Goal: Task Accomplishment & Management: Use online tool/utility

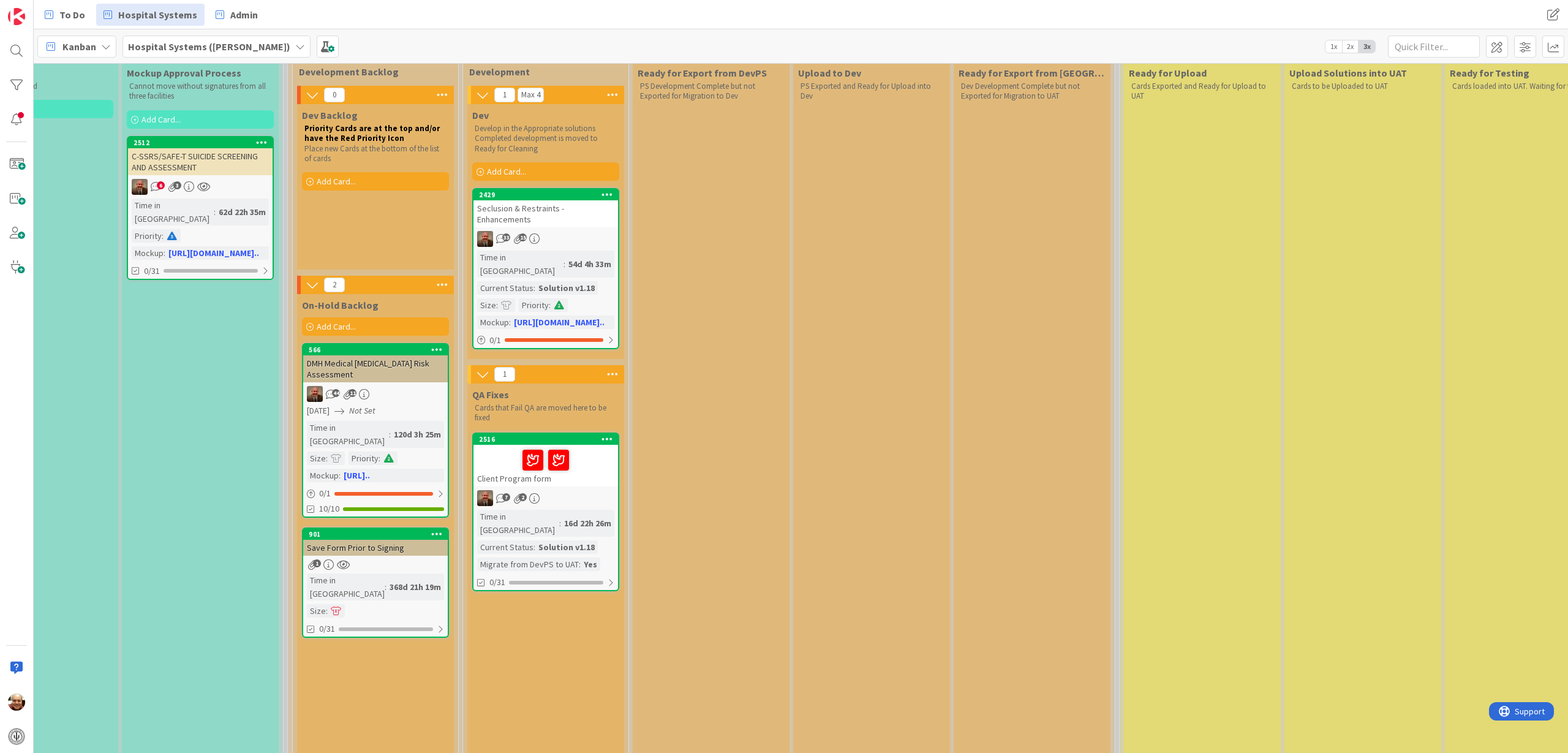
scroll to position [153, 724]
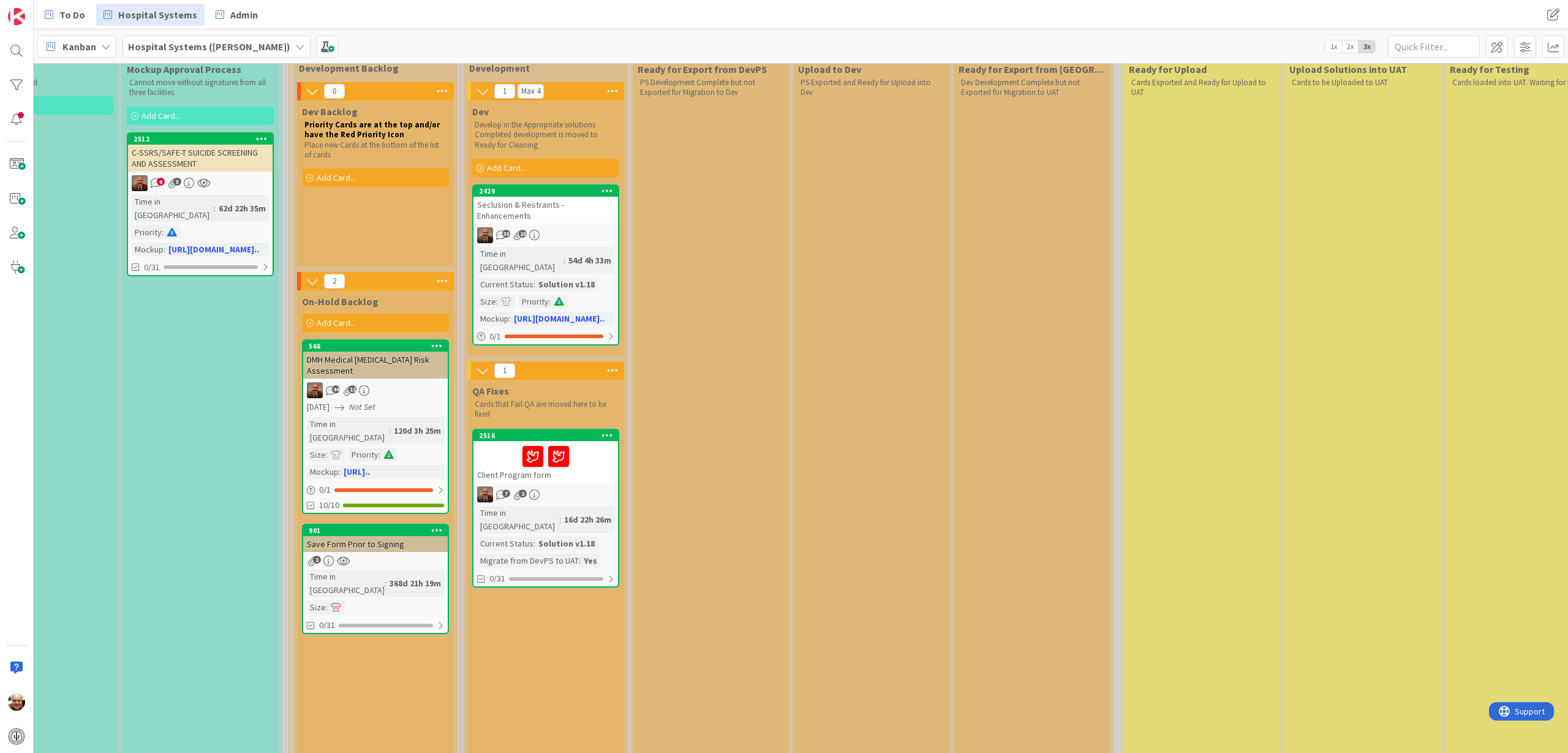
click at [580, 443] on div at bounding box center [545, 456] width 137 height 26
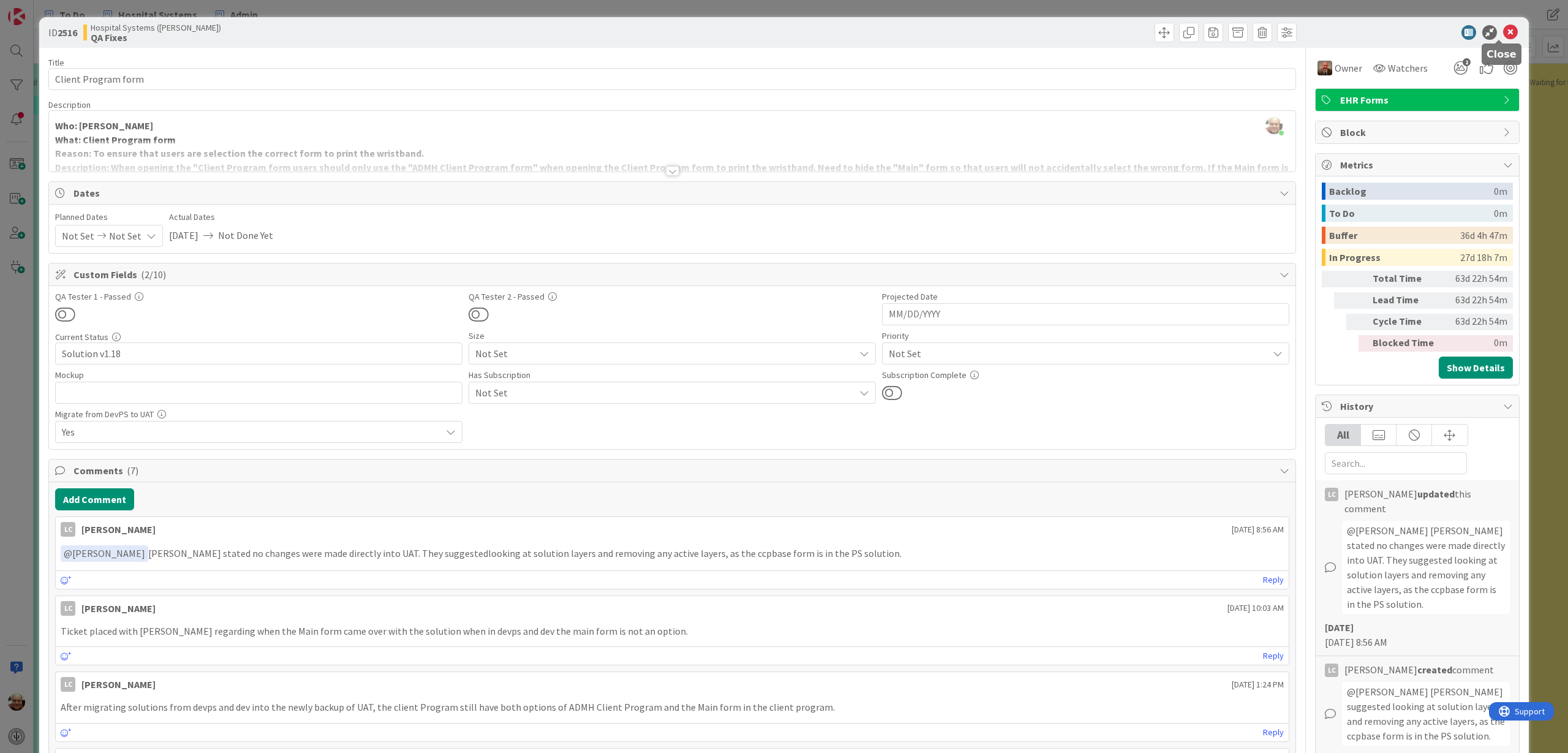
click at [1503, 30] on icon at bounding box center [1510, 32] width 15 height 15
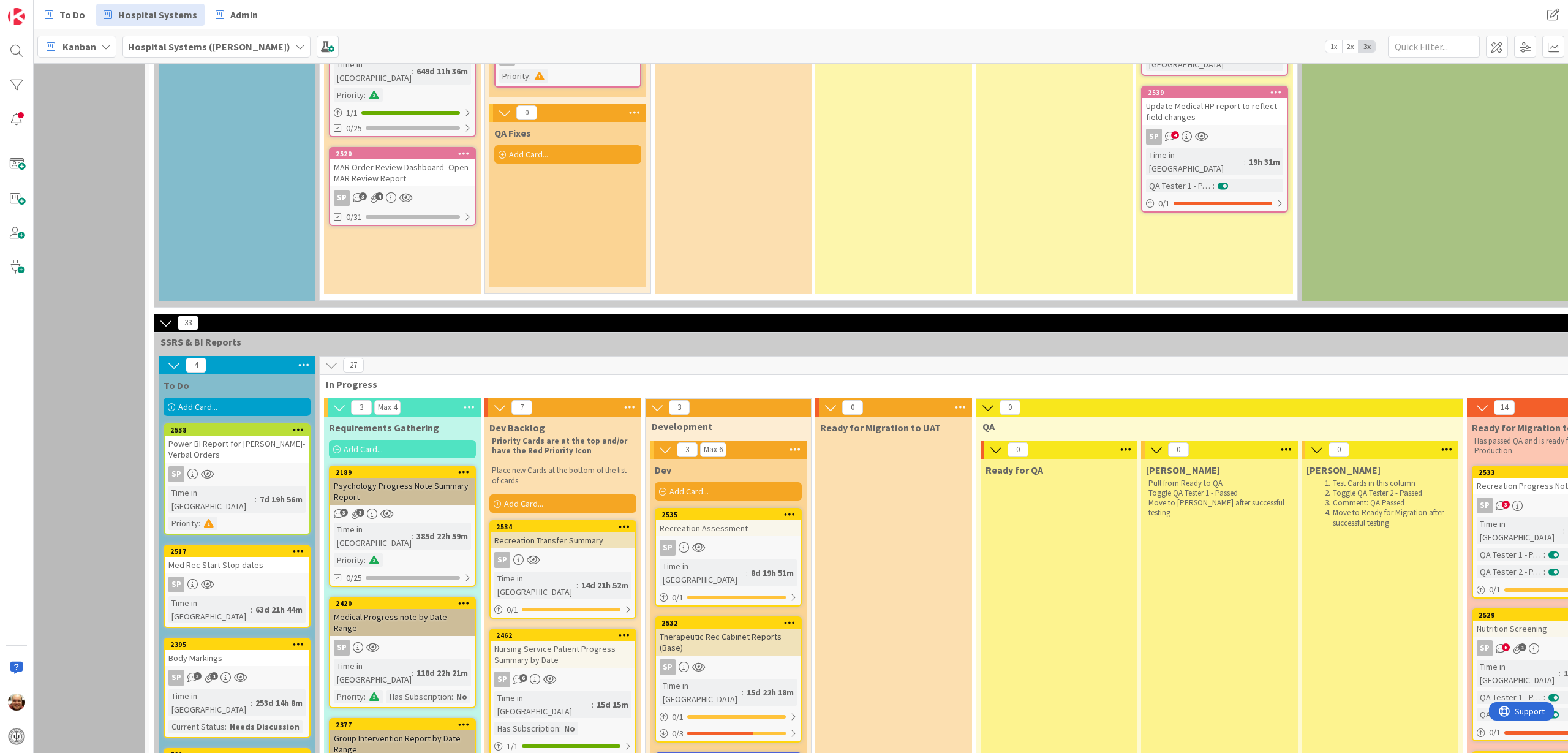
scroll to position [2375, 63]
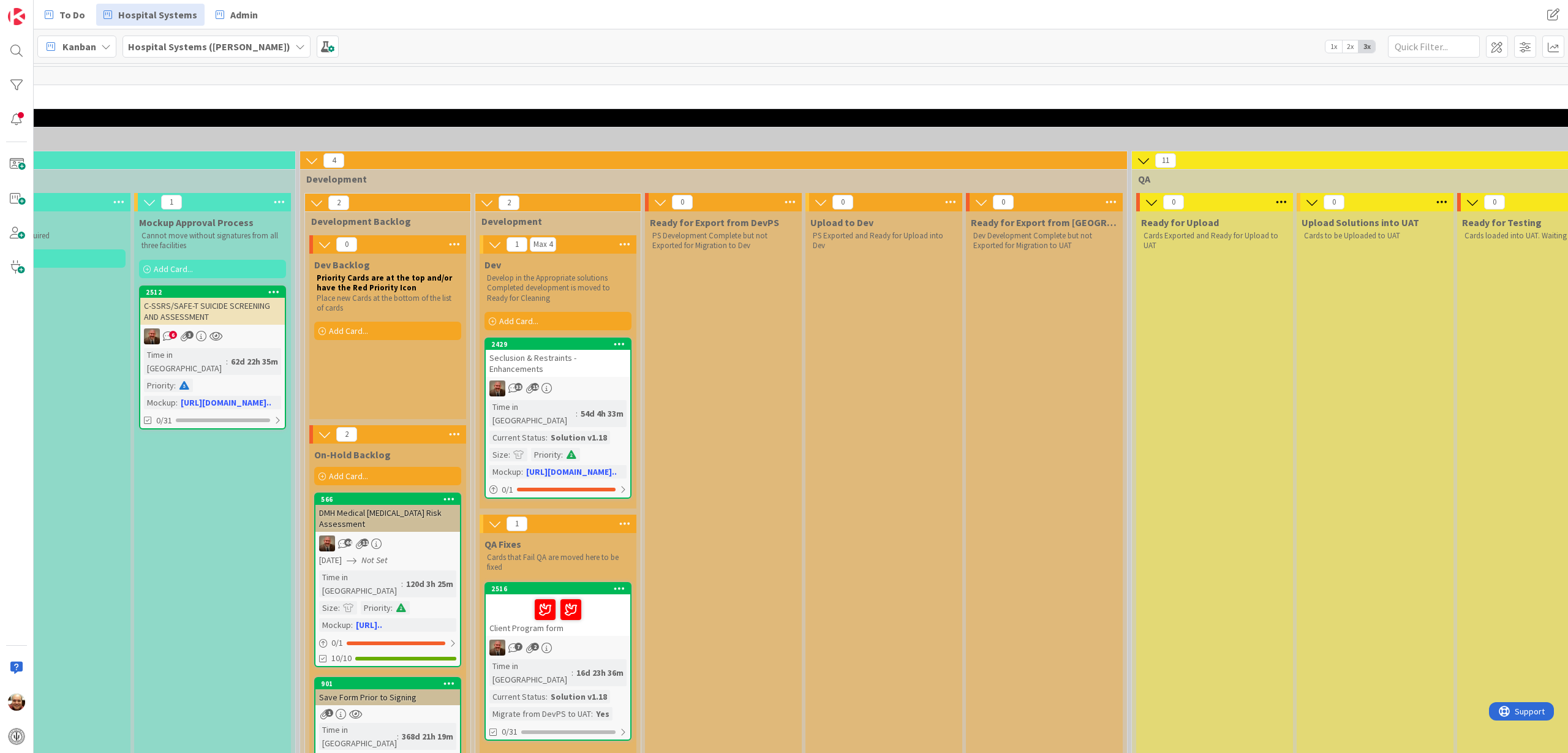
scroll to position [0, 715]
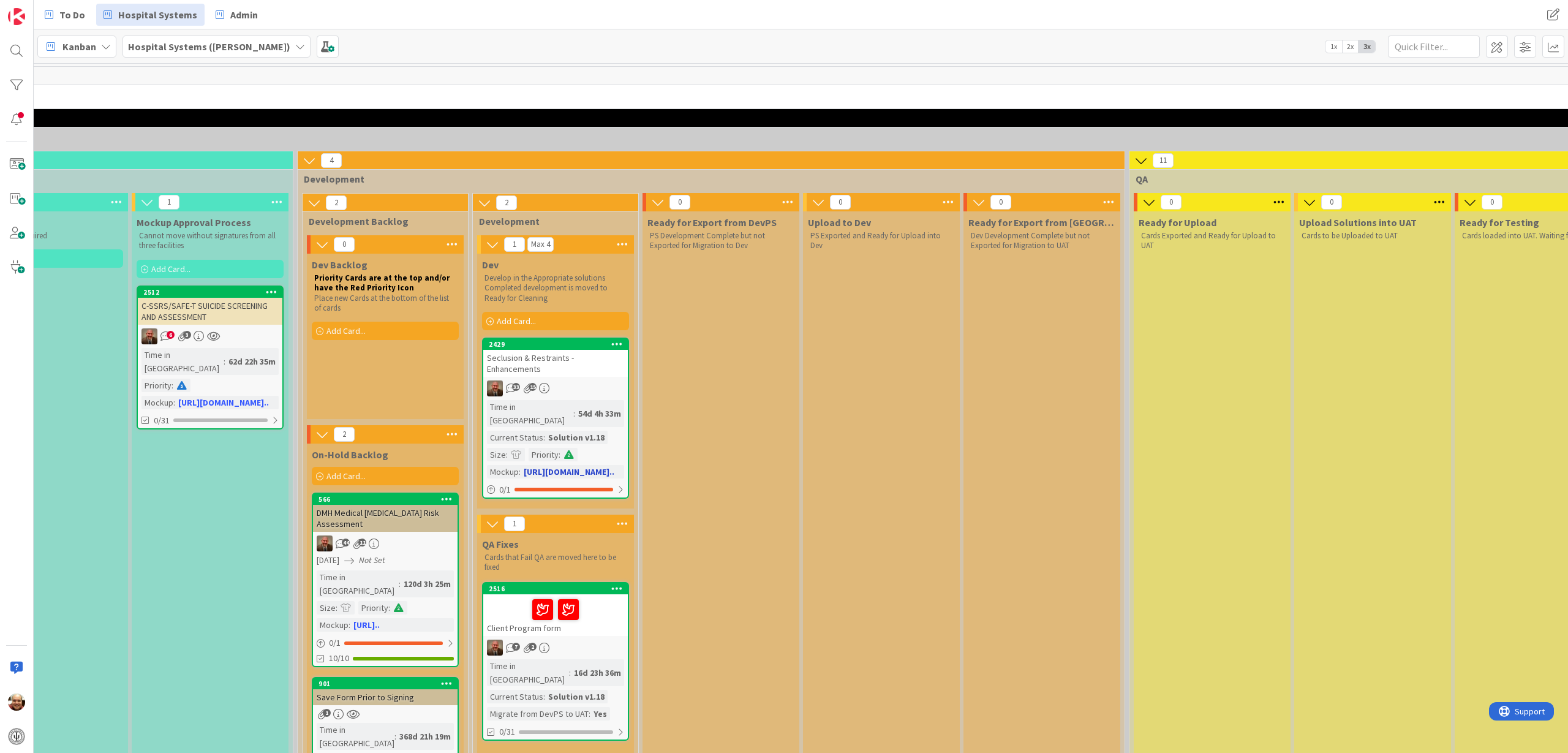
click at [568, 359] on div "Seclusion & Restraints - Enhancements" at bounding box center [556, 363] width 145 height 27
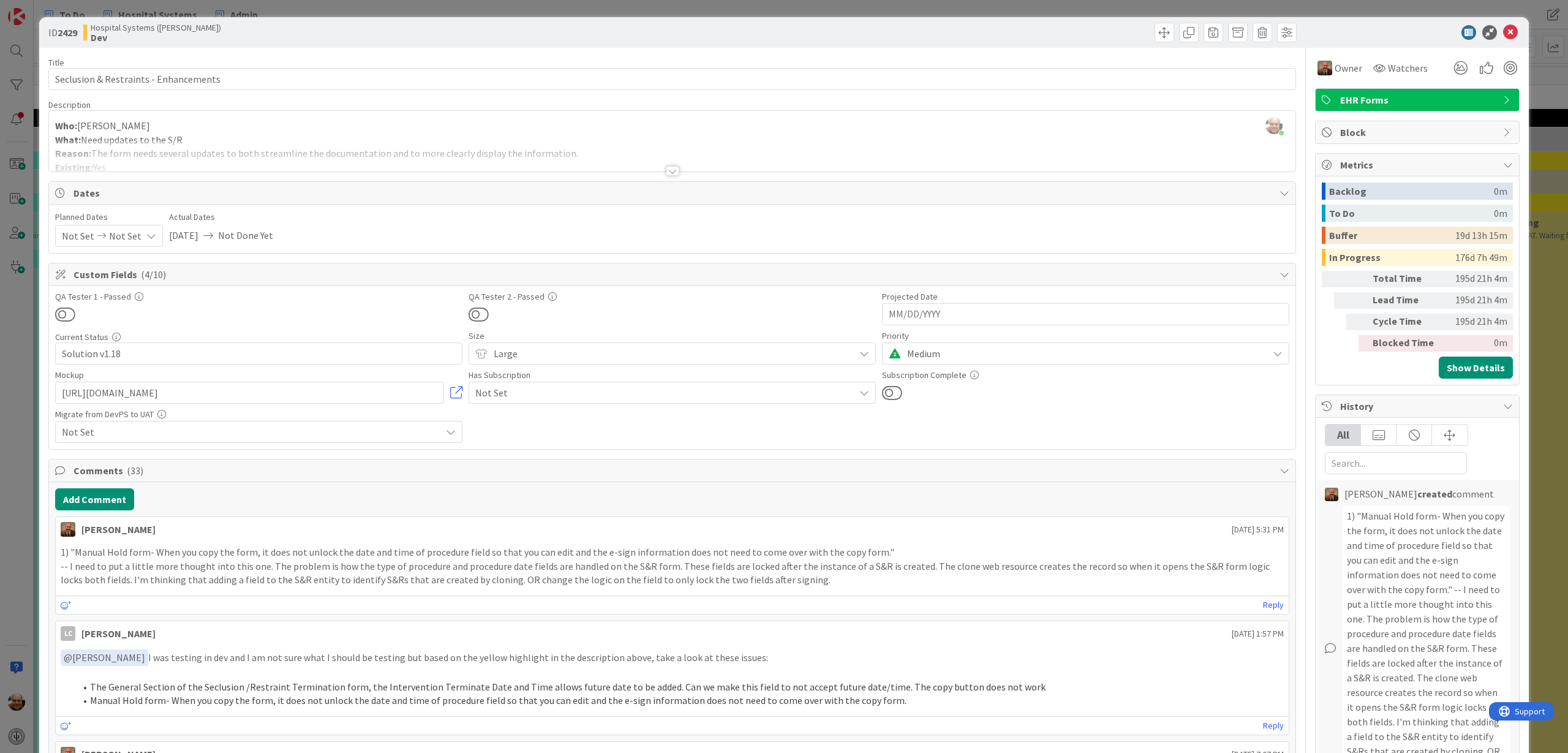
click at [668, 171] on div at bounding box center [672, 171] width 14 height 10
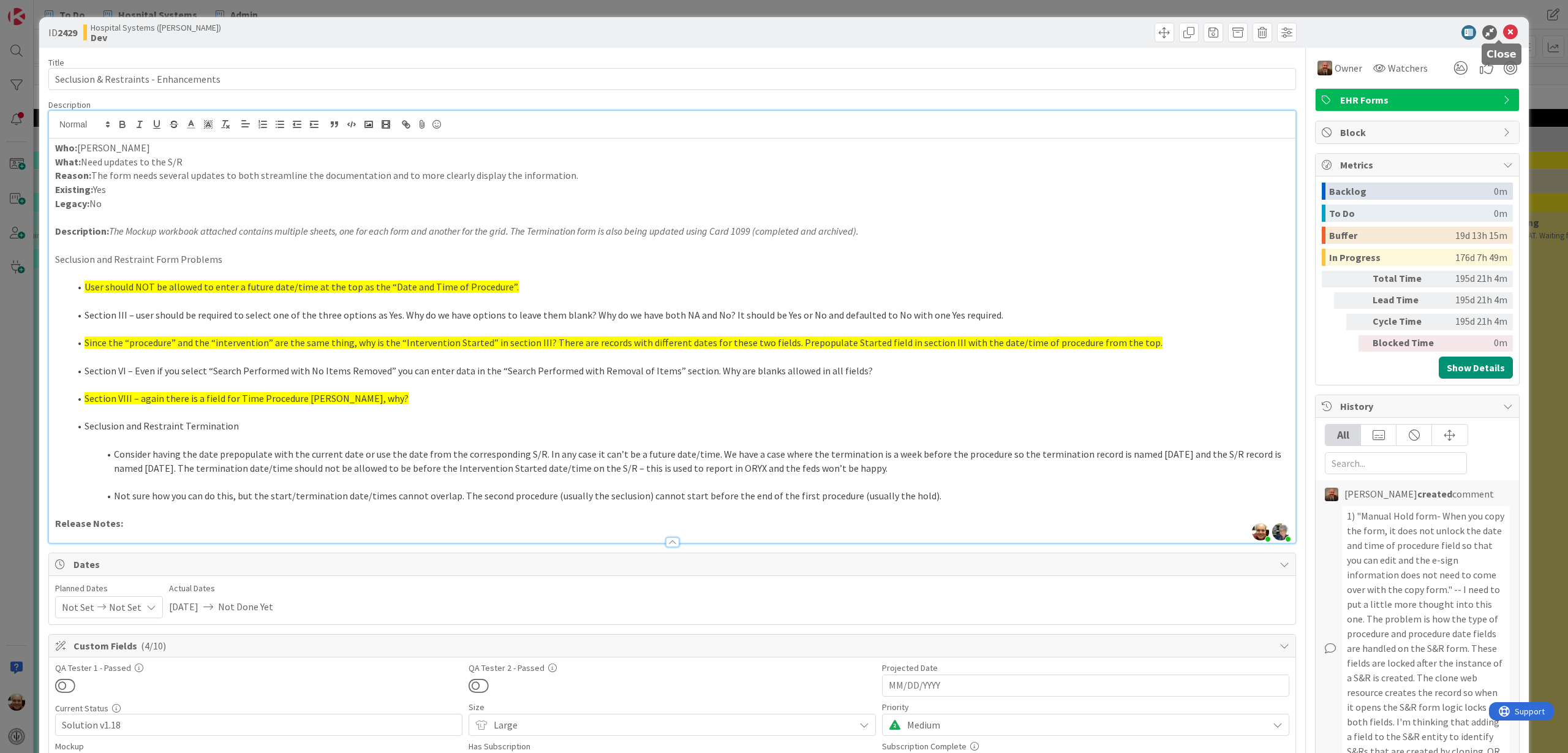
click at [1503, 30] on icon at bounding box center [1510, 32] width 15 height 15
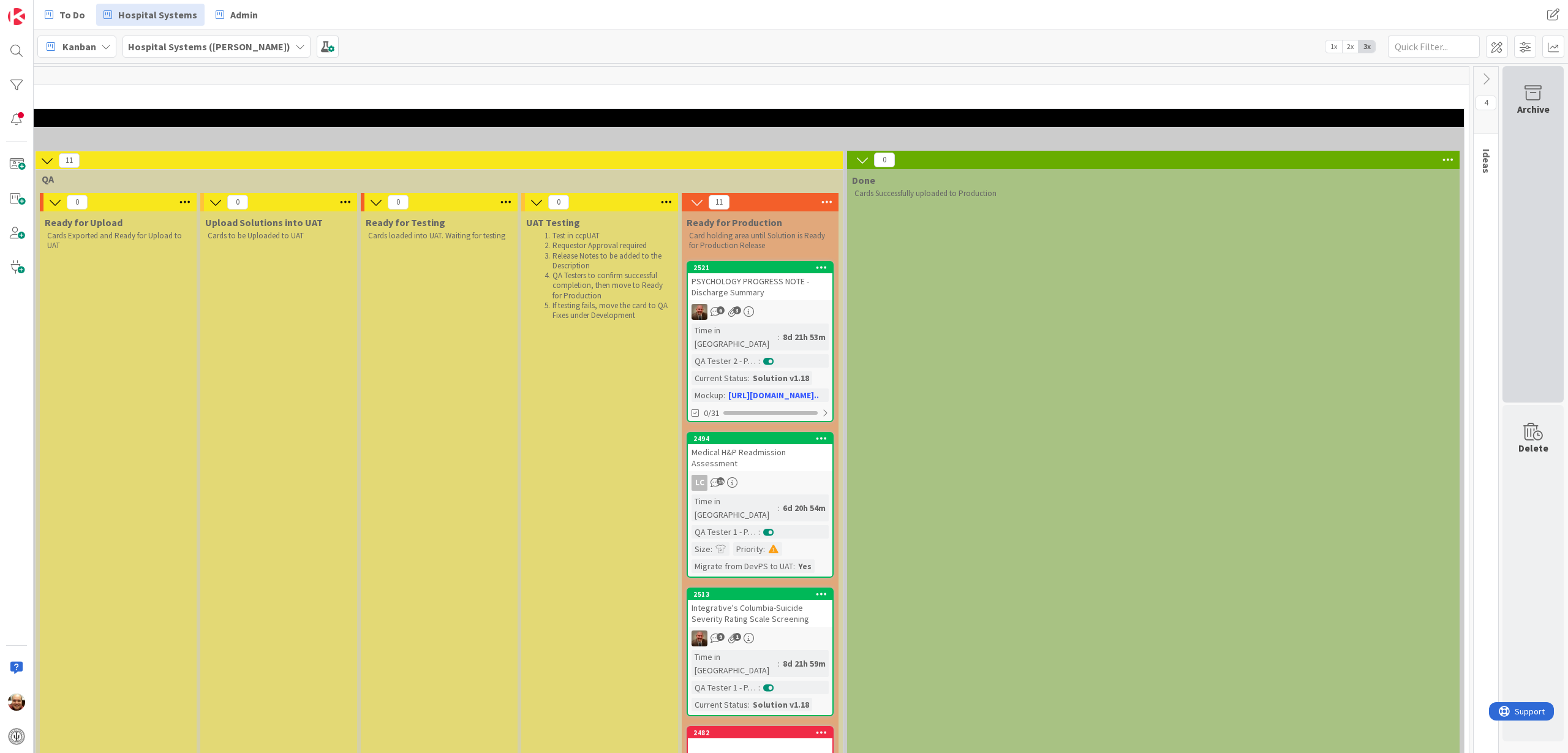
click at [1527, 95] on icon at bounding box center [1533, 93] width 47 height 17
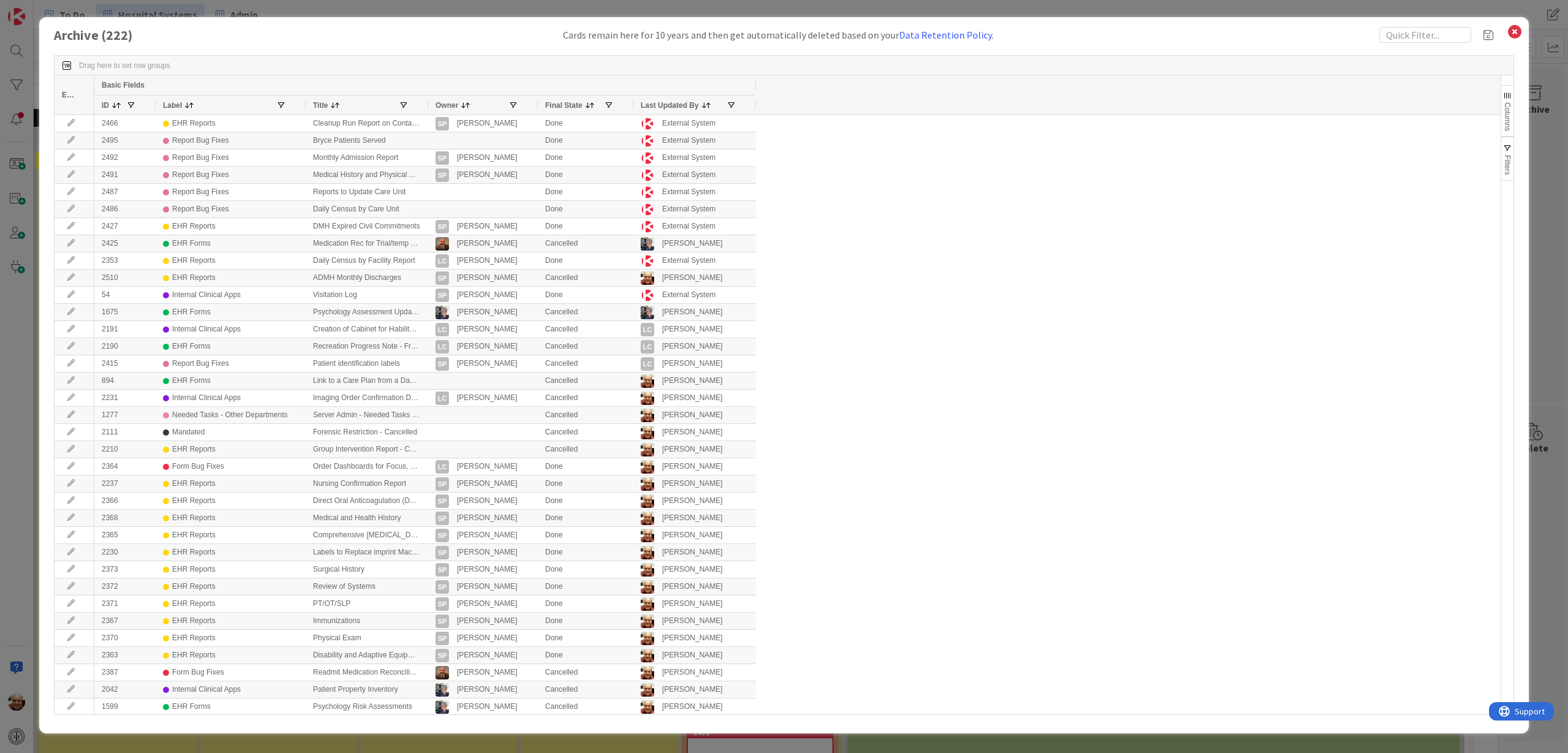
click at [333, 105] on span at bounding box center [335, 105] width 10 height 10
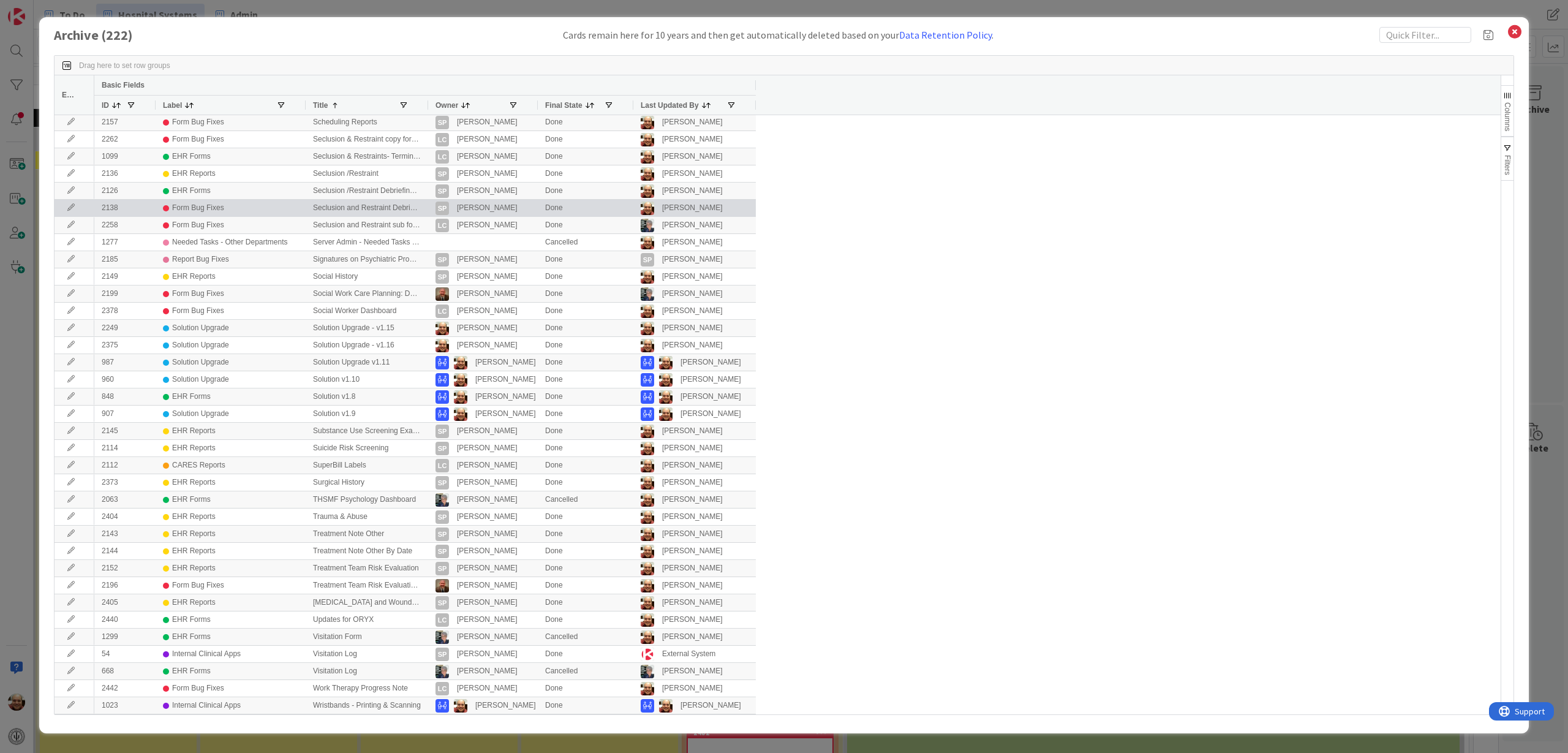
scroll to position [3133, 0]
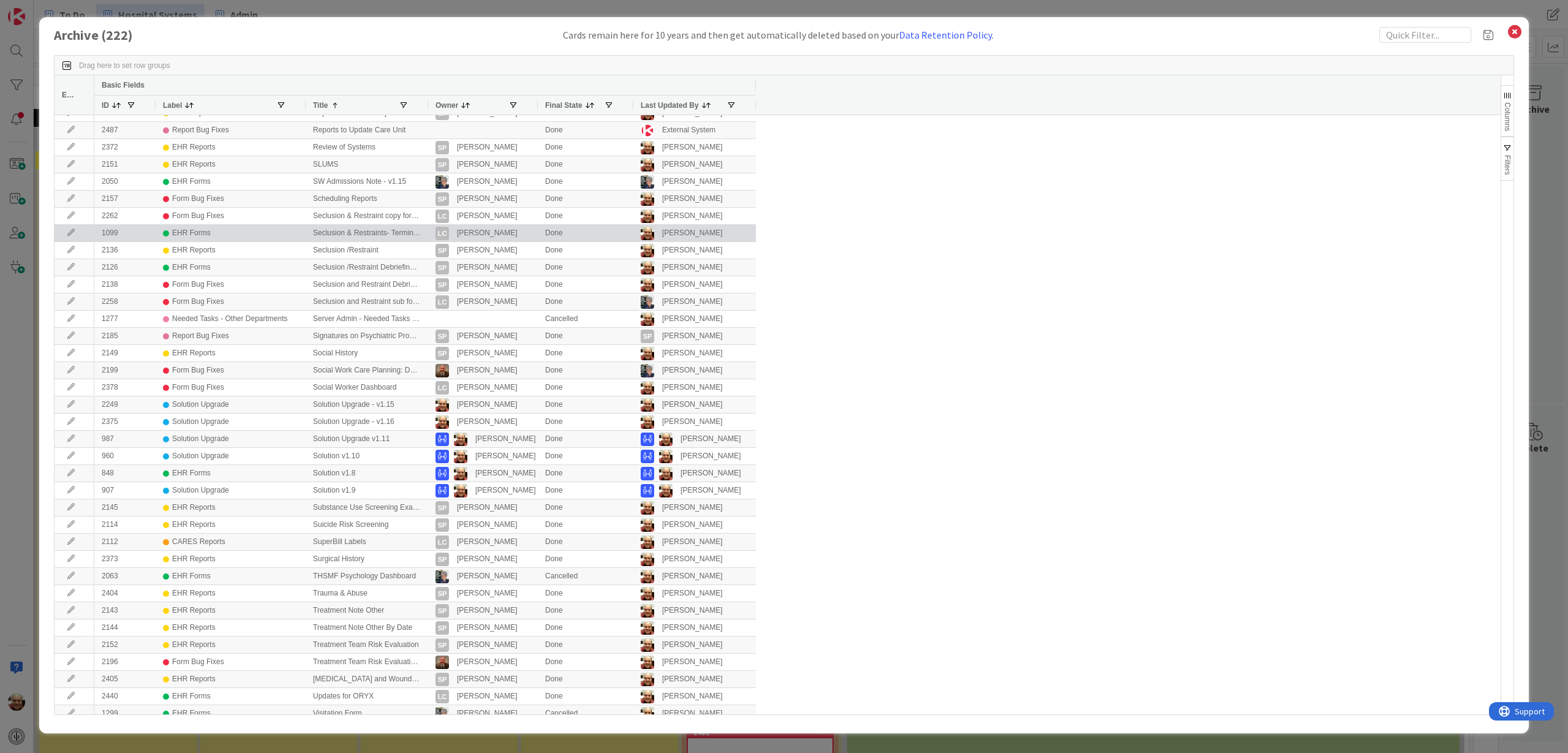
click at [71, 233] on icon at bounding box center [71, 233] width 18 height 7
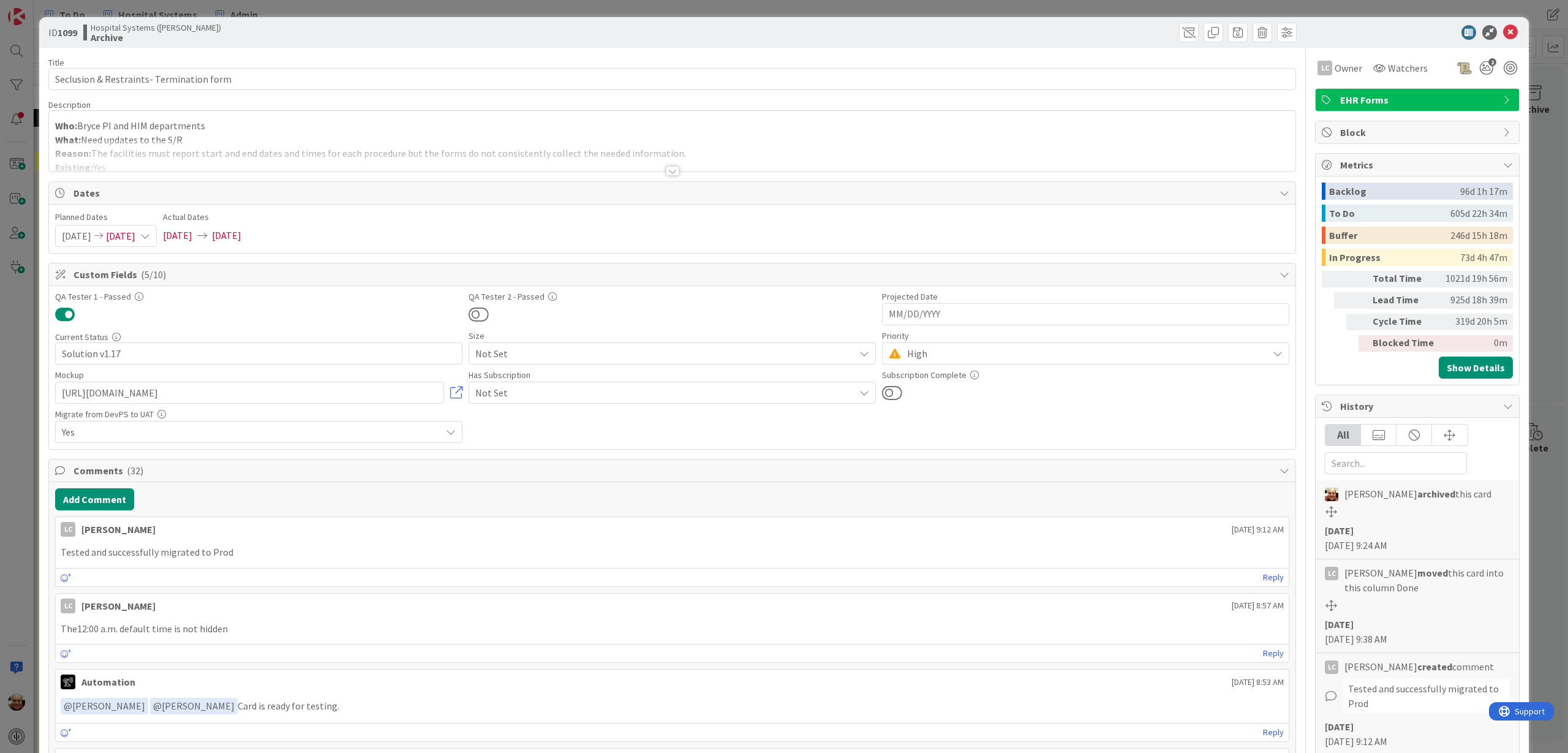
click at [667, 169] on div at bounding box center [672, 171] width 14 height 10
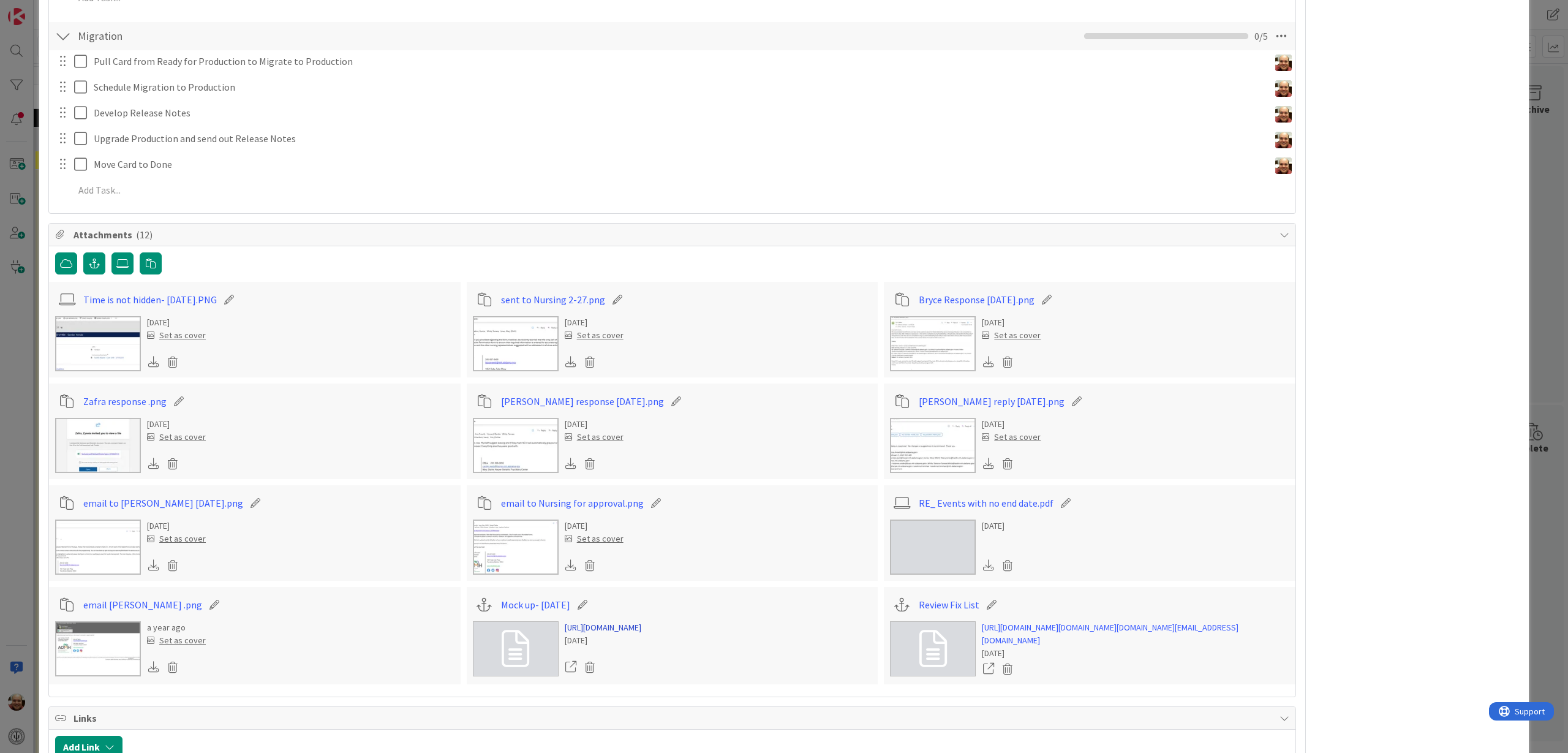
click at [623, 634] on link "[URL][DOMAIN_NAME]" at bounding box center [603, 628] width 77 height 13
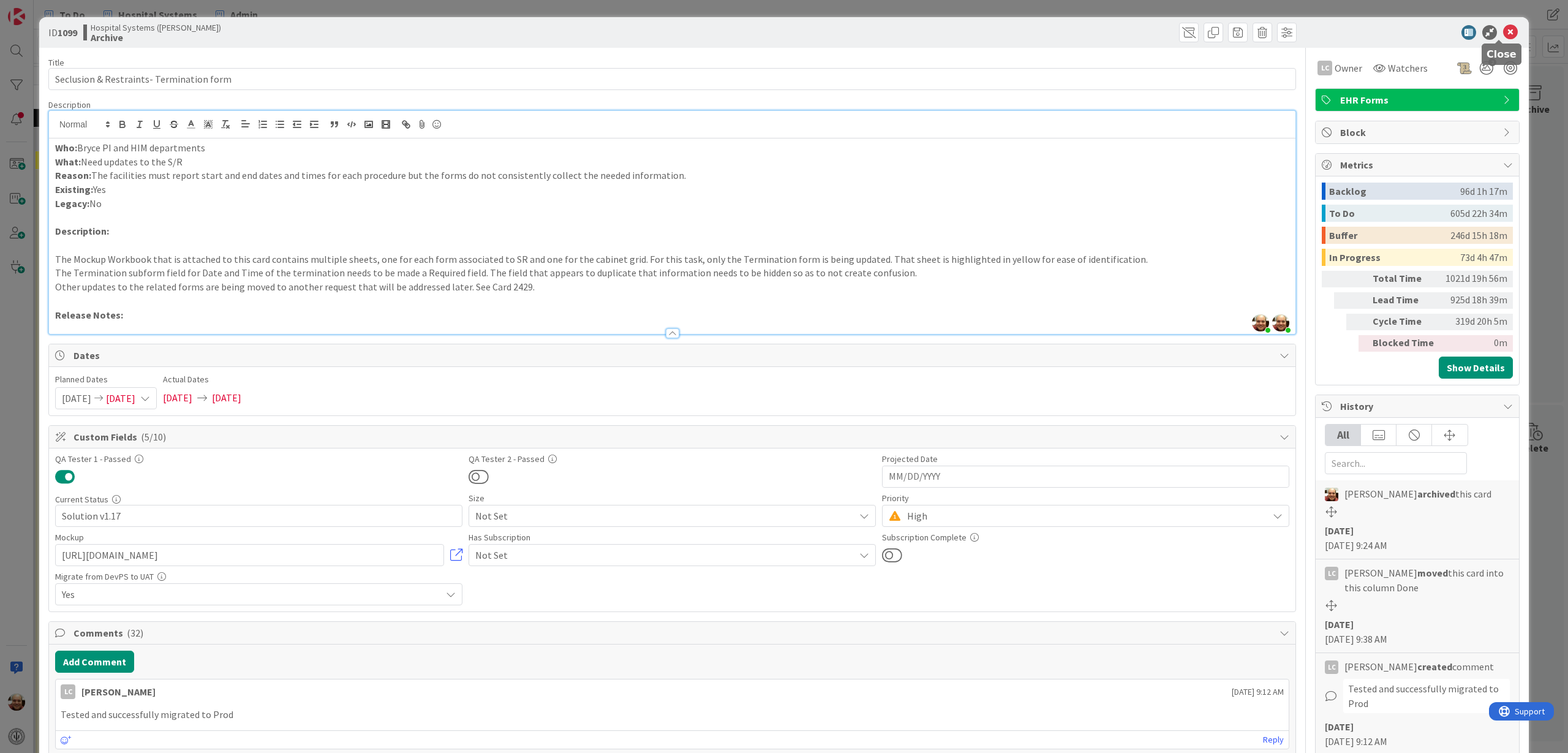
click at [1503, 31] on icon at bounding box center [1510, 32] width 15 height 15
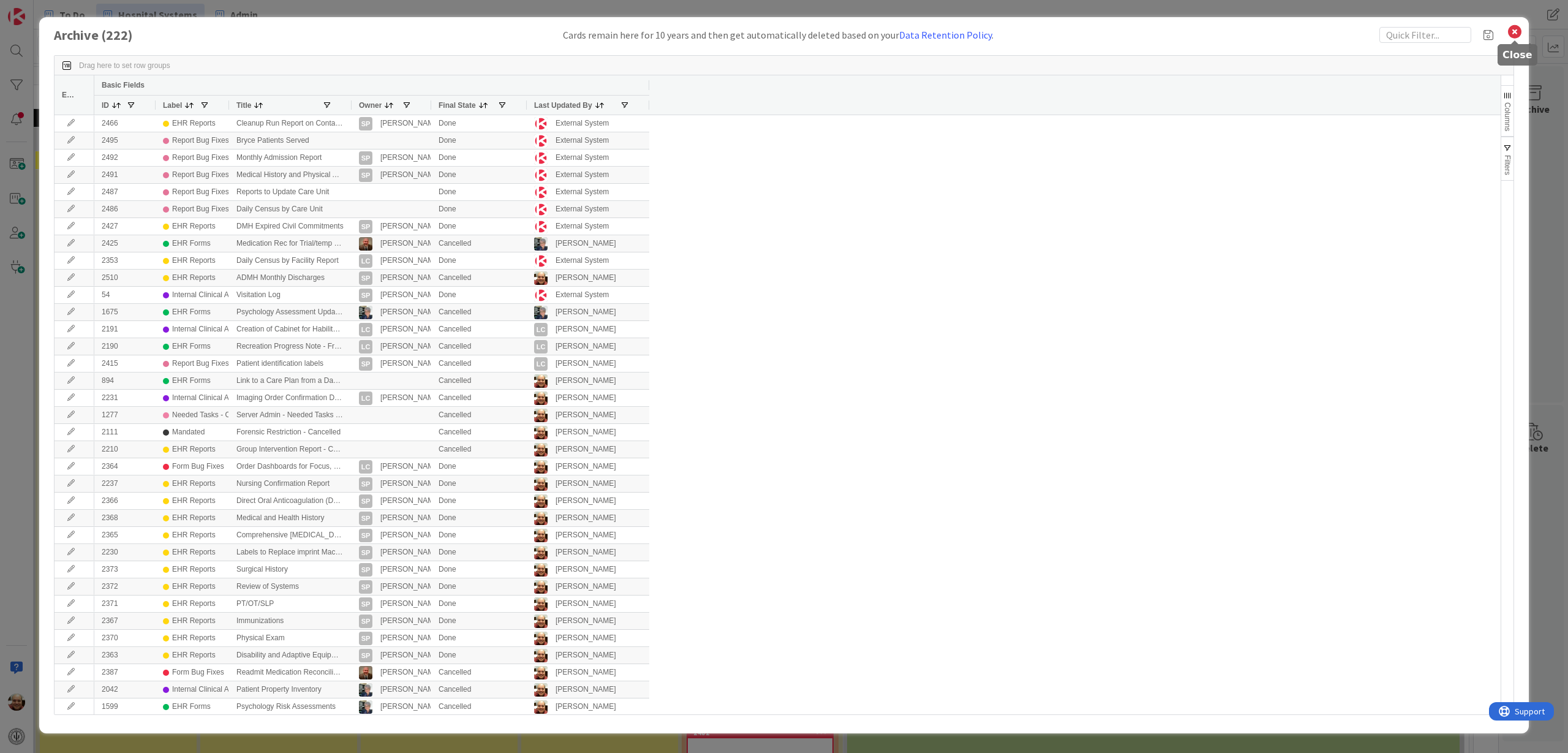
click at [1516, 31] on icon at bounding box center [1514, 32] width 16 height 17
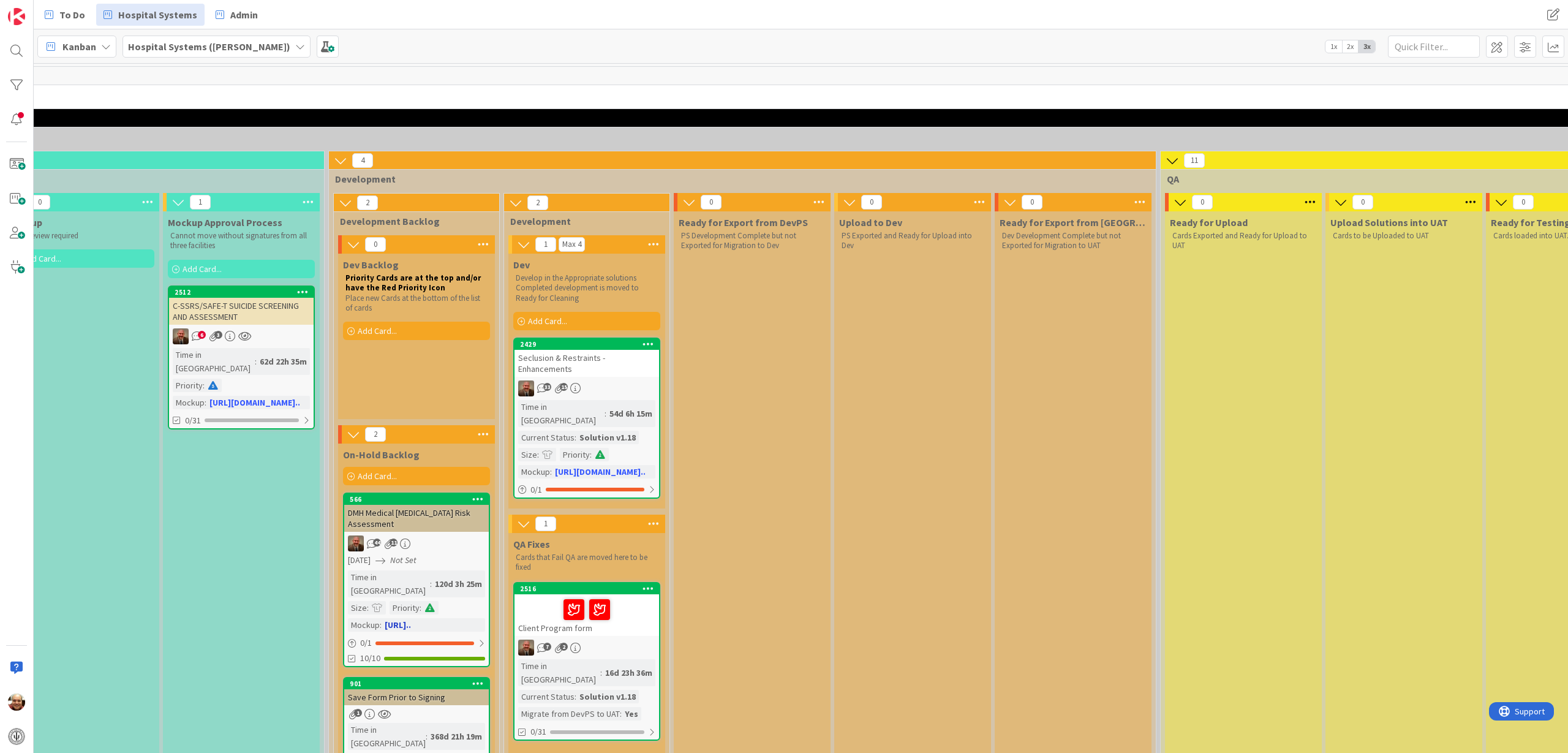
scroll to position [0, 682]
click at [578, 365] on div "Seclusion & Restraints - Enhancements" at bounding box center [588, 363] width 145 height 27
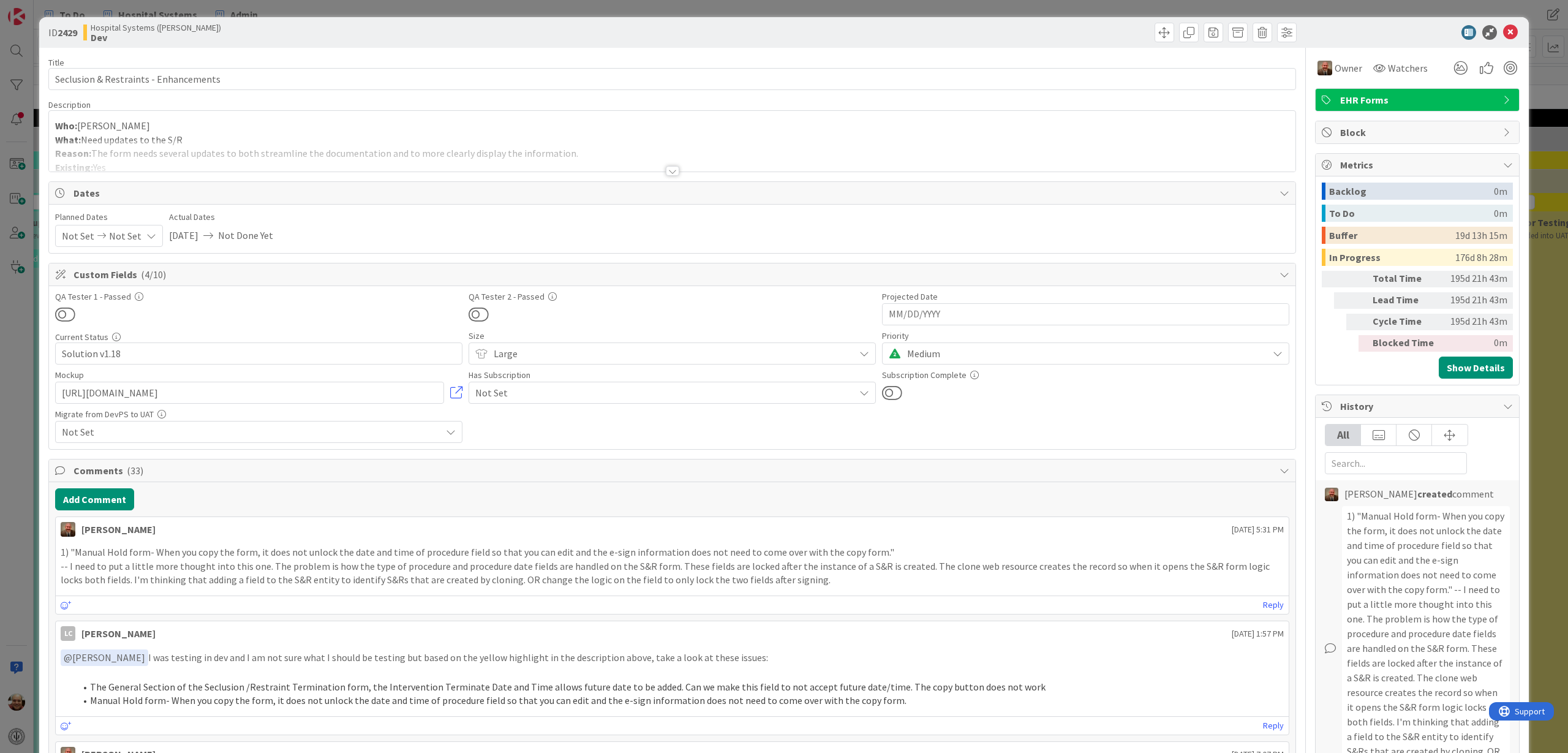
click at [671, 171] on div at bounding box center [672, 171] width 14 height 10
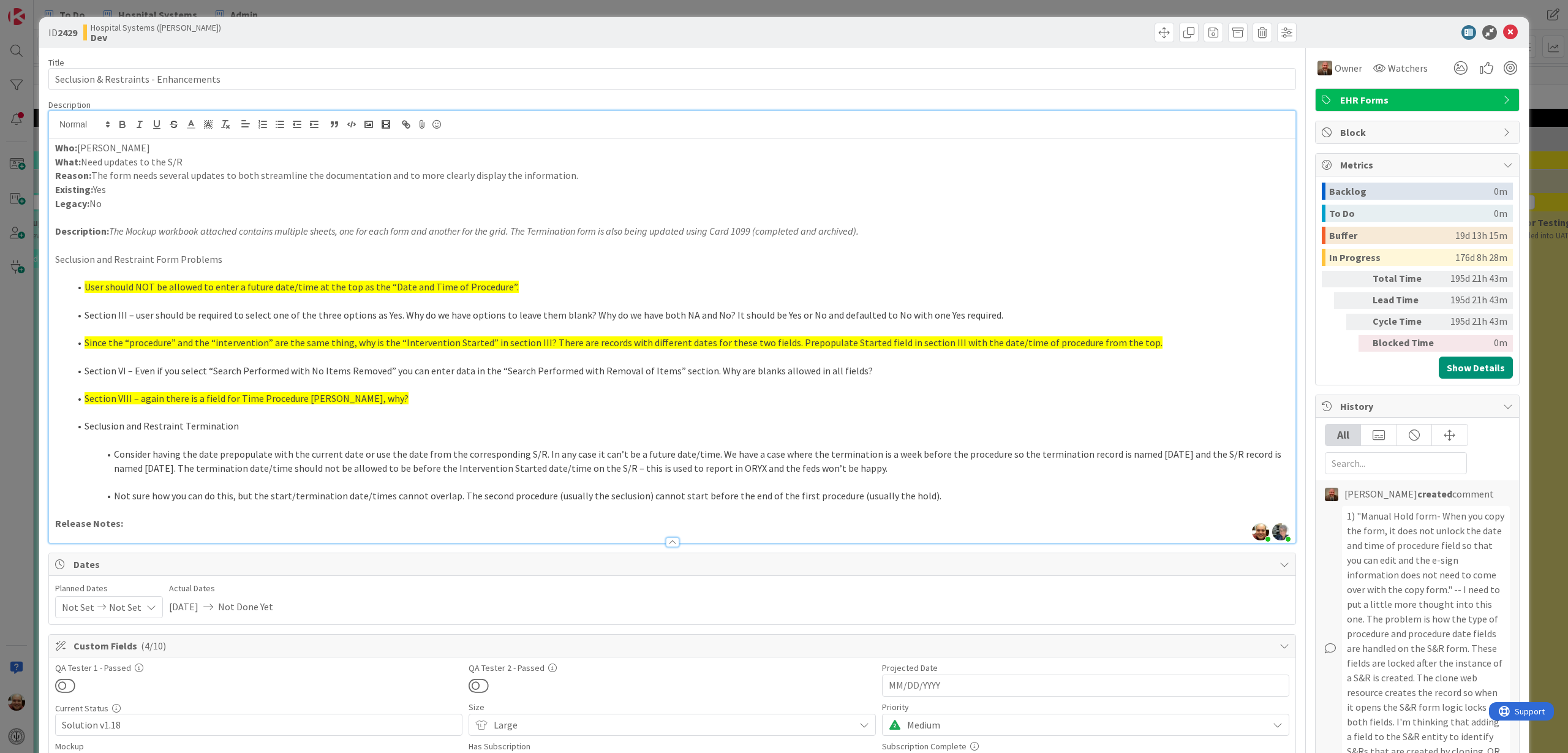
scroll to position [77, 0]
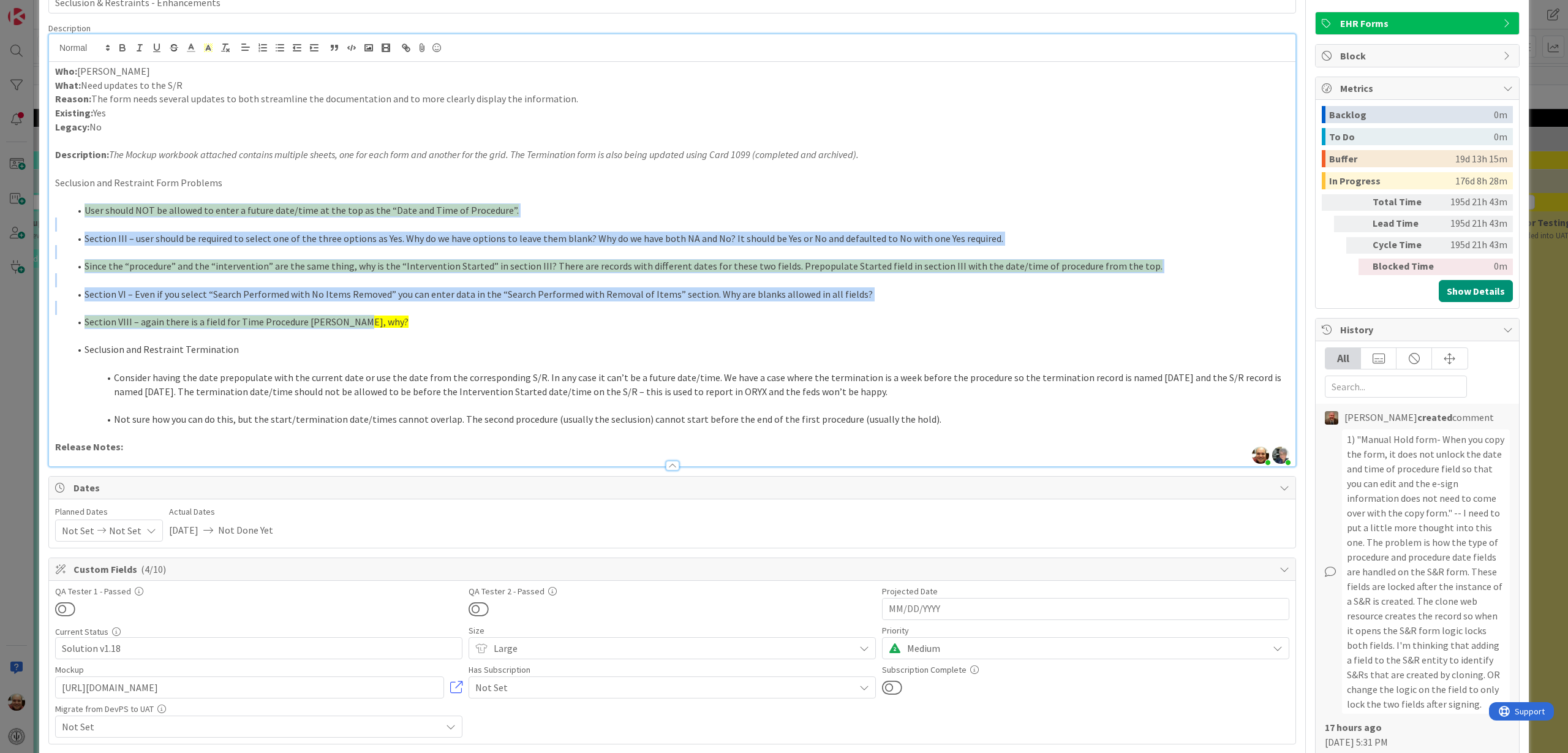
drag, startPoint x: 85, startPoint y: 209, endPoint x: 376, endPoint y: 320, distance: 311.5
click at [376, 320] on div "Who: Susan Beavers What: Need updates to the S/R Reason: The form needs several…" at bounding box center [672, 264] width 1246 height 405
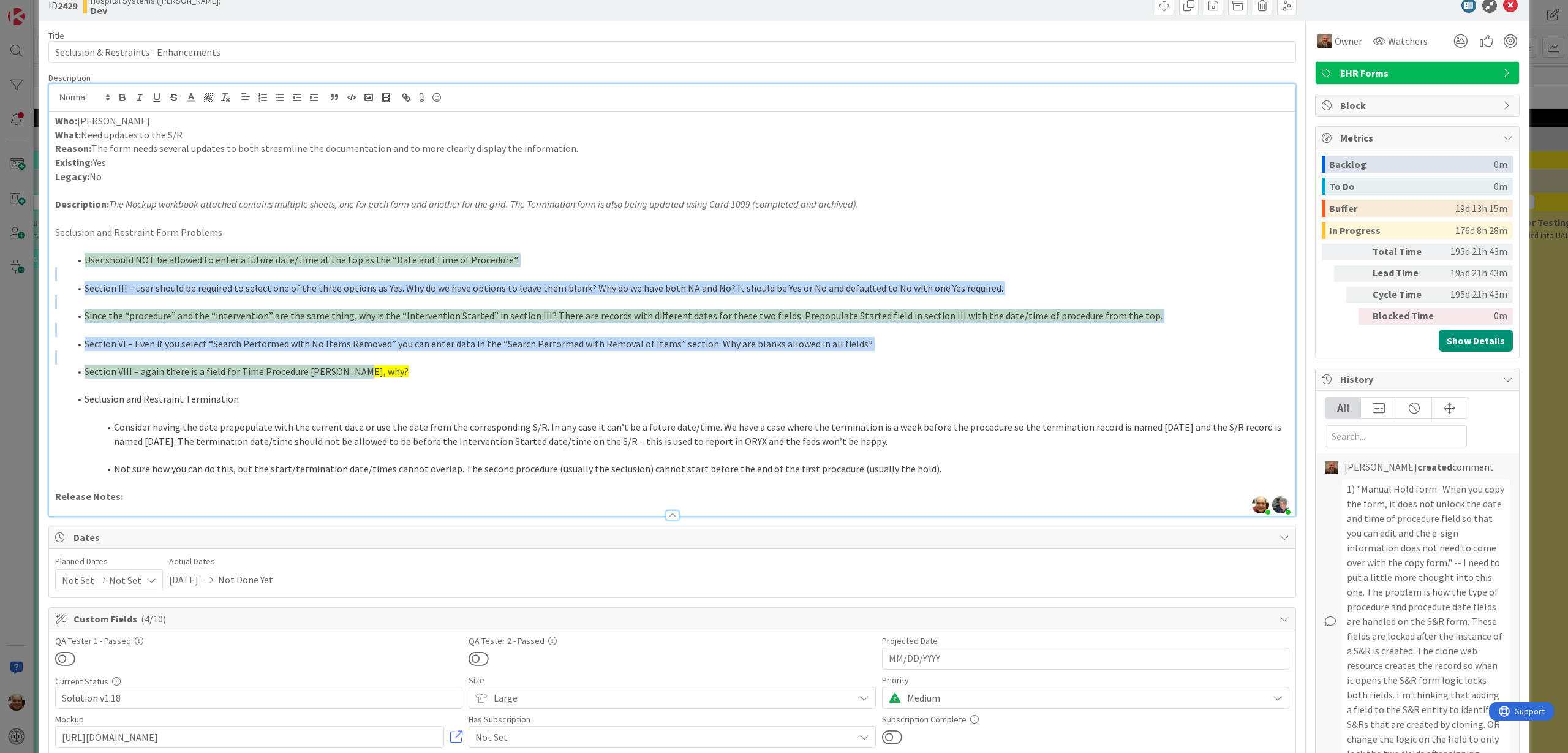
scroll to position [0, 0]
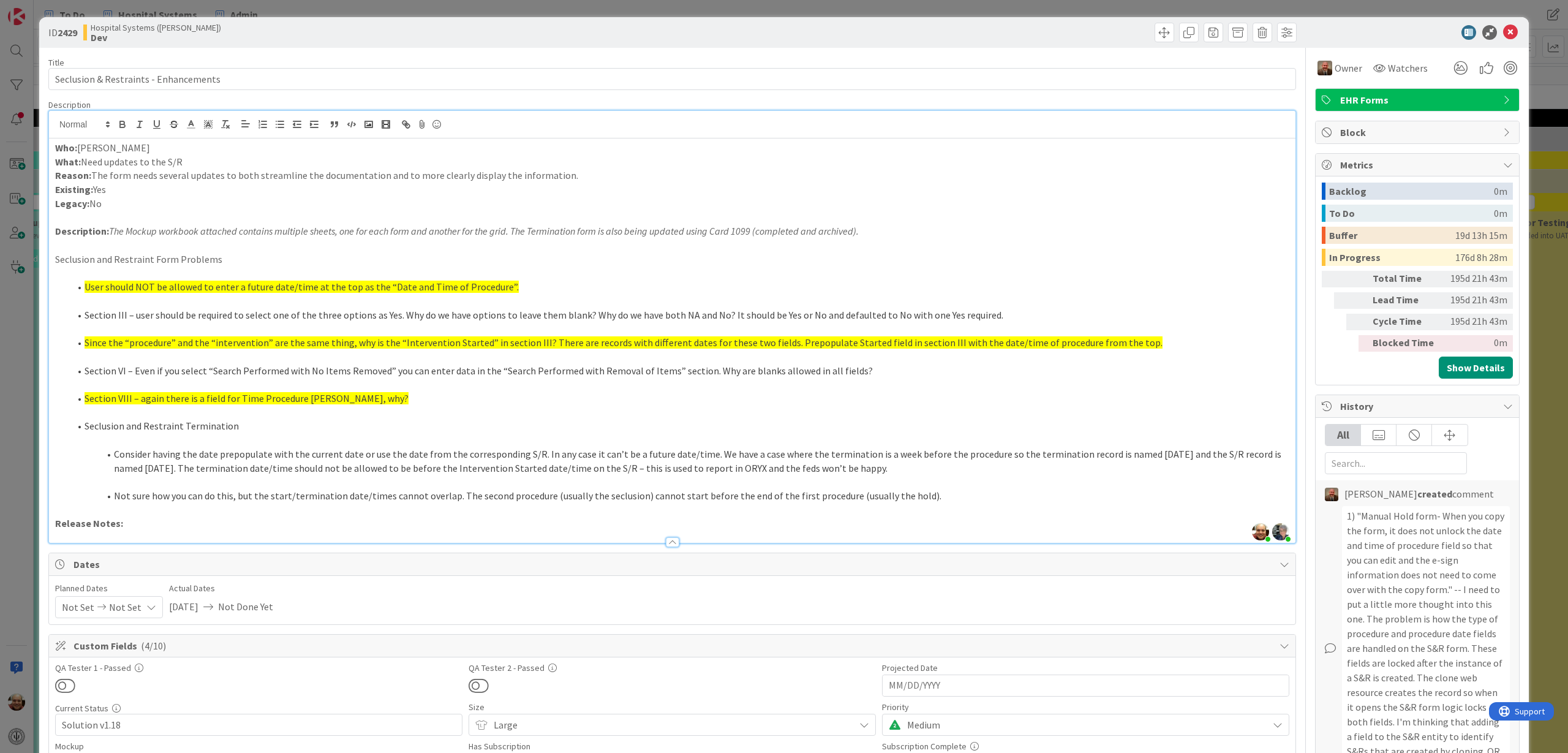
click at [465, 414] on p at bounding box center [672, 413] width 1234 height 14
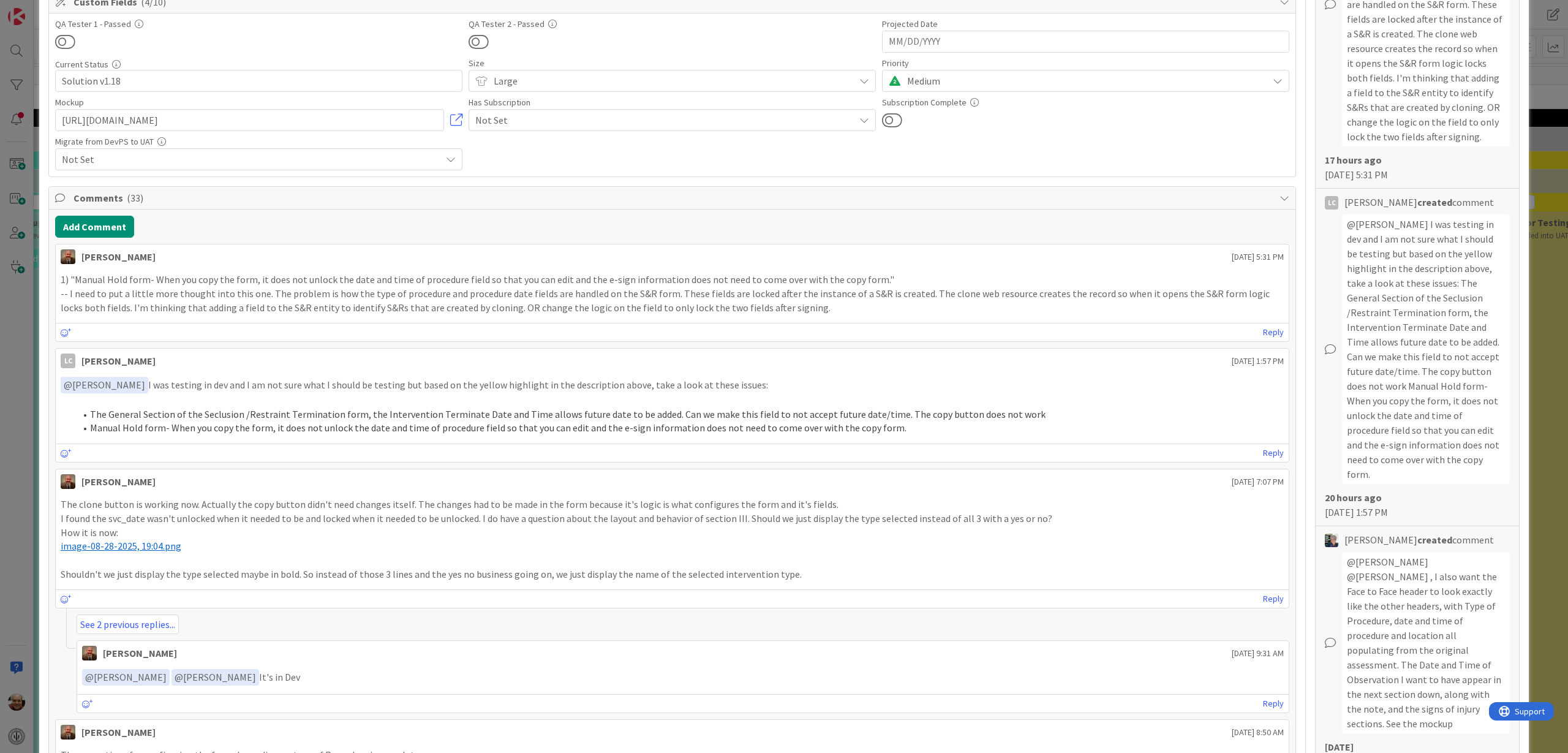
scroll to position [460, 0]
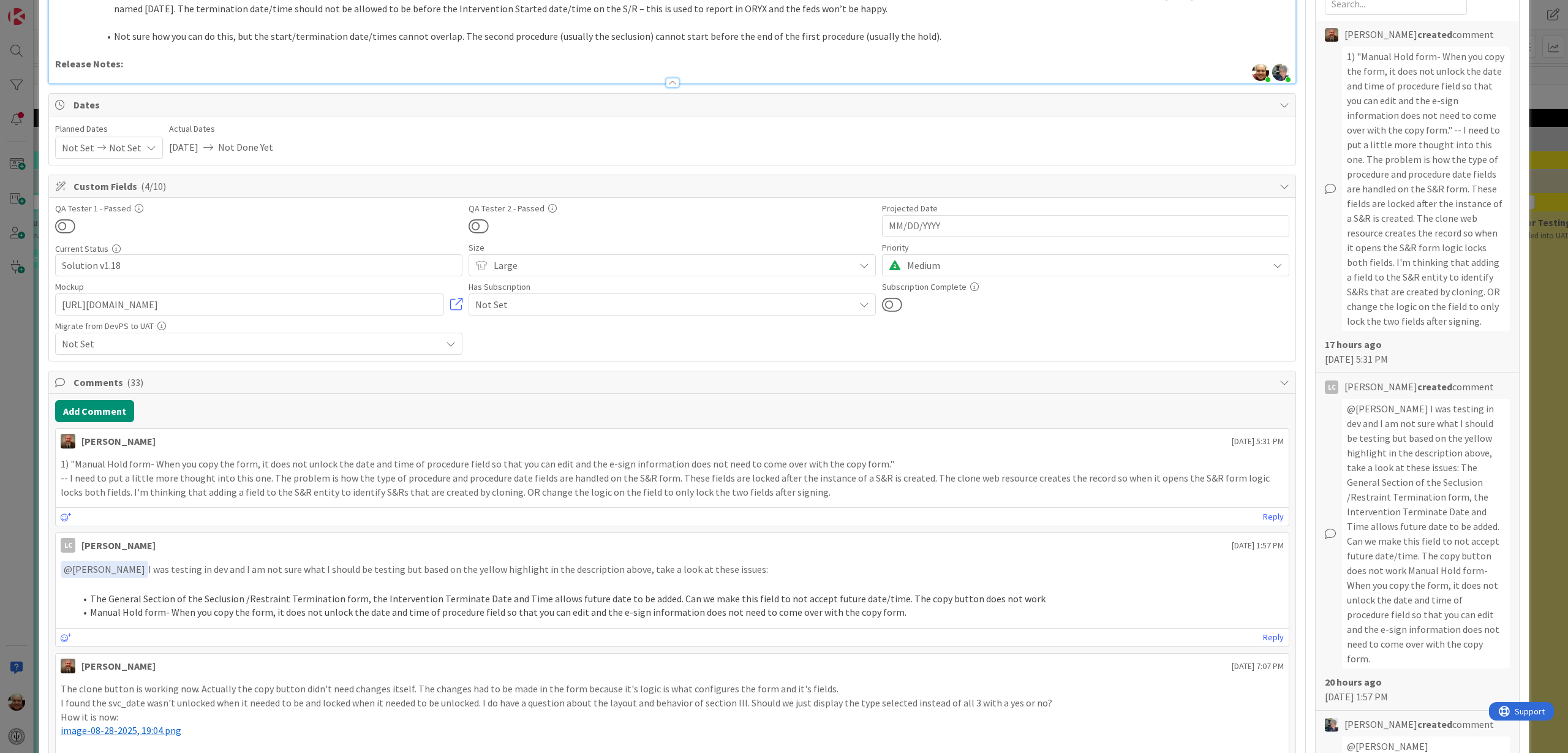
click at [1540, 312] on div "ID 2429 Hospital Systems (Ernie) Dev Title 37 / 128 Seclusion & Restraints - En…" at bounding box center [784, 376] width 1568 height 753
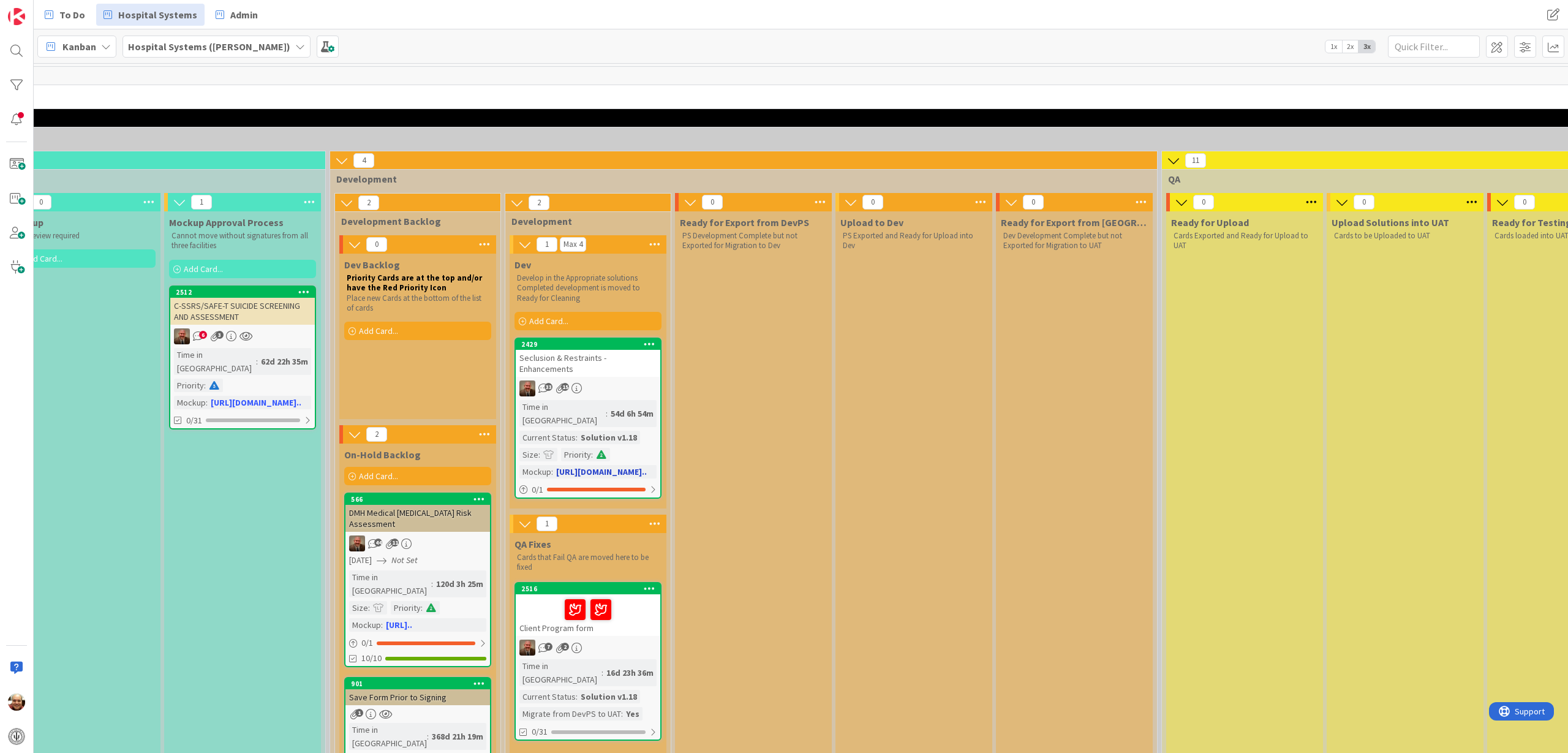
click at [602, 394] on div "33 15" at bounding box center [588, 388] width 145 height 16
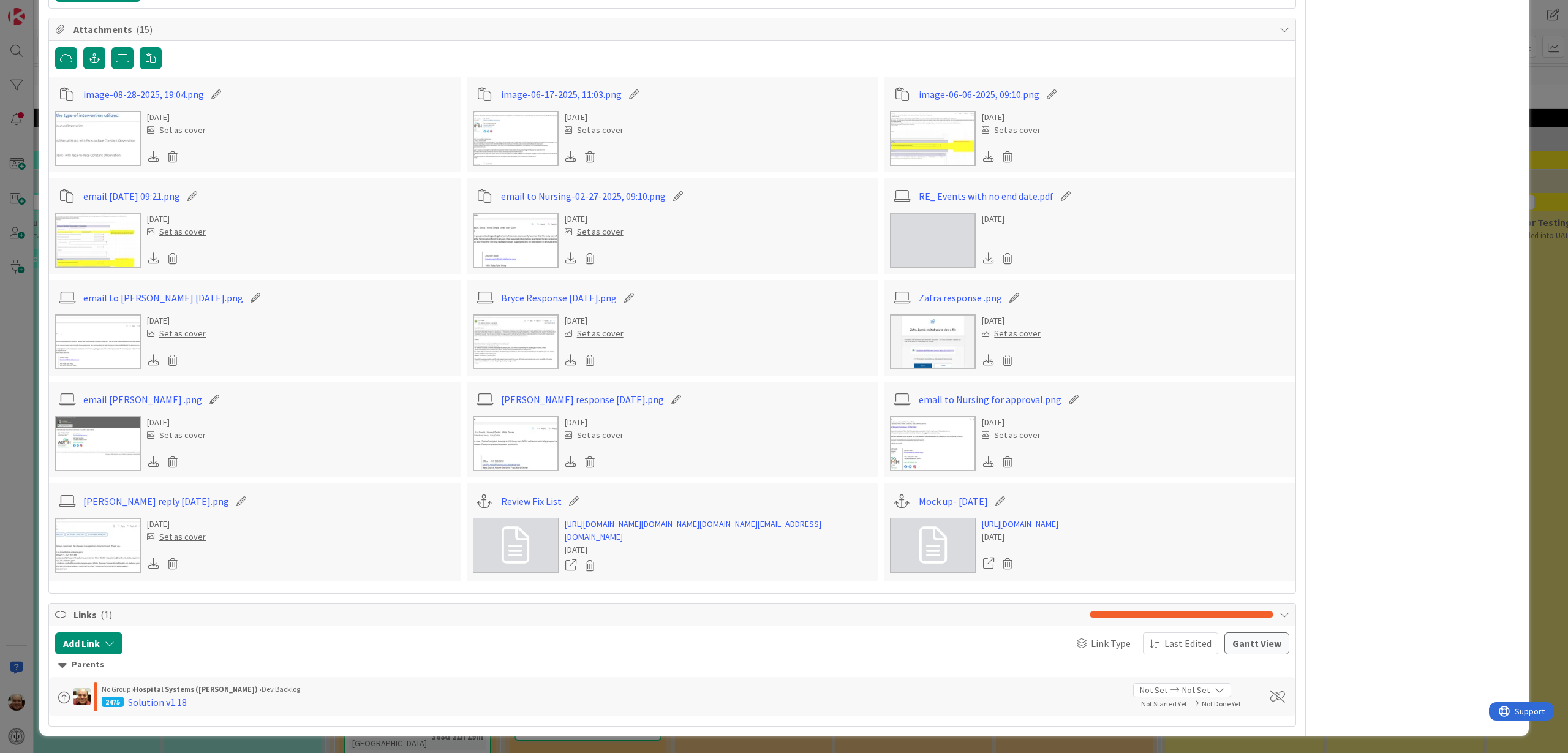
scroll to position [3244, 0]
click at [1049, 518] on link "[URL][DOMAIN_NAME]" at bounding box center [1020, 524] width 77 height 13
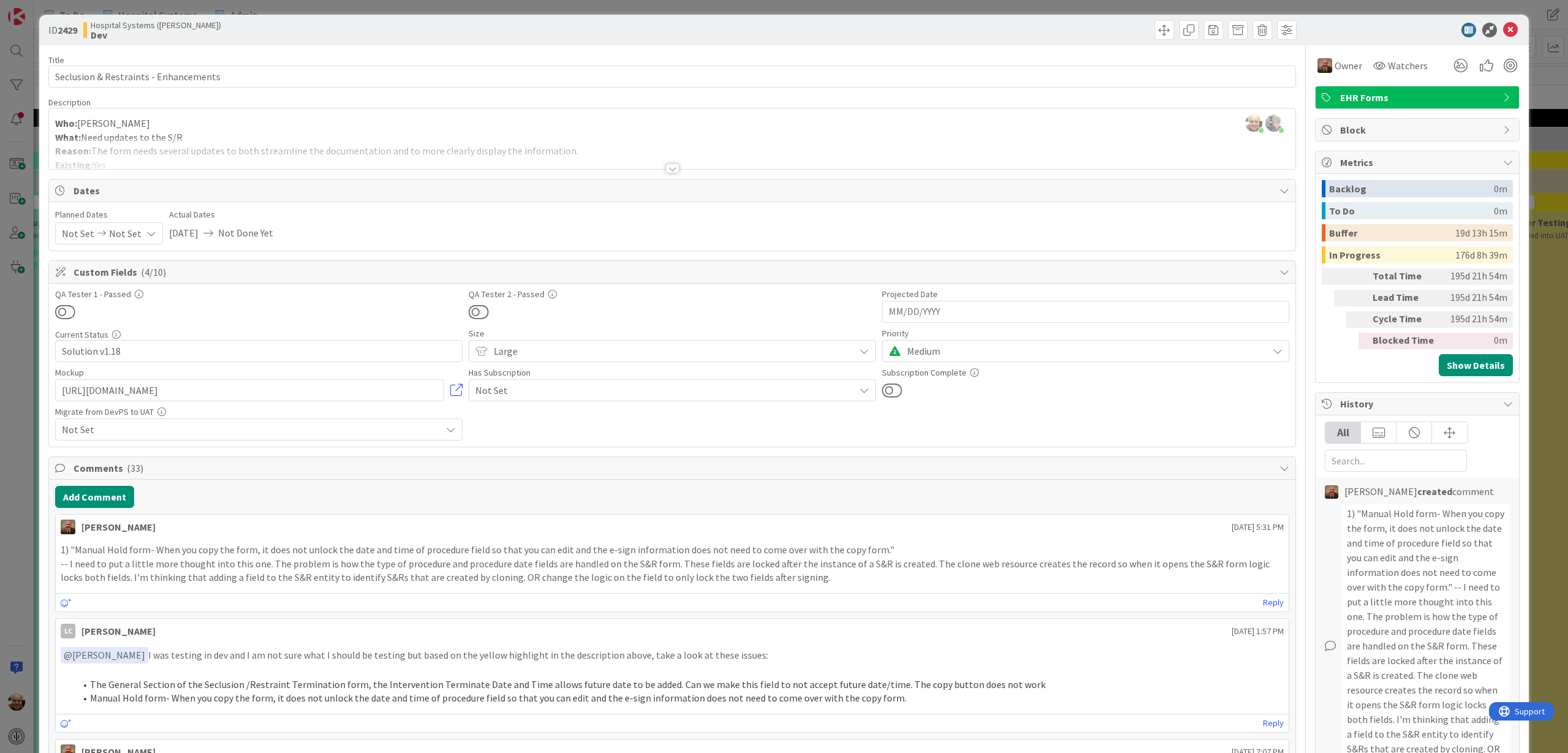
scroll to position [0, 0]
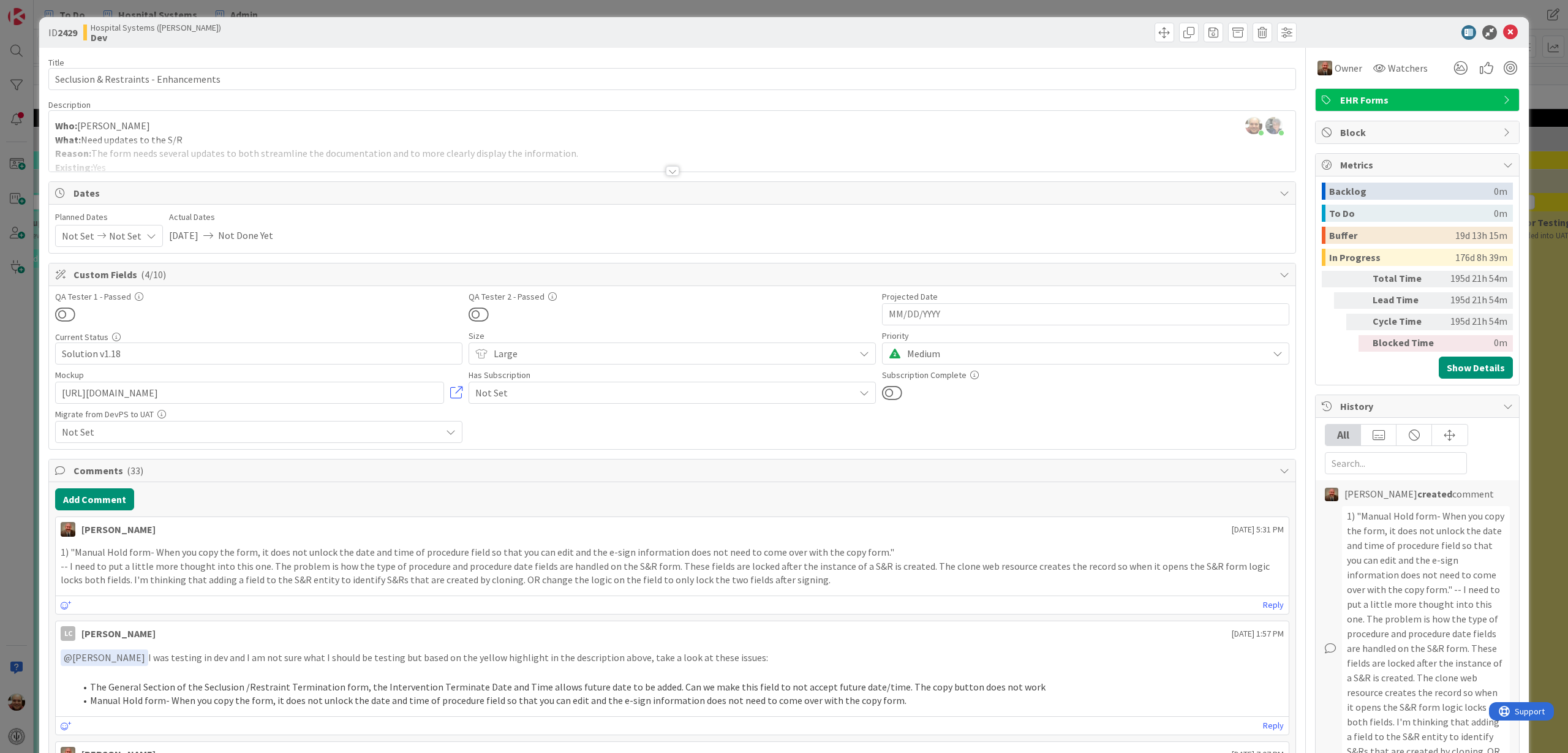
click at [665, 167] on div at bounding box center [672, 171] width 14 height 10
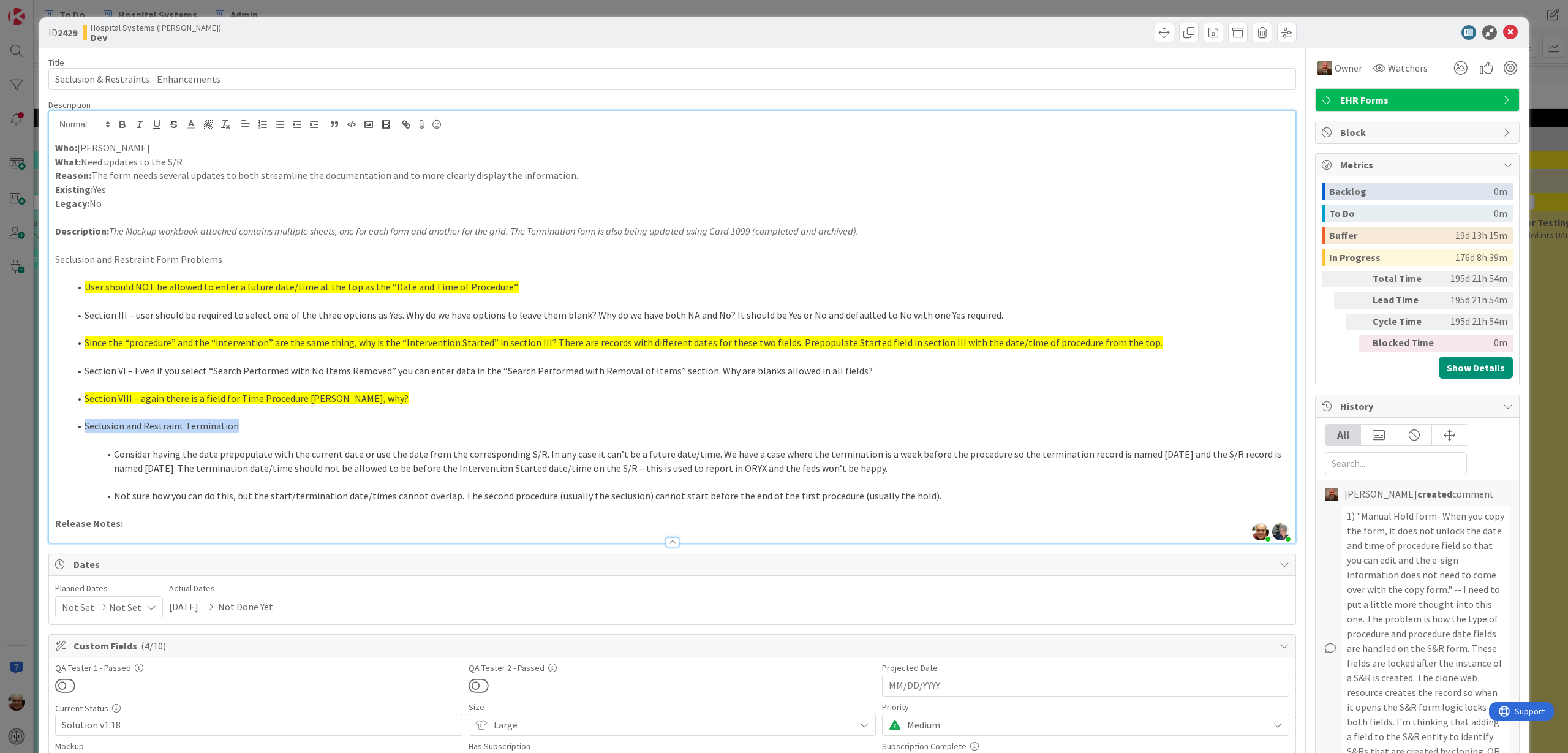
drag, startPoint x: 83, startPoint y: 430, endPoint x: 236, endPoint y: 432, distance: 153.0
click at [236, 432] on li "Seclusion and Restraint Termination" at bounding box center [679, 426] width 1219 height 14
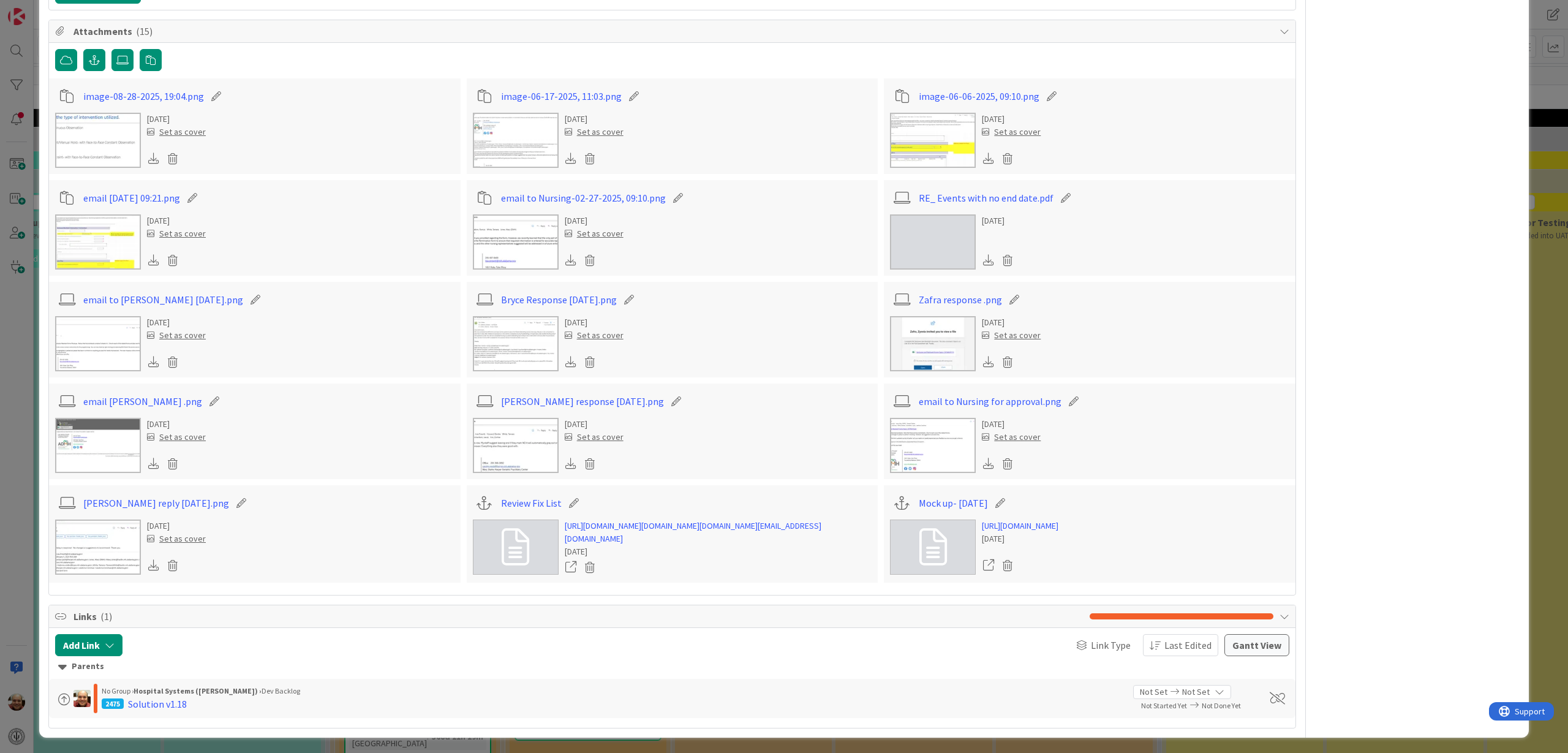
scroll to position [3615, 0]
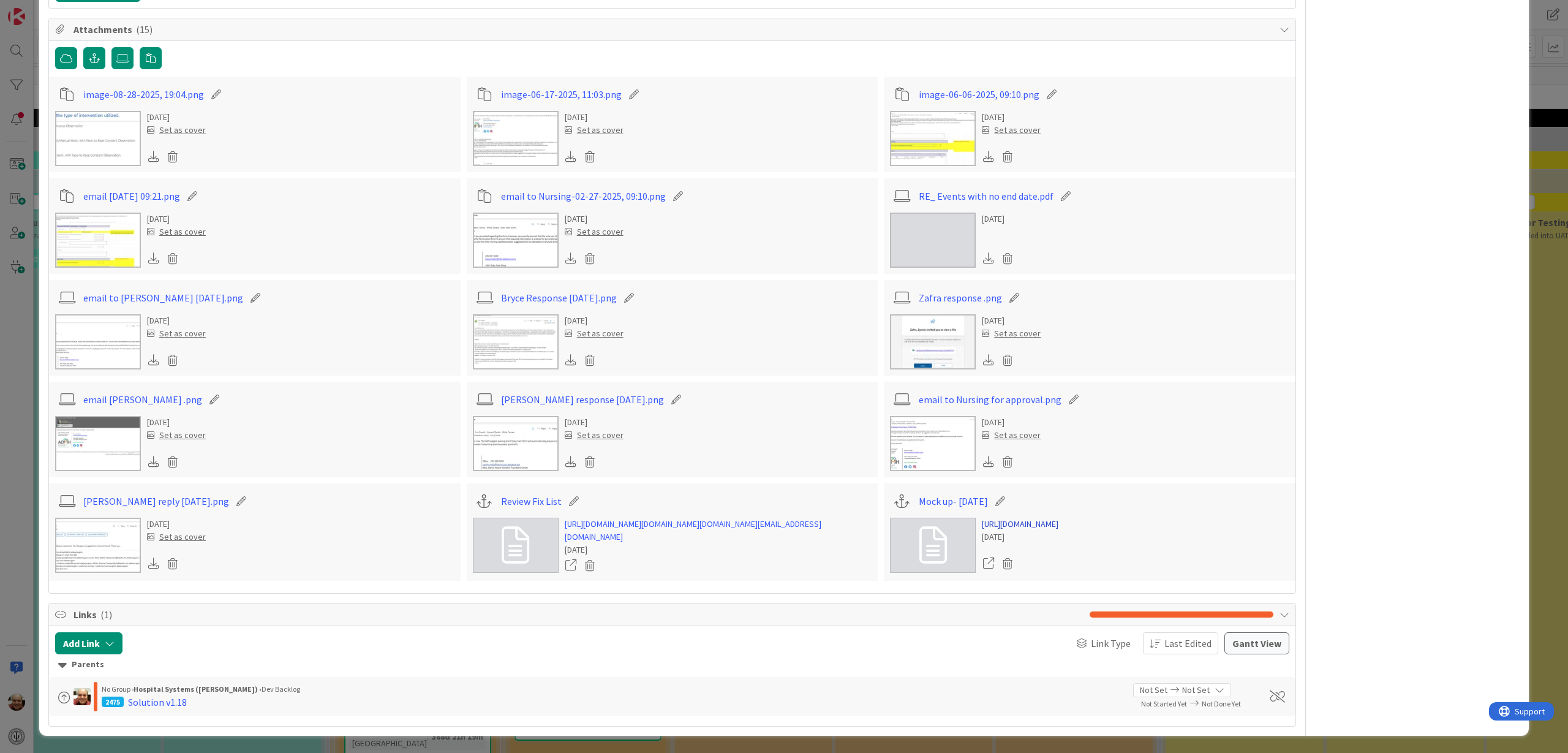
click at [1030, 518] on link "[URL][DOMAIN_NAME]" at bounding box center [1020, 524] width 77 height 13
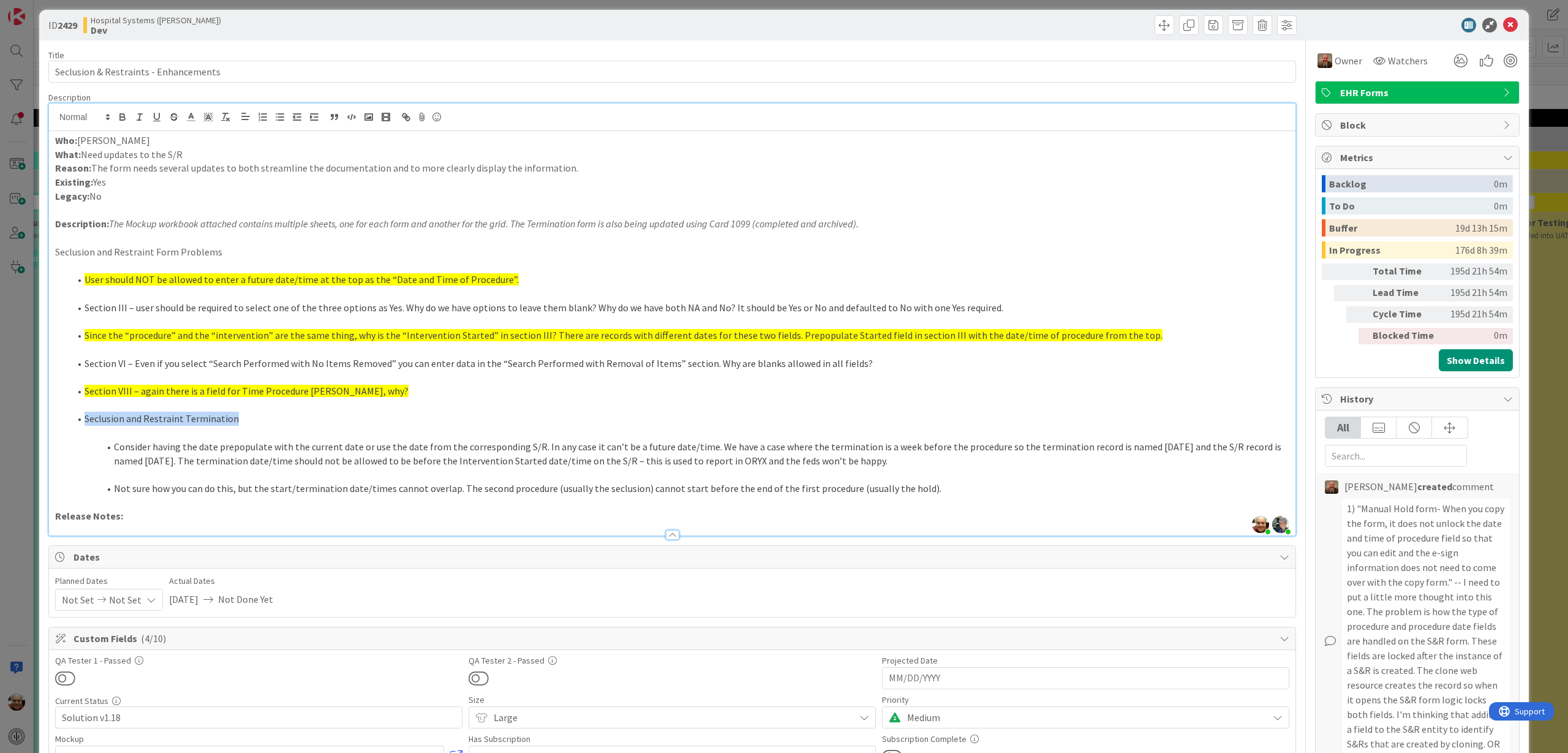
scroll to position [0, 0]
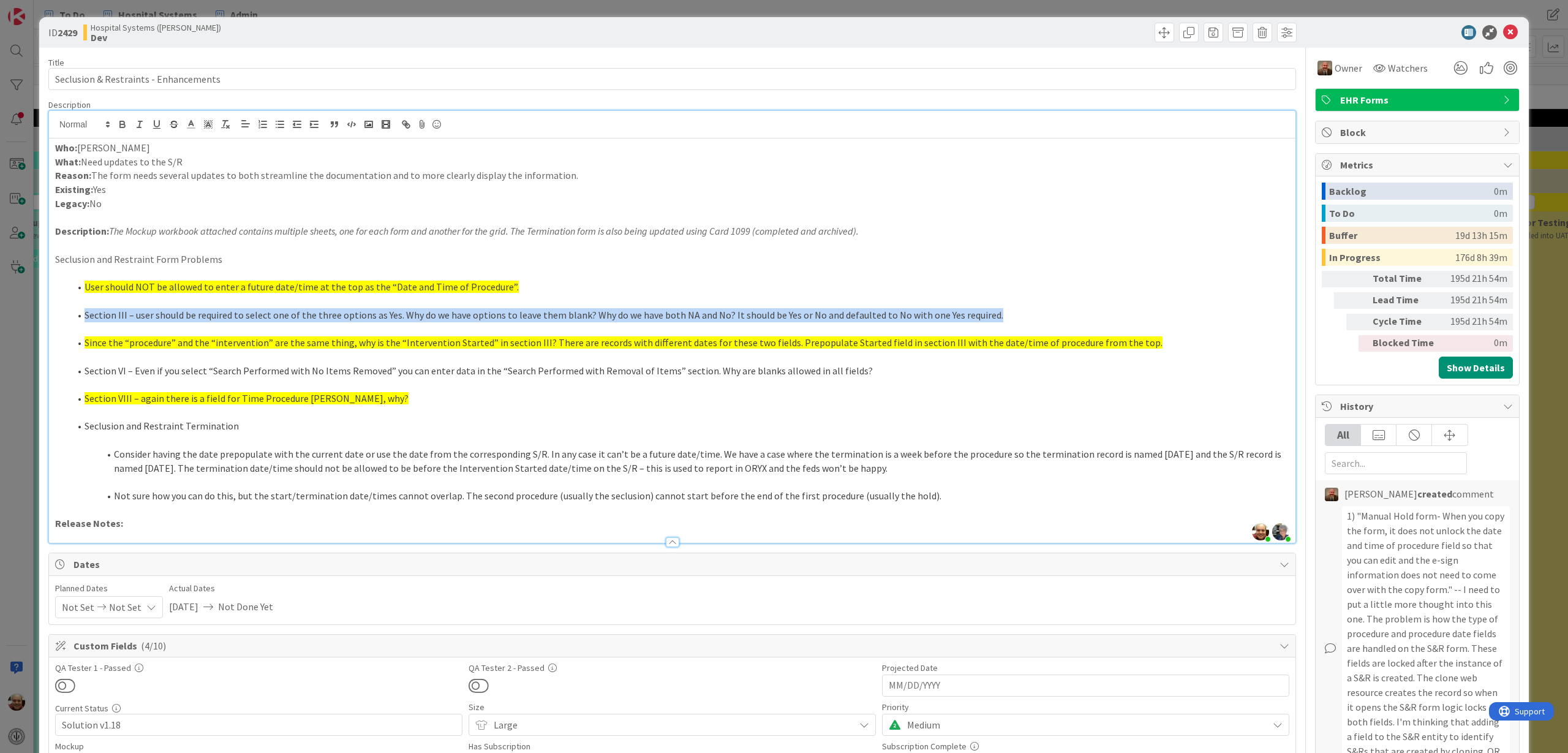
drag, startPoint x: 994, startPoint y: 313, endPoint x: 82, endPoint y: 319, distance: 912.0
click at [82, 319] on li "Section III – user should be required to select one of the three options as Yes…" at bounding box center [679, 315] width 1219 height 14
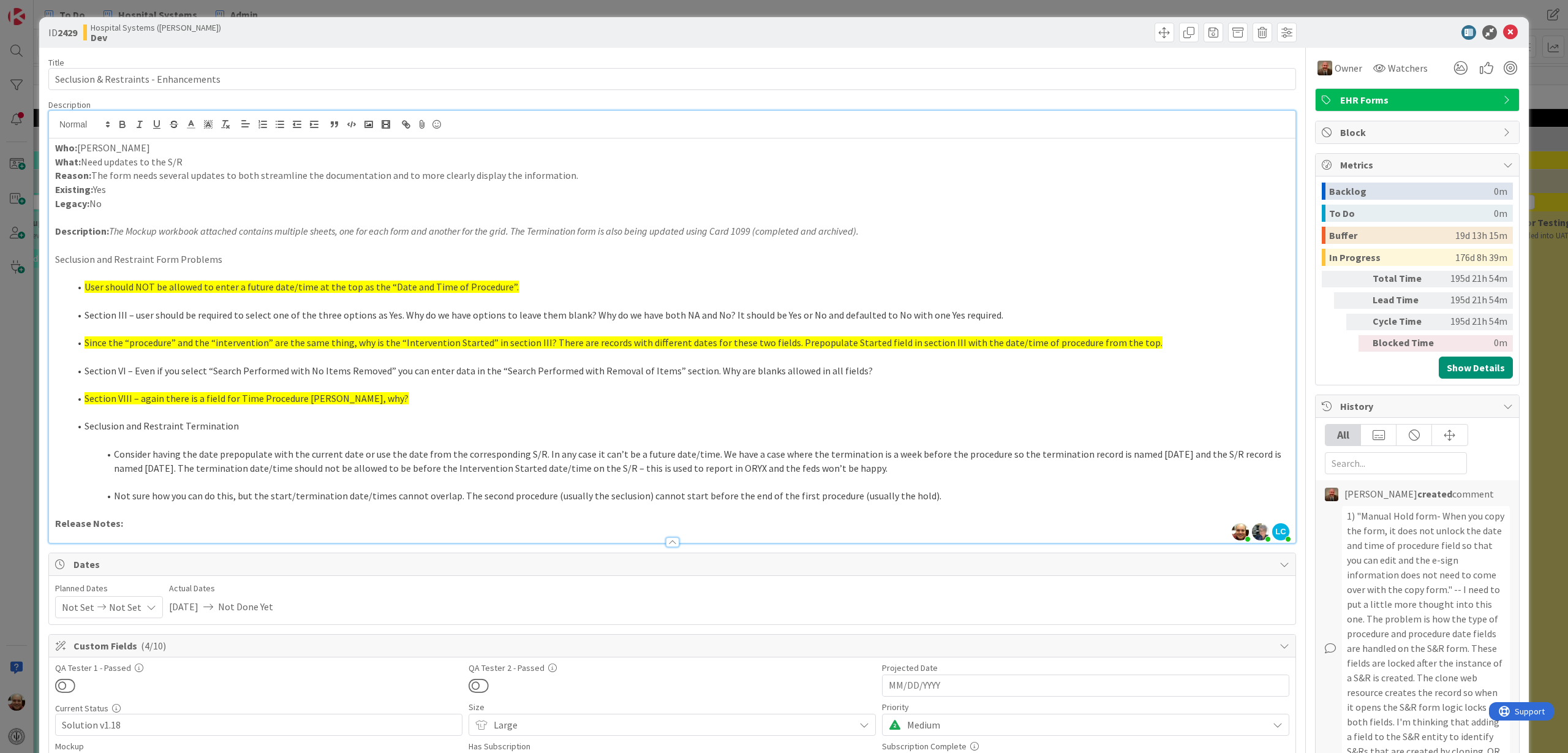
click at [80, 219] on p at bounding box center [672, 218] width 1234 height 14
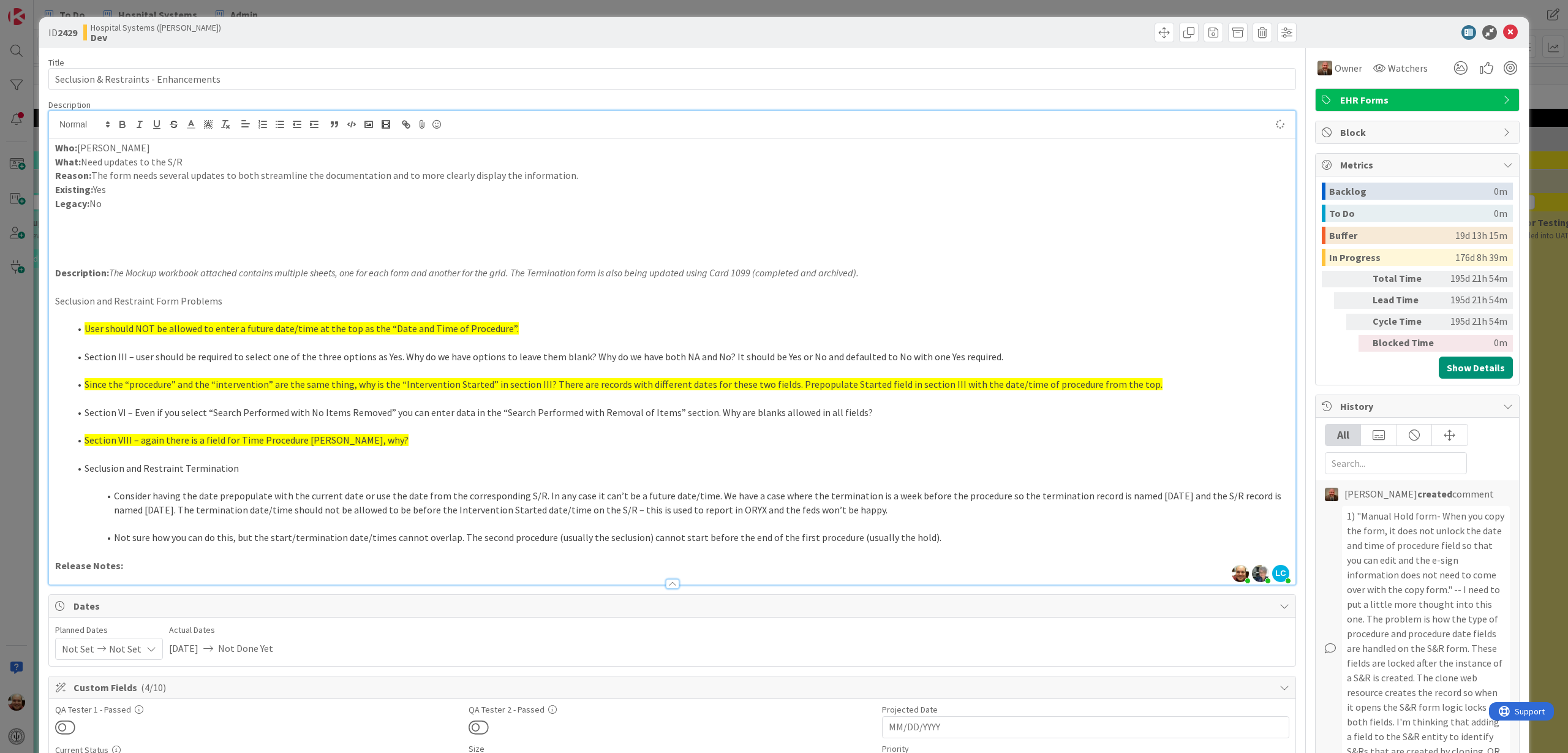
click at [92, 228] on p at bounding box center [672, 231] width 1234 height 14
drag, startPoint x: 55, startPoint y: 274, endPoint x: 107, endPoint y: 277, distance: 52.1
click at [107, 277] on strong "Description:" at bounding box center [81, 272] width 54 height 12
copy strong "Description:"
click at [64, 226] on p at bounding box center [672, 231] width 1234 height 14
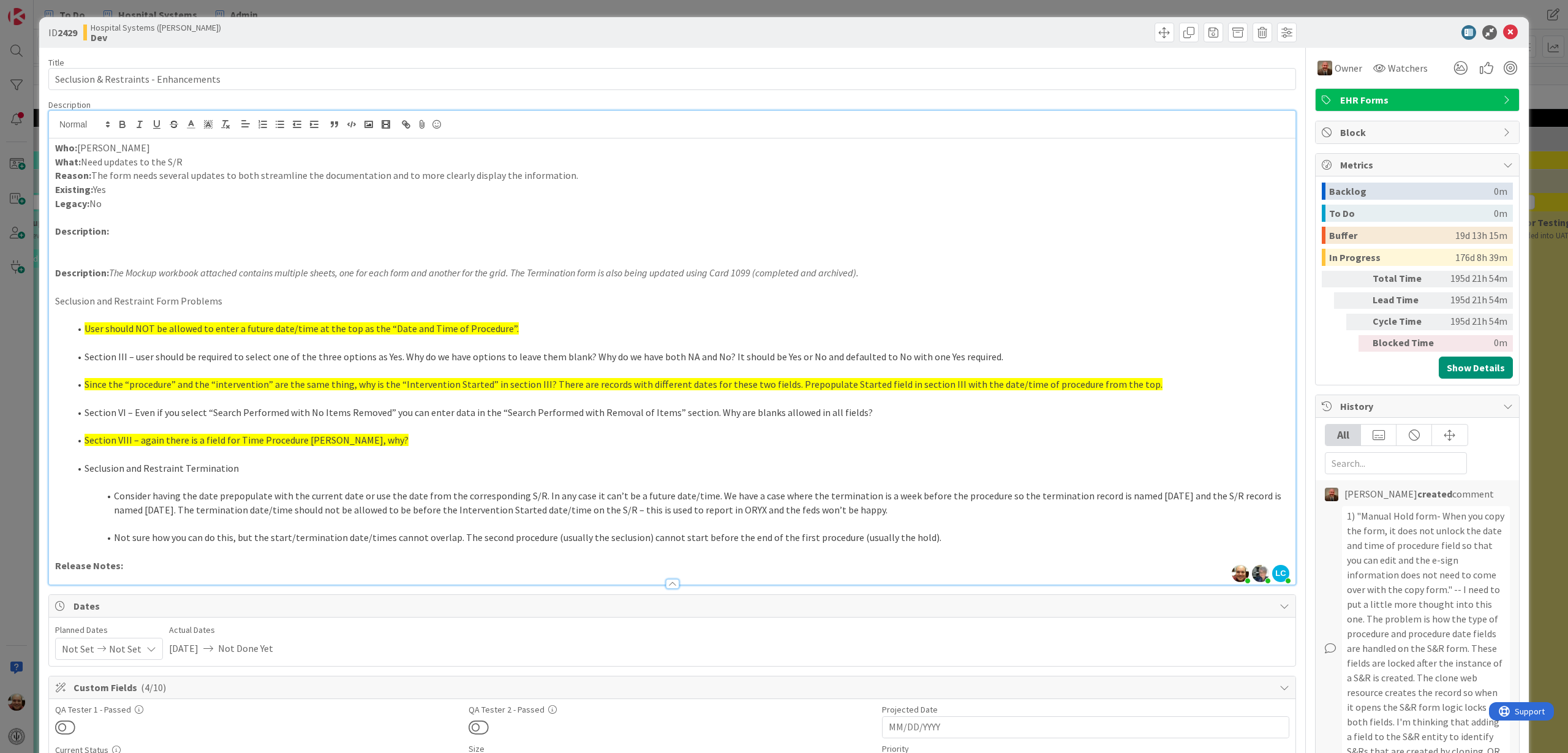
click at [70, 264] on p at bounding box center [672, 260] width 1234 height 14
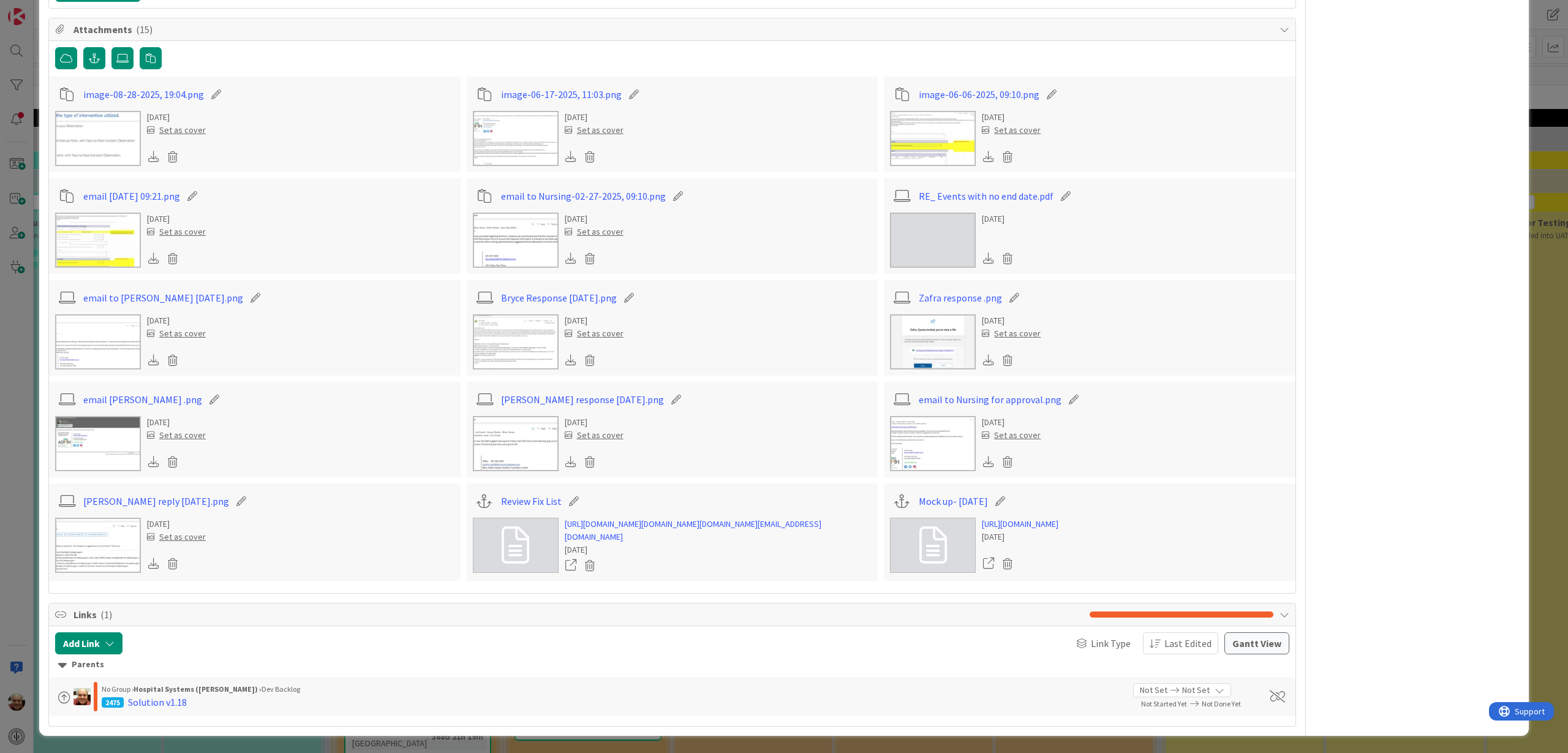
scroll to position [3657, 0]
click at [1048, 518] on link "[URL][DOMAIN_NAME]" at bounding box center [1020, 524] width 77 height 13
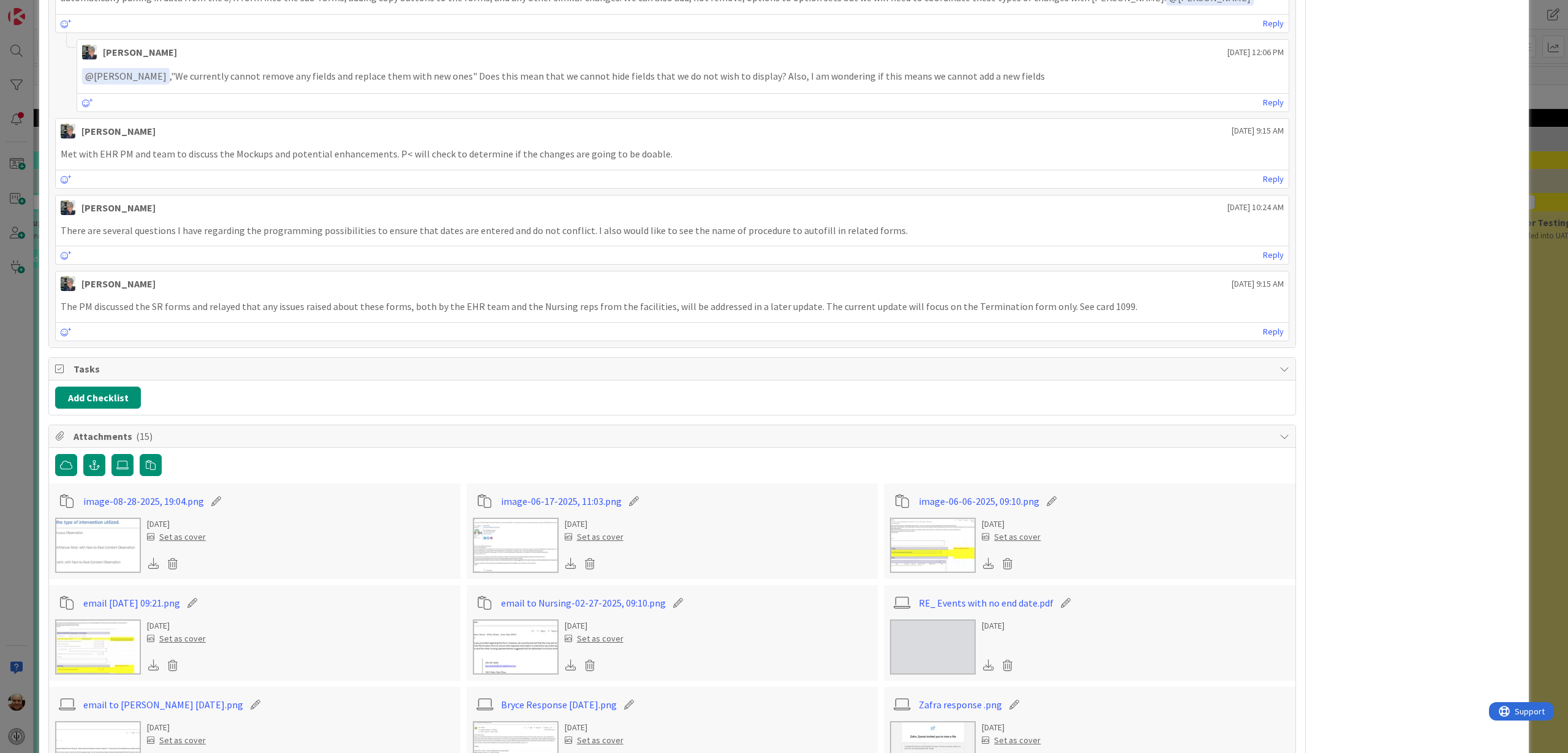
scroll to position [2967, 0]
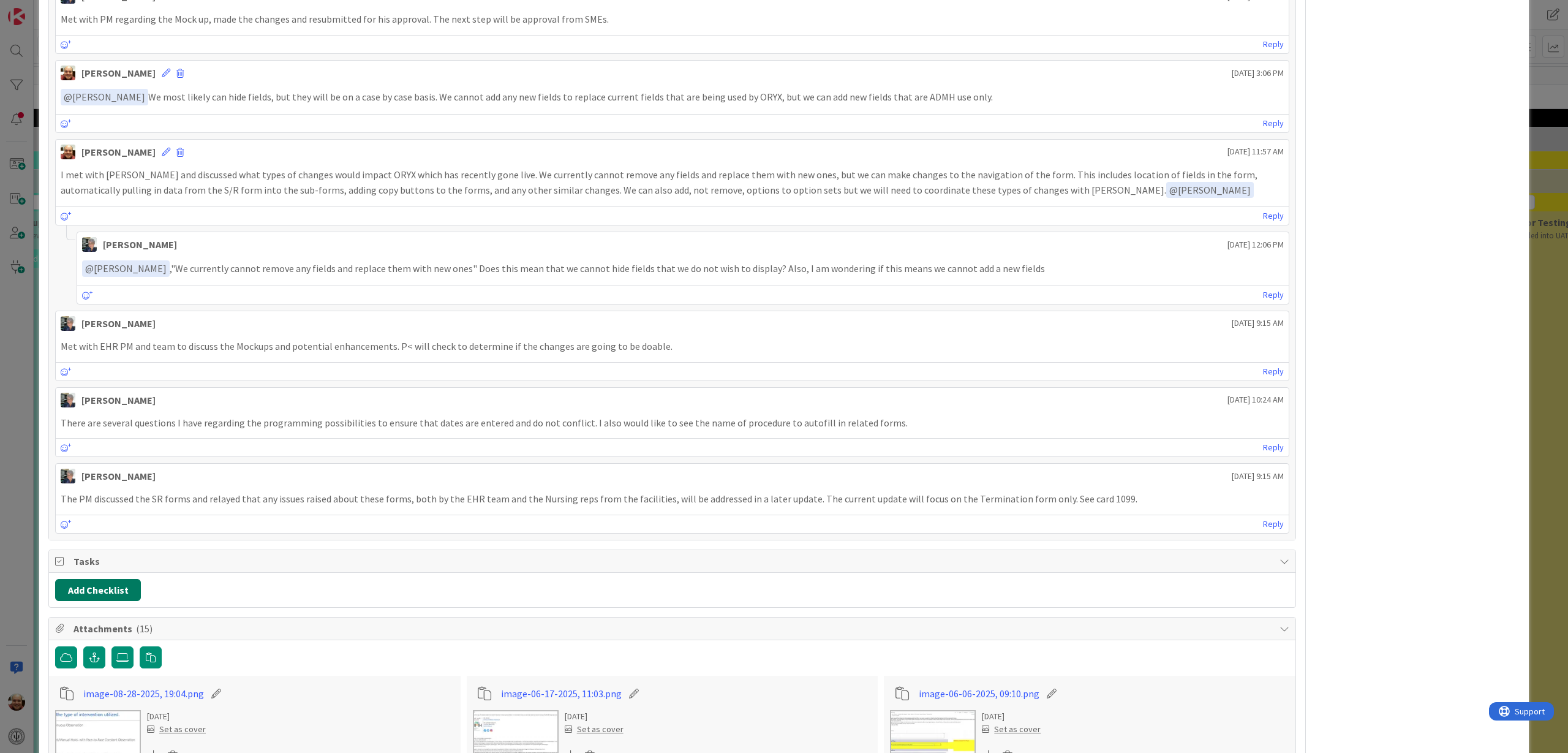
click at [130, 590] on button "Add Checklist" at bounding box center [98, 590] width 86 height 22
type input "Forms To Be Completed"
click at [85, 674] on button "Add" at bounding box center [78, 677] width 32 height 22
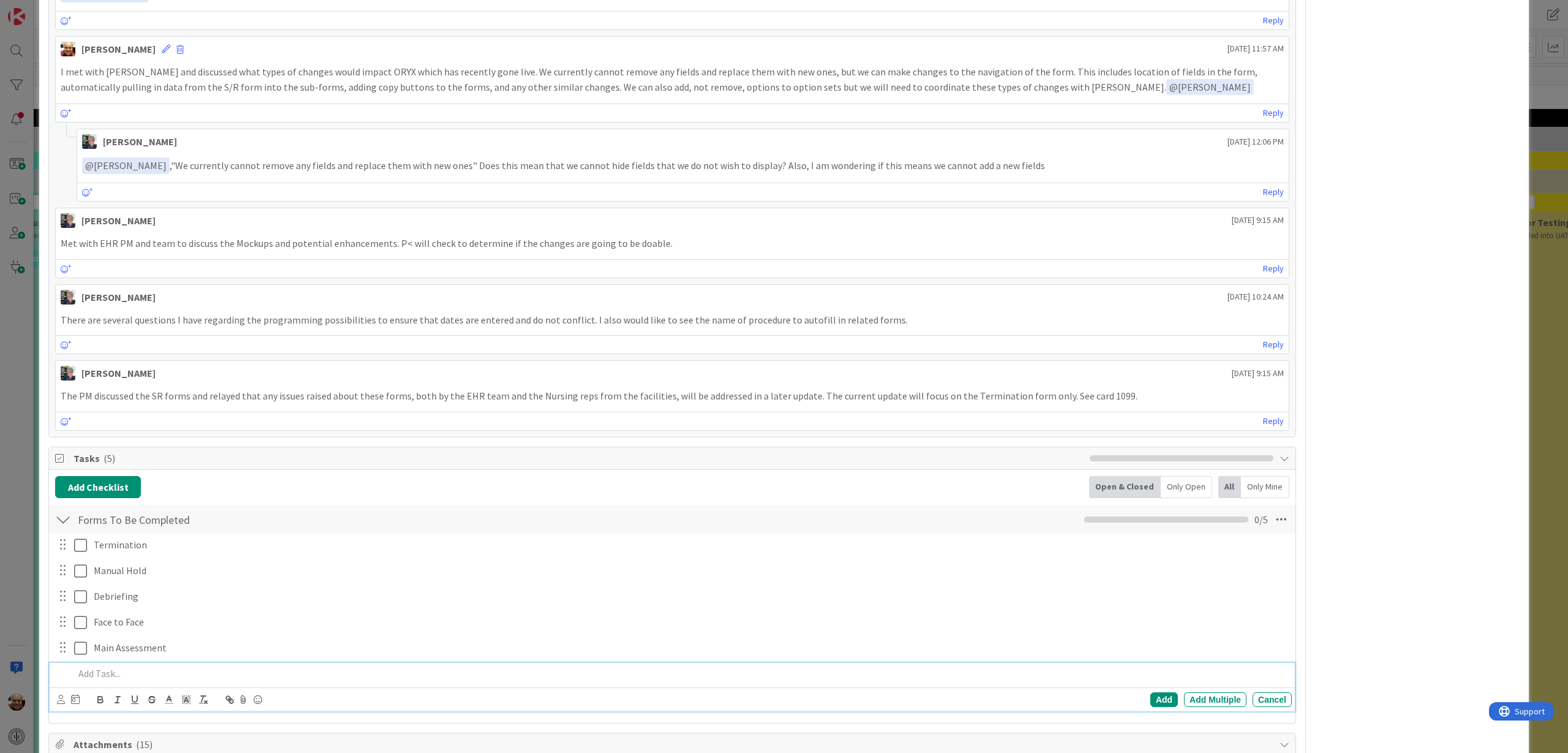
scroll to position [3096, 0]
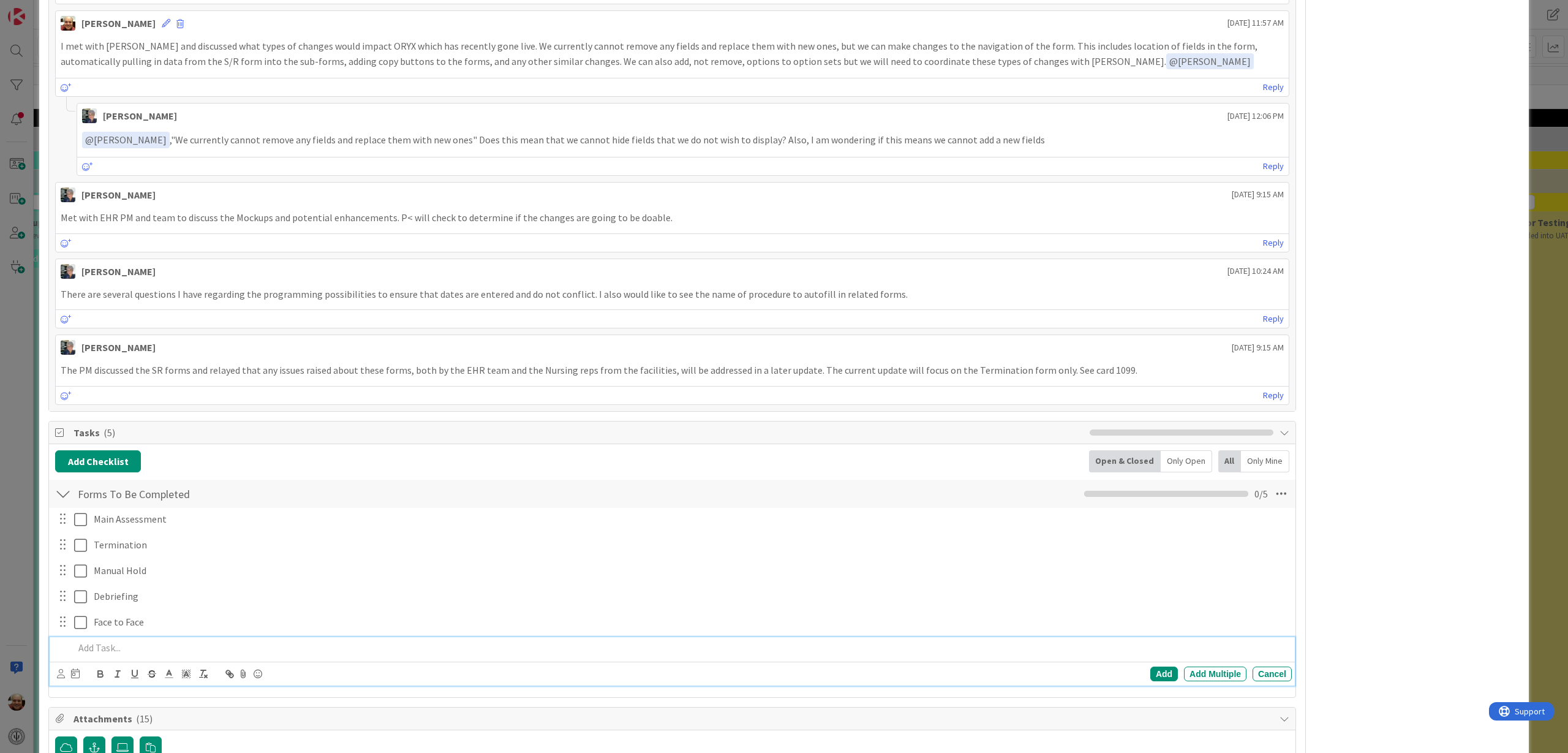
click at [85, 648] on p at bounding box center [680, 648] width 1213 height 14
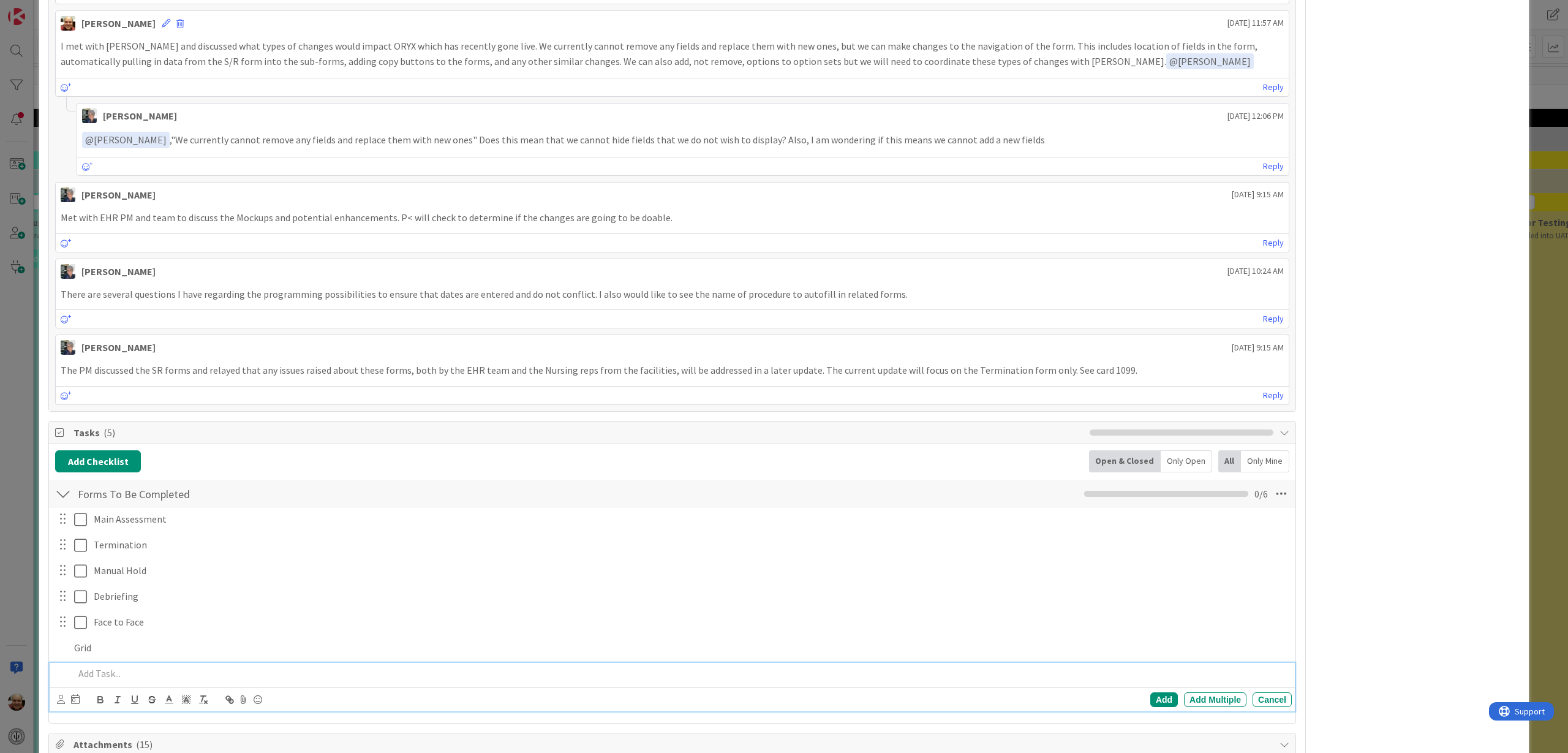
scroll to position [3122, 0]
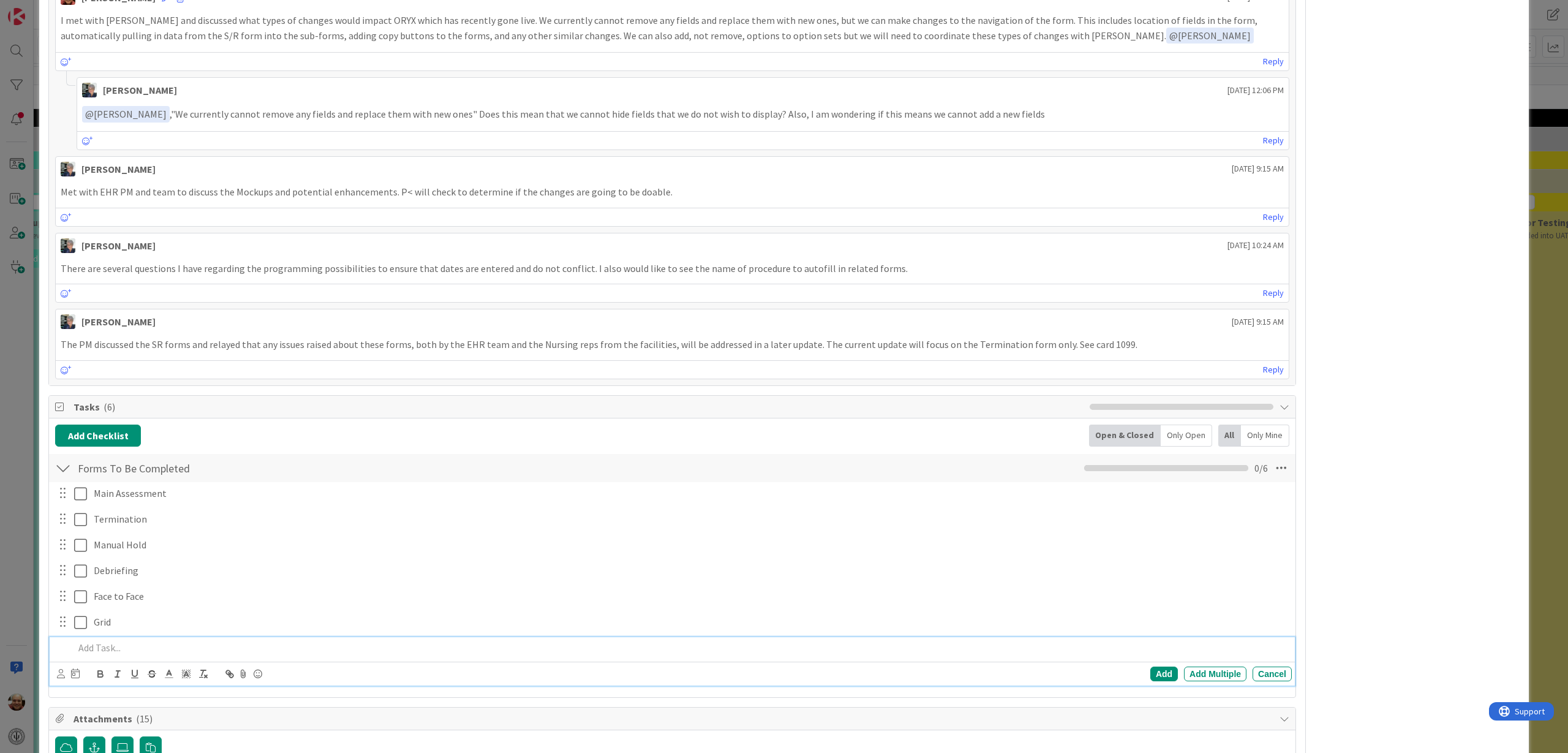
click at [1542, 282] on div "ID 2429 Hospital Systems (Ernie) Dev Title 37 / 128 Seclusion & Restraints - En…" at bounding box center [784, 376] width 1568 height 753
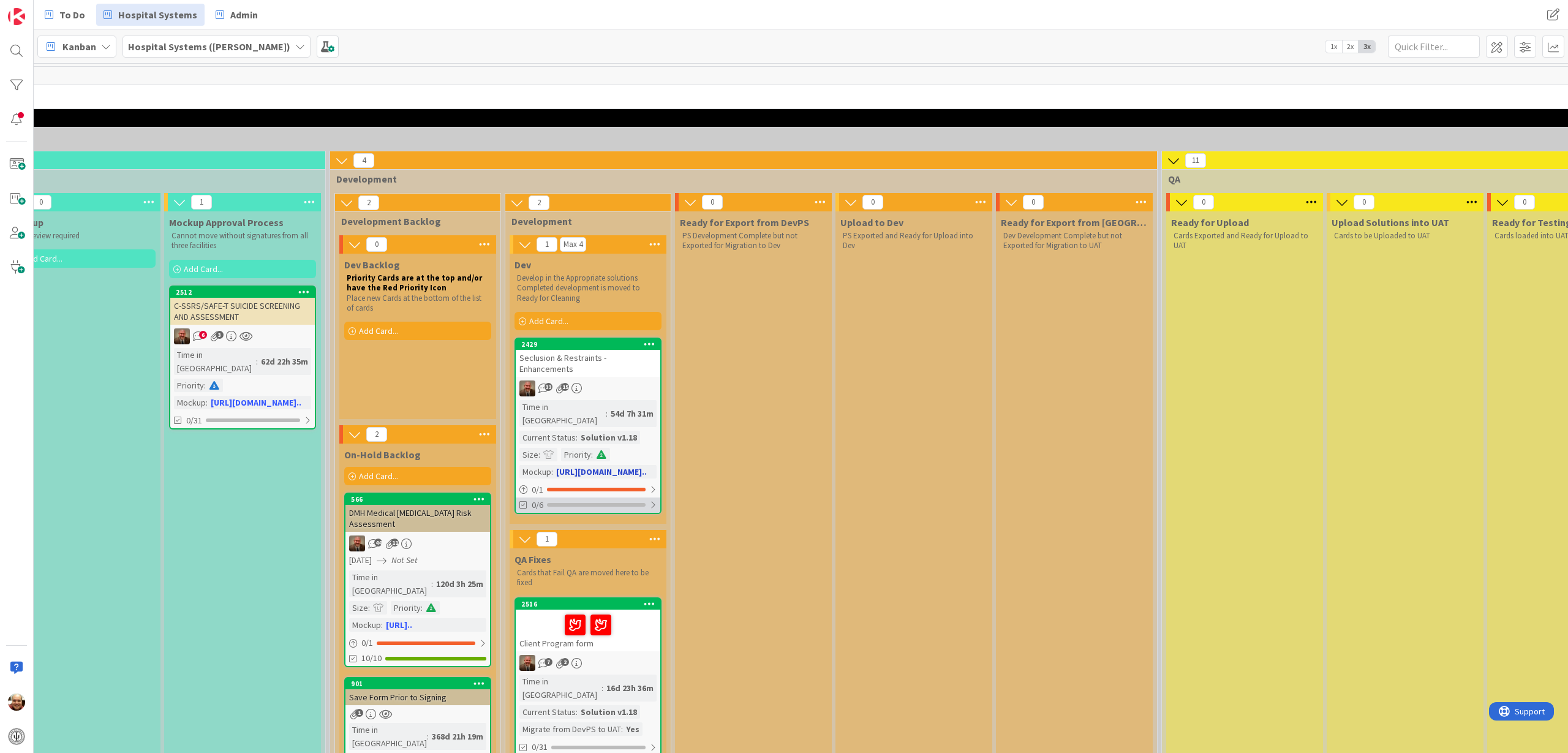
click at [560, 503] on div at bounding box center [596, 505] width 99 height 4
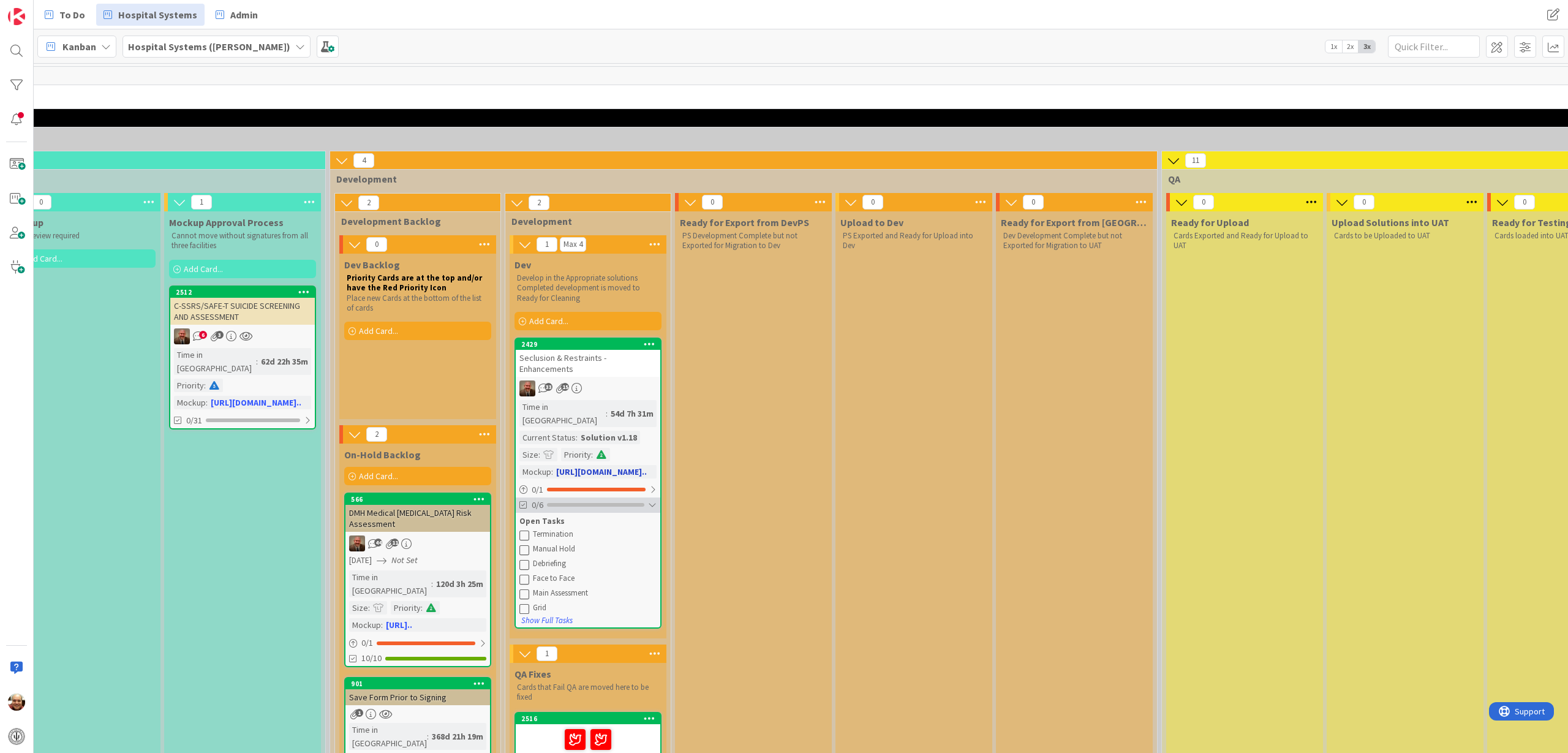
click at [560, 503] on div at bounding box center [596, 505] width 98 height 4
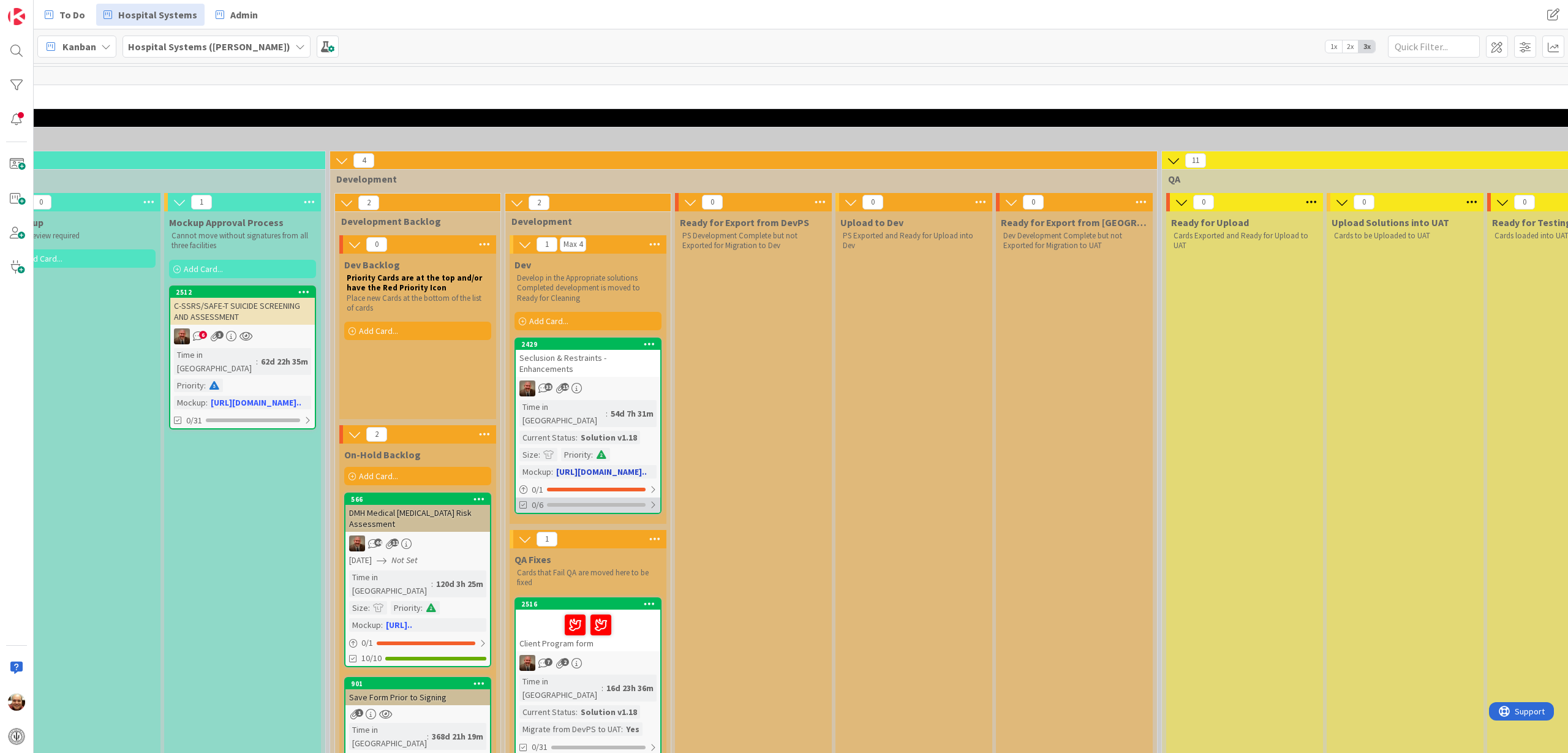
click at [555, 503] on div at bounding box center [596, 505] width 99 height 4
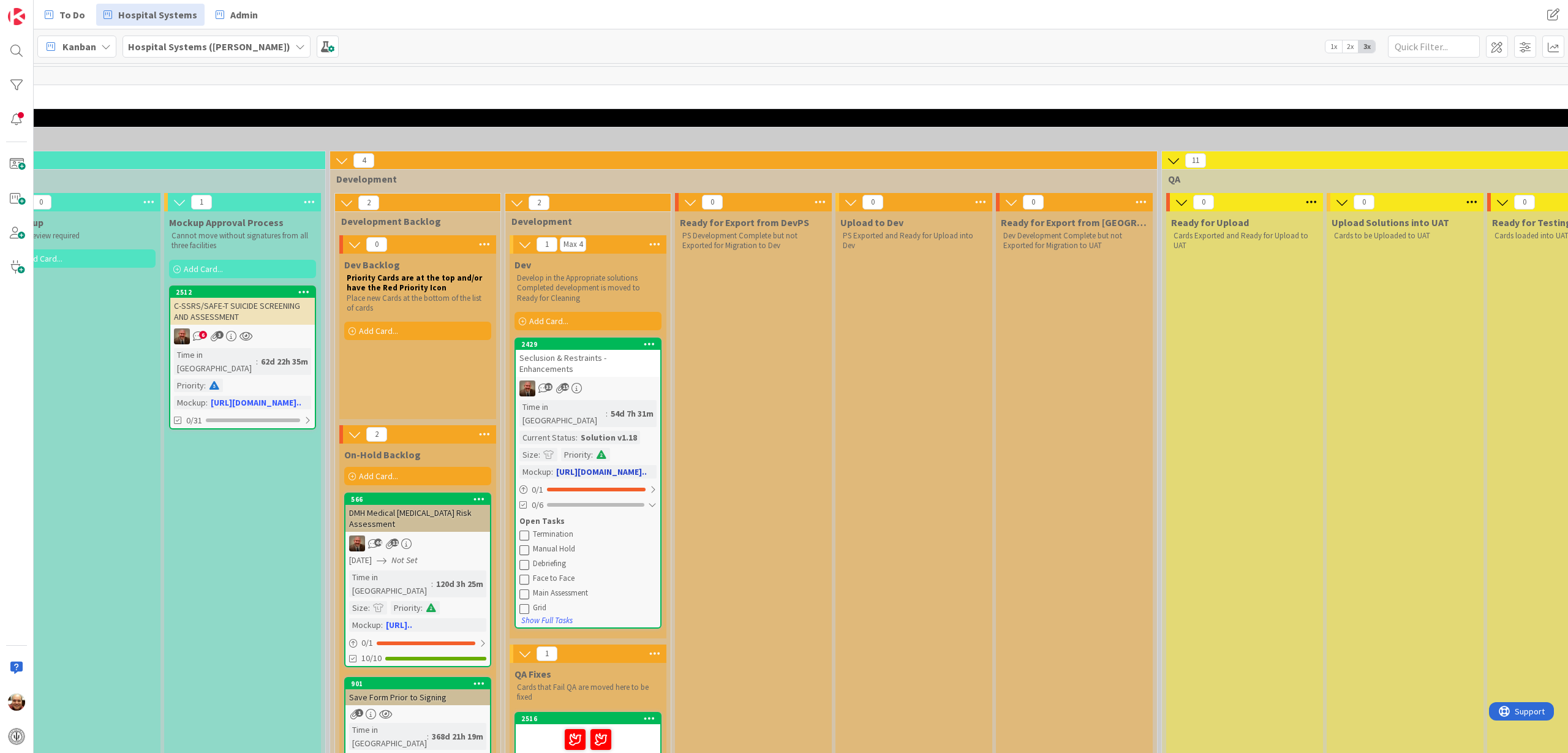
click at [622, 359] on div "Seclusion & Restraints - Enhancements" at bounding box center [588, 363] width 145 height 27
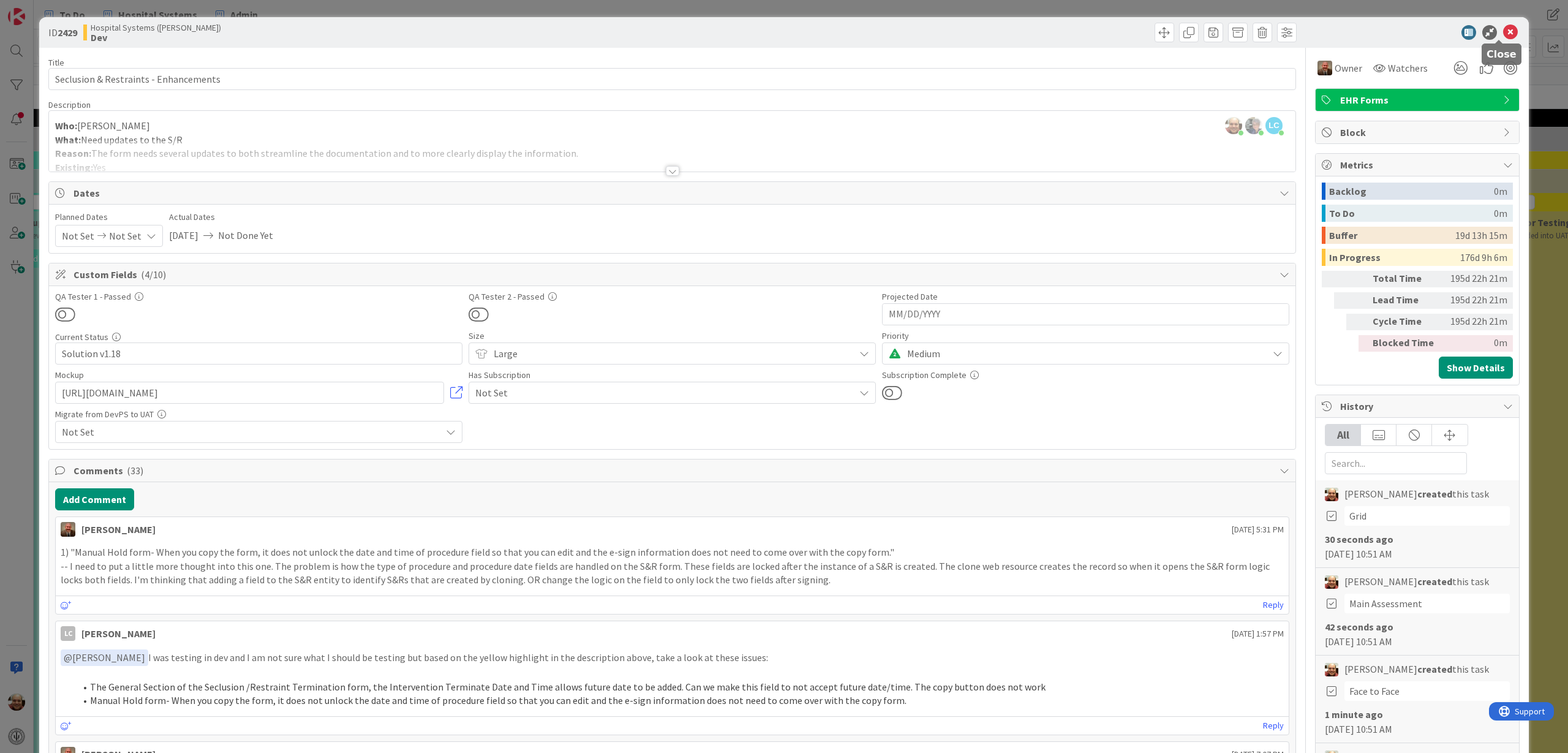
click at [1503, 32] on icon at bounding box center [1510, 32] width 15 height 15
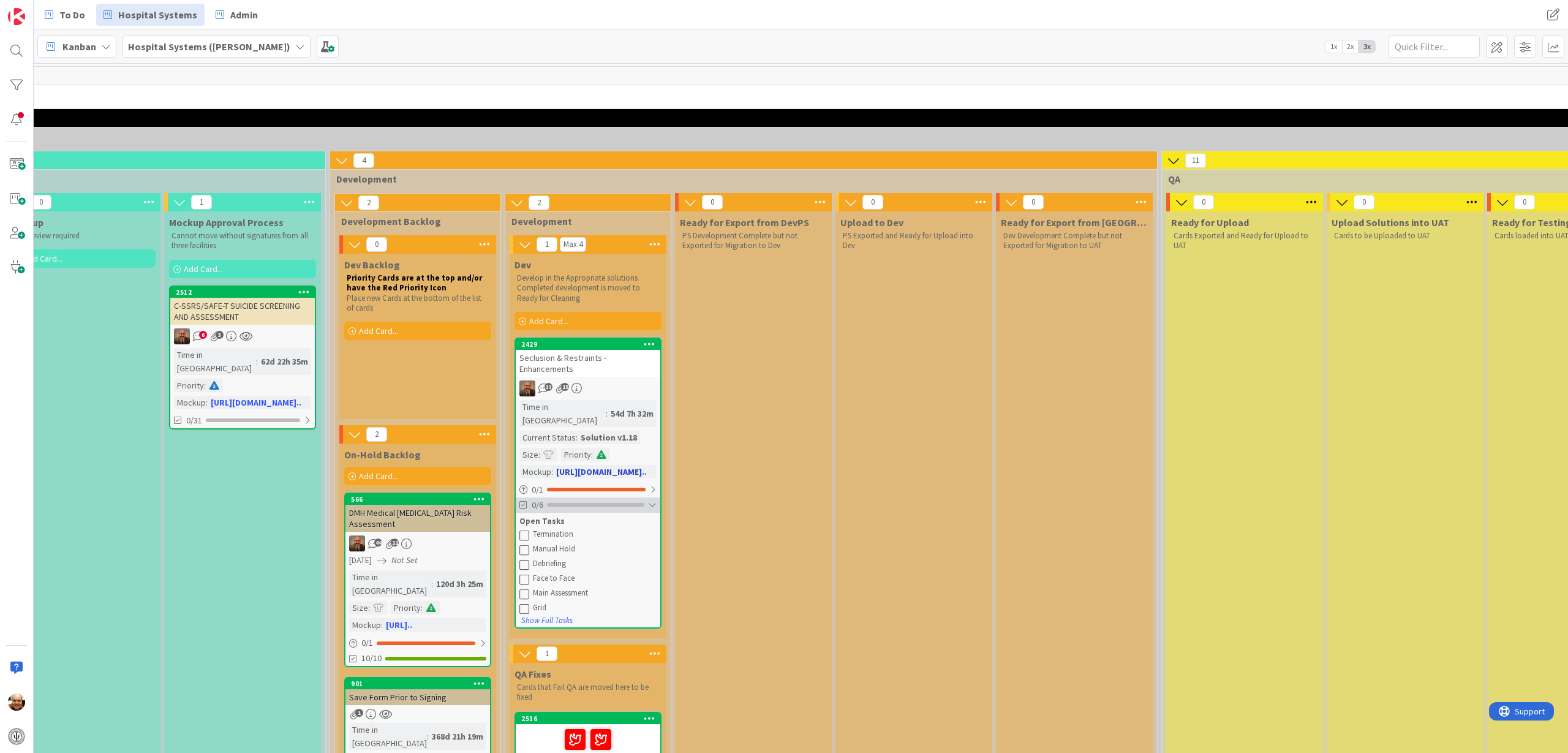
click at [584, 503] on div at bounding box center [596, 505] width 98 height 4
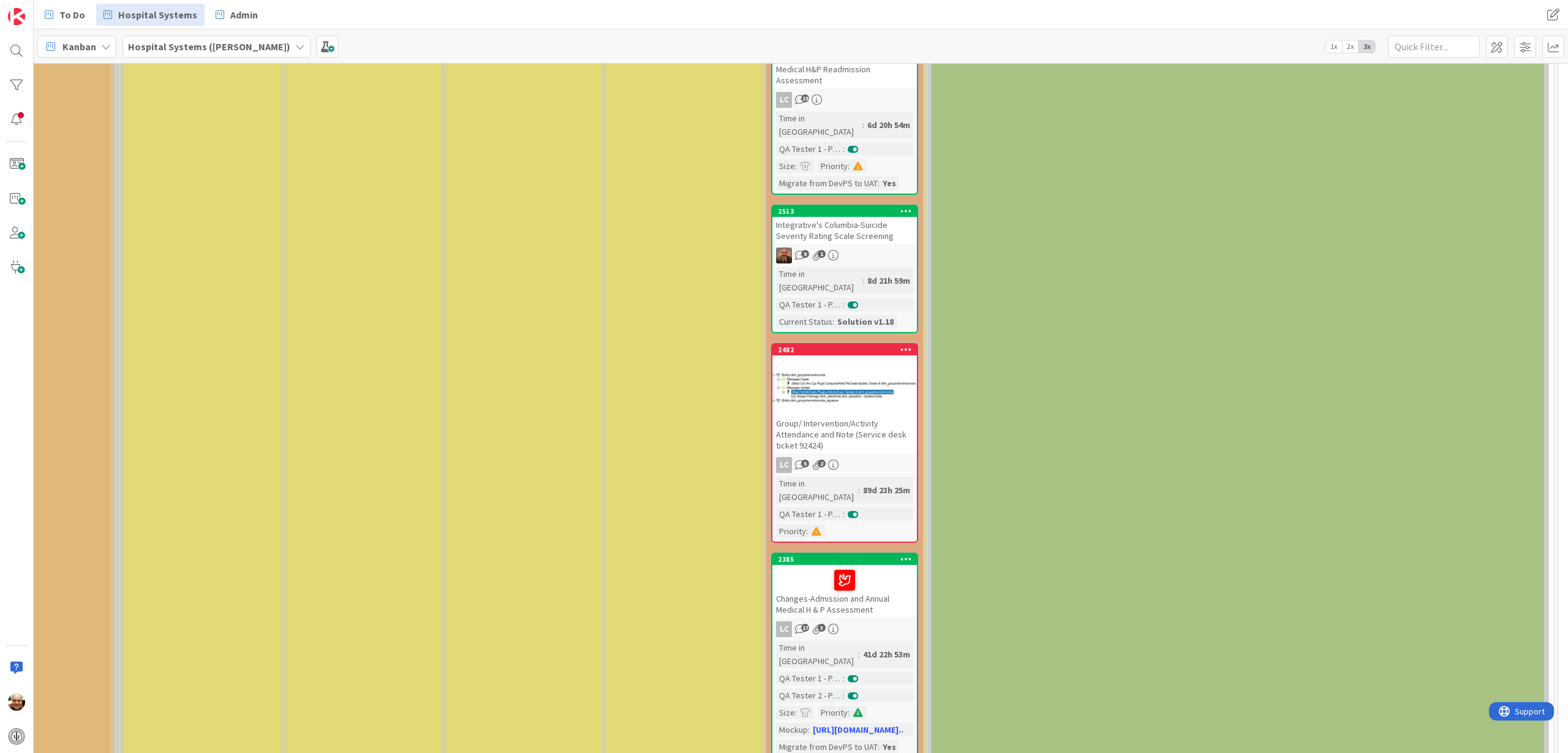
scroll to position [230, 1724]
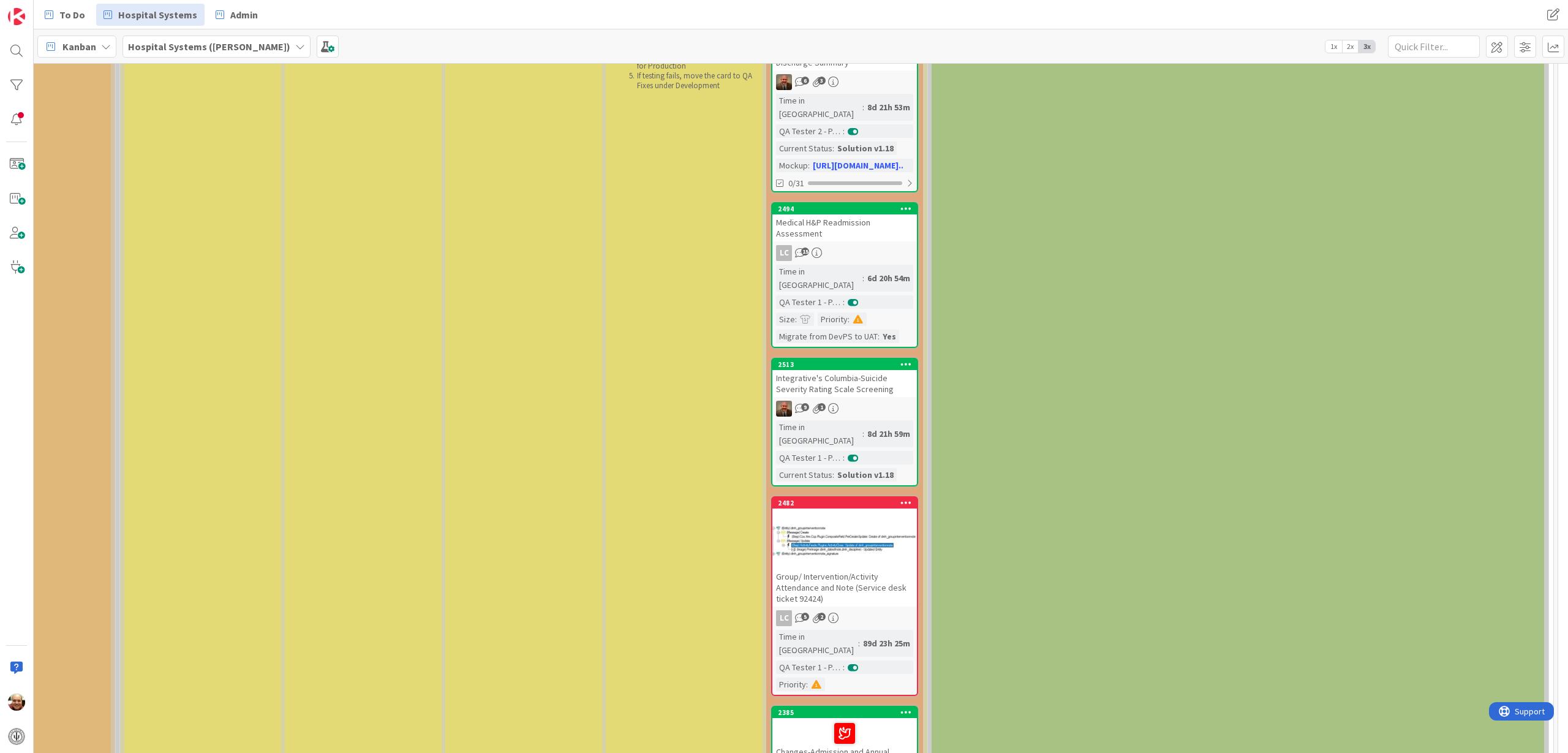
click at [852, 215] on div "Medical H&P Readmission Assessment" at bounding box center [844, 228] width 145 height 27
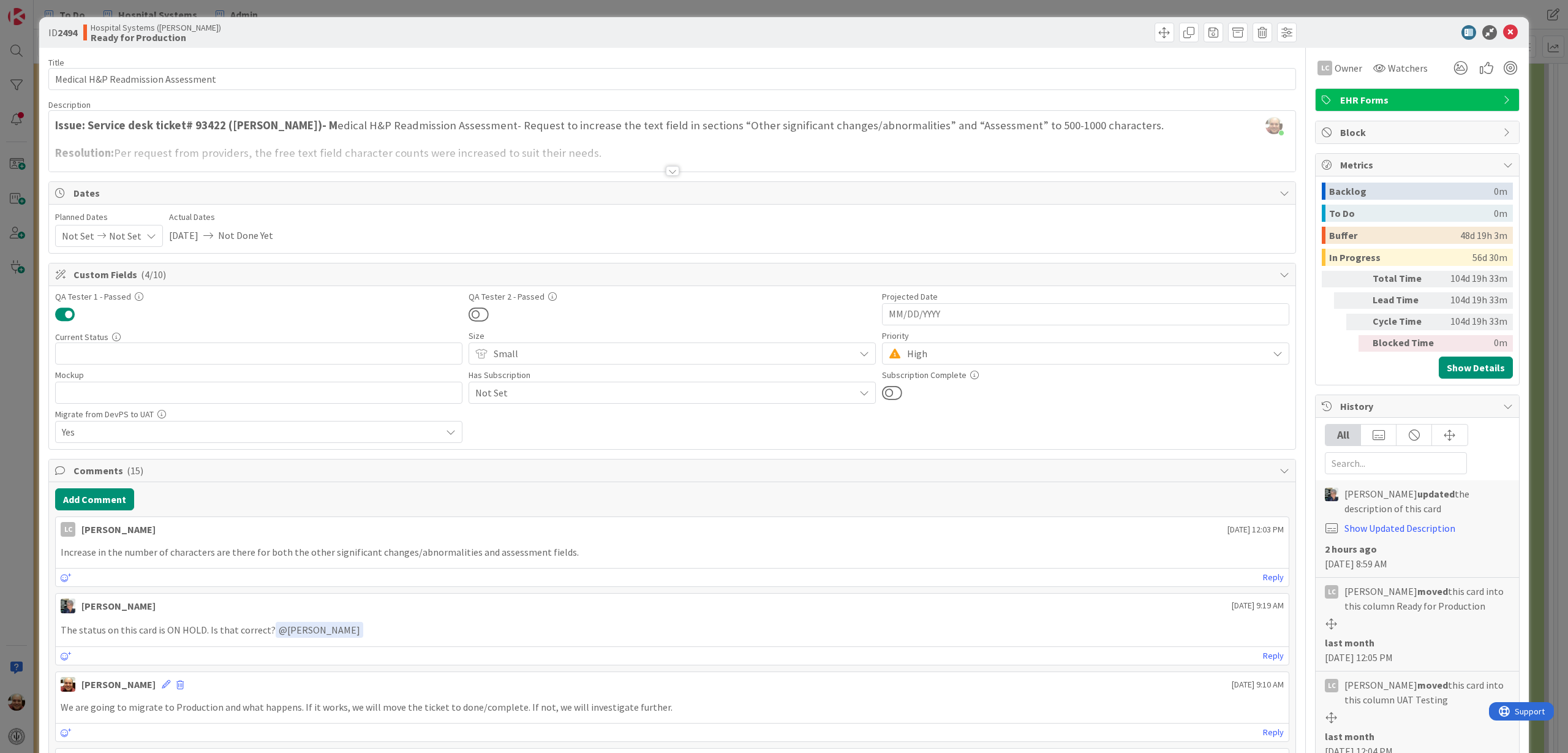
click at [669, 171] on div at bounding box center [672, 171] width 14 height 10
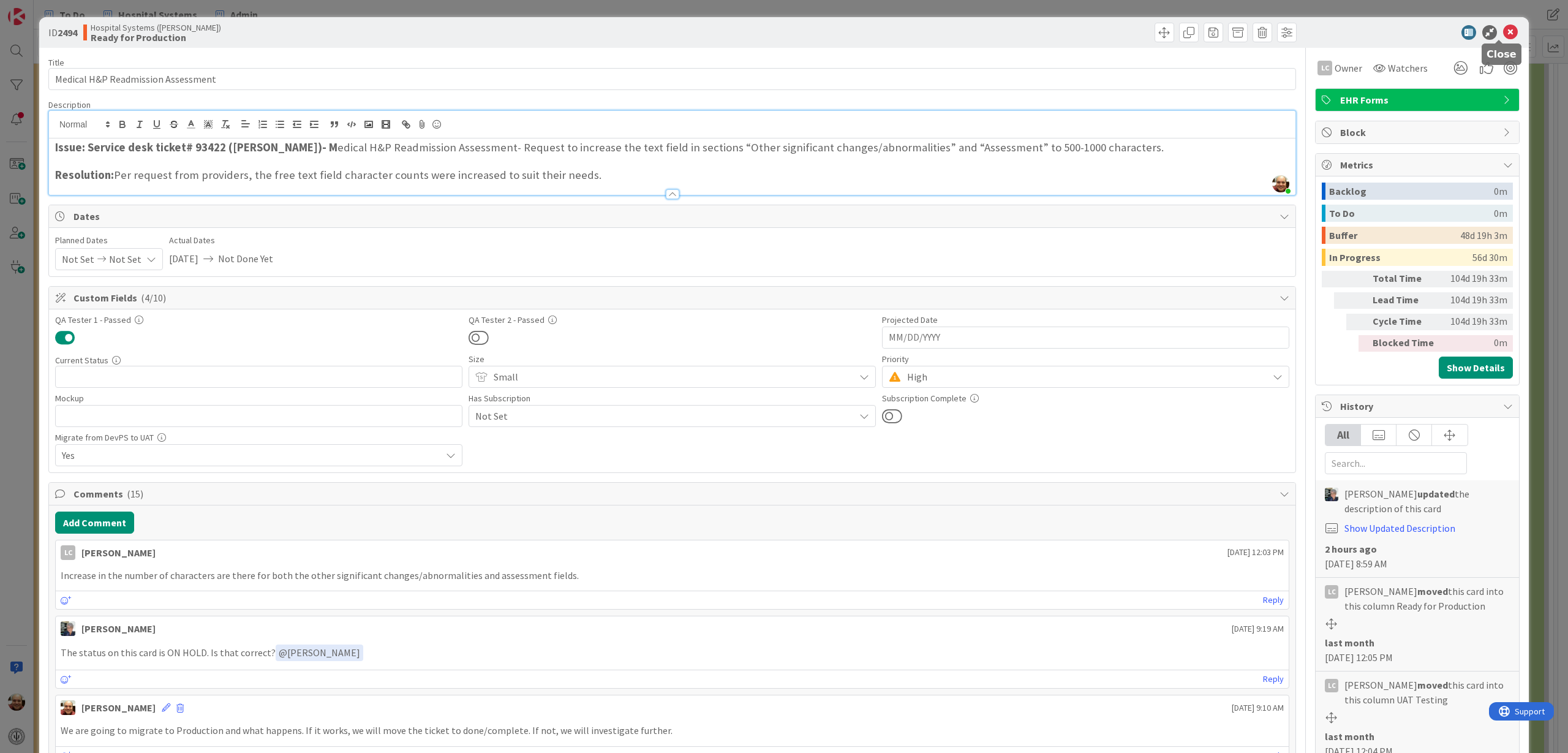
click at [1503, 31] on icon at bounding box center [1510, 32] width 15 height 15
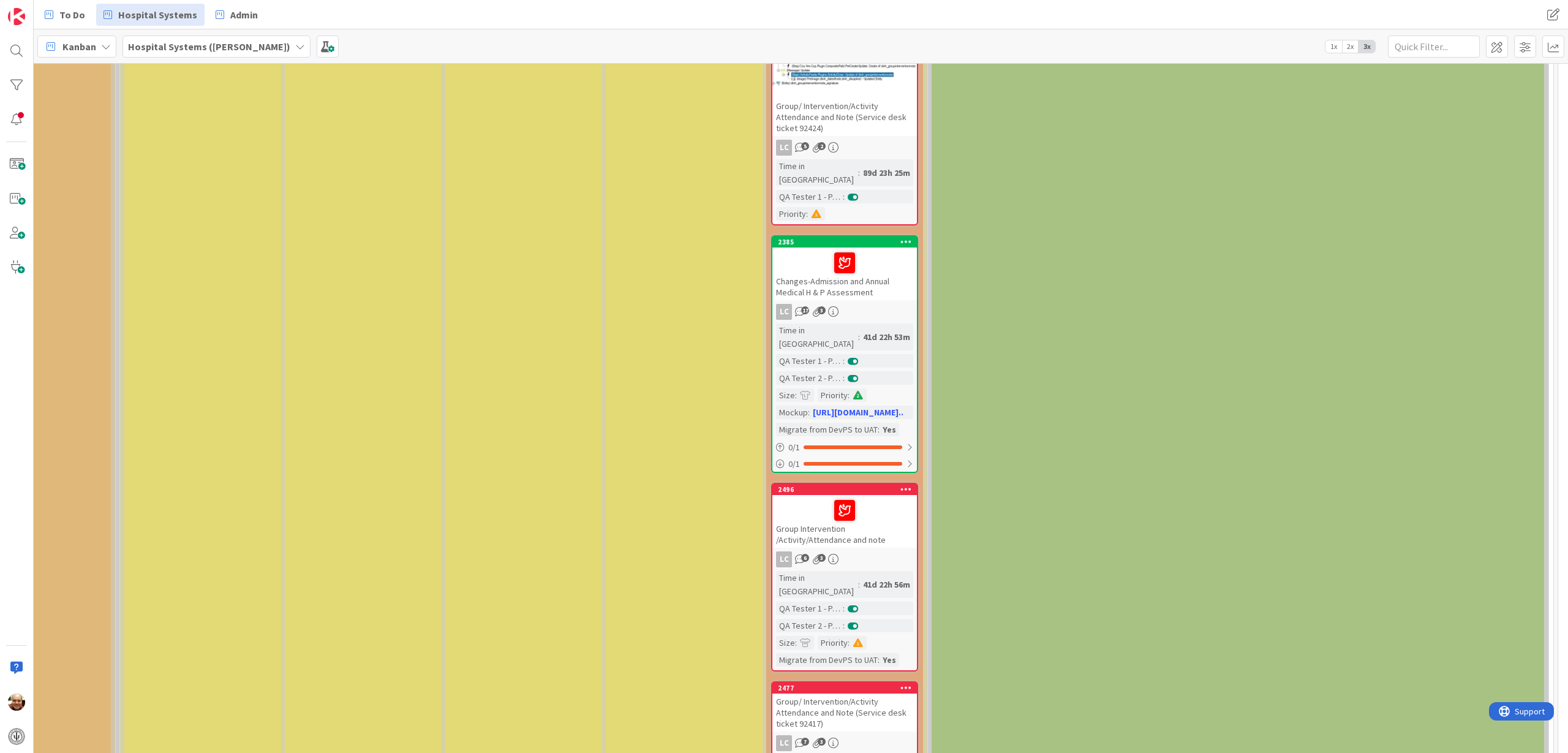
scroll to position [766, 1724]
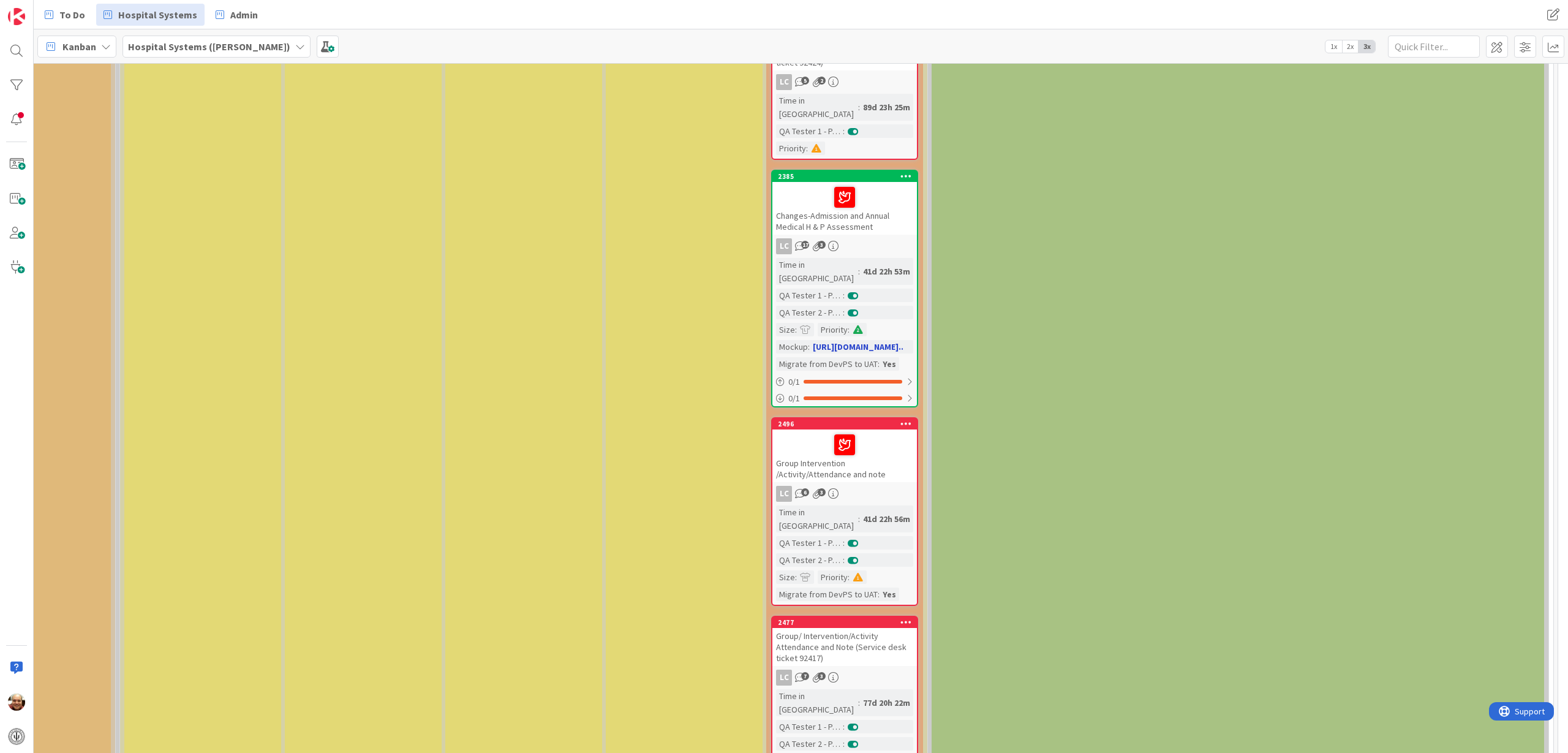
click at [804, 184] on div at bounding box center [844, 197] width 137 height 26
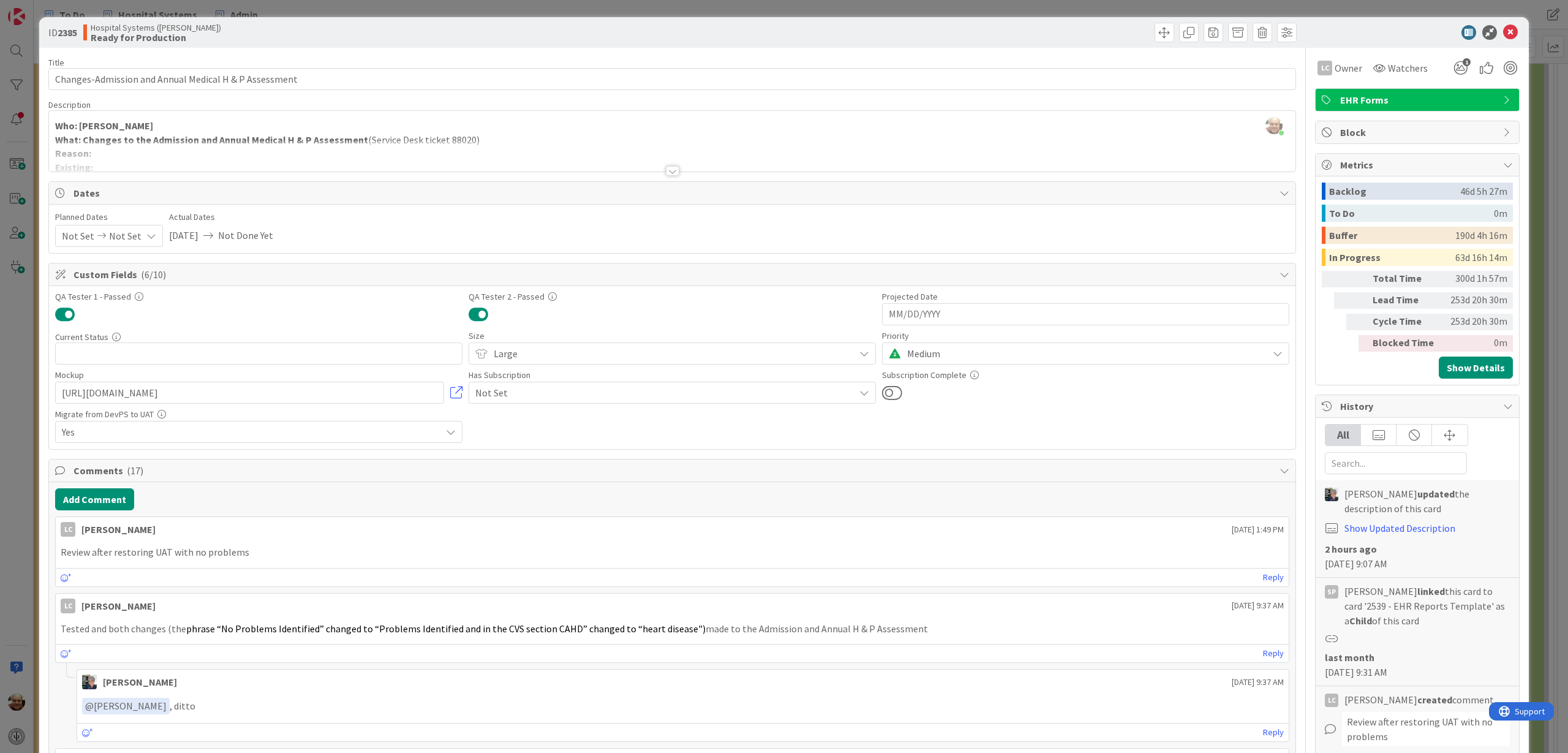
click at [665, 170] on div at bounding box center [672, 171] width 14 height 10
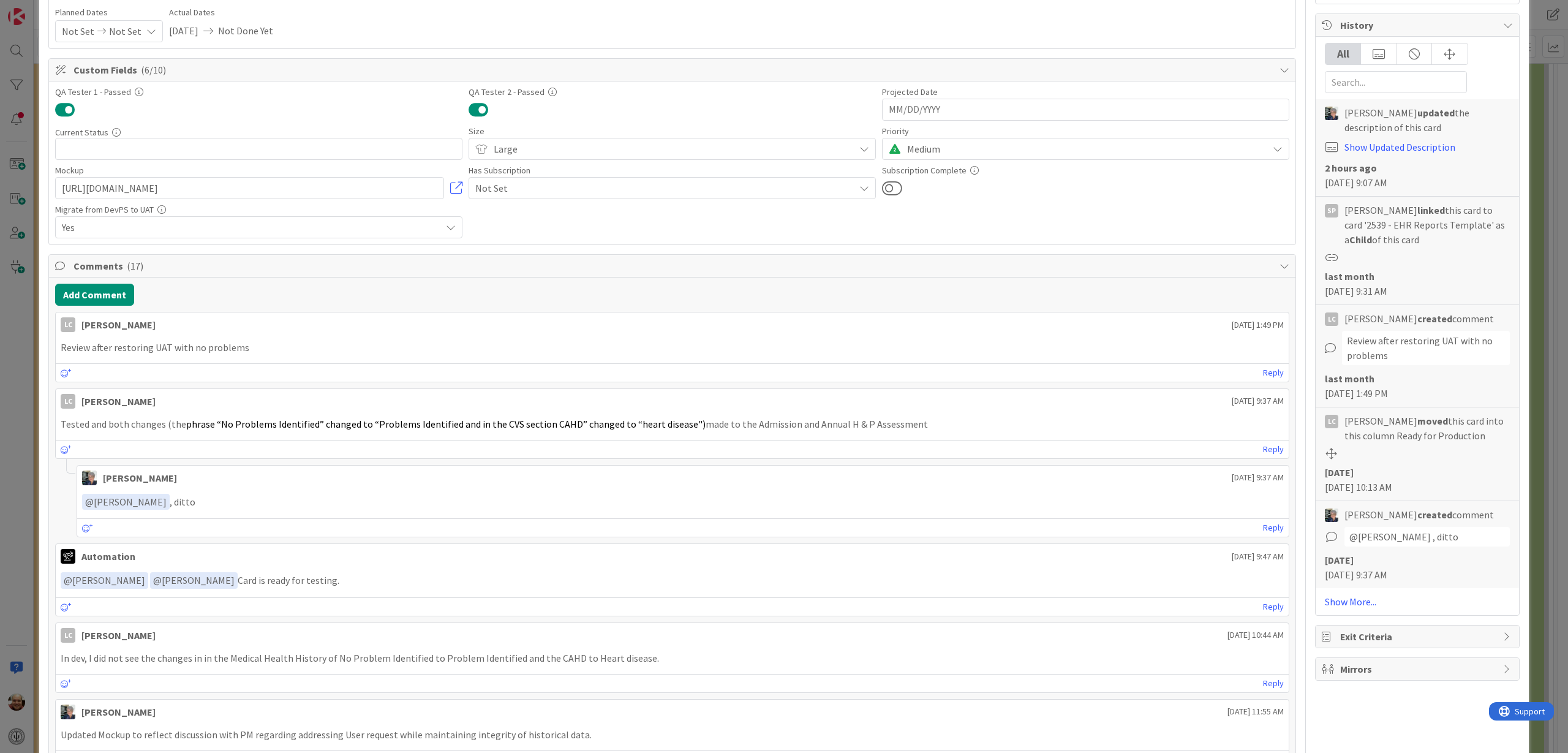
scroll to position [383, 0]
click at [107, 292] on button "Add Comment" at bounding box center [94, 293] width 79 height 22
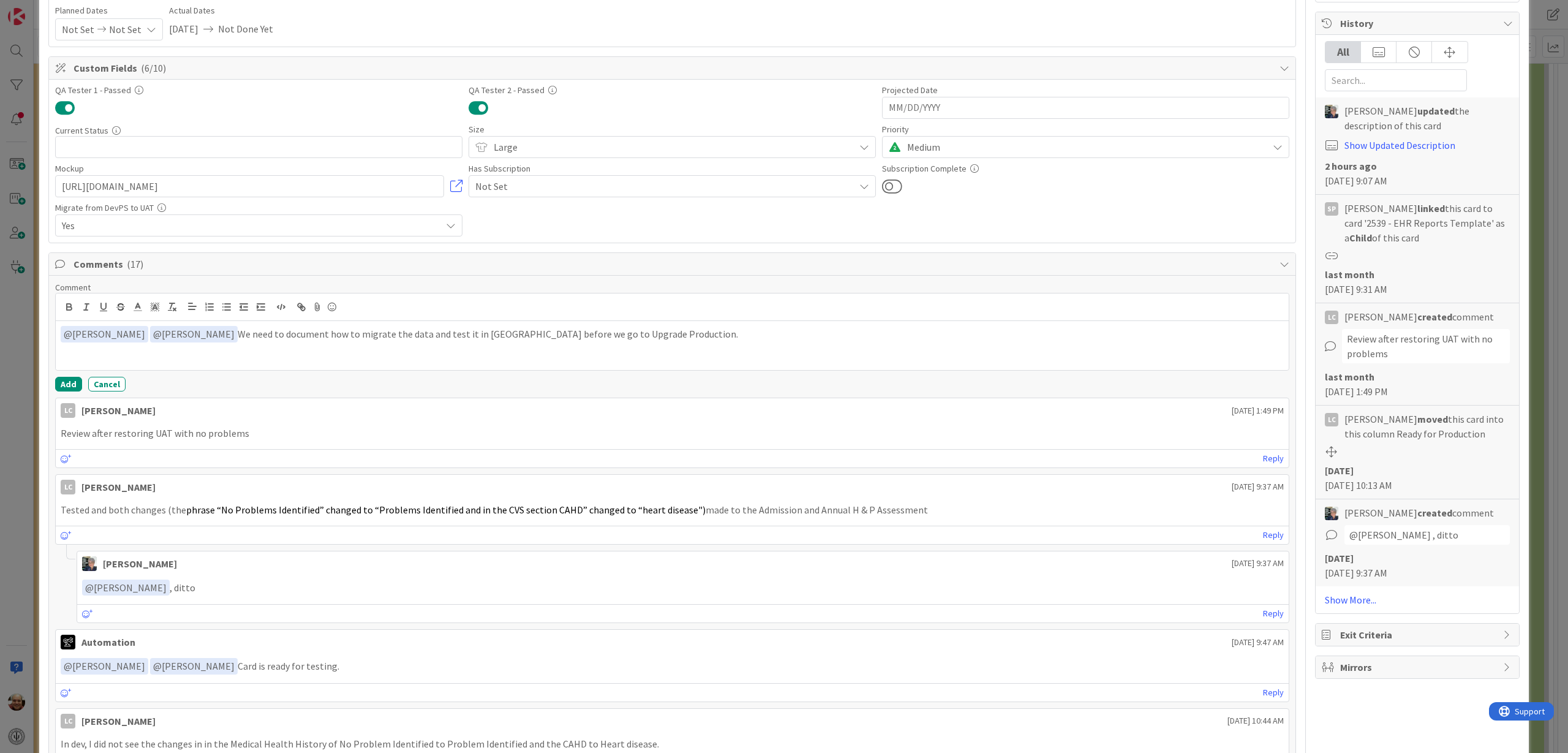
click at [496, 335] on p "﻿ @ LeeAnna Crenshaw ﻿ ﻿ @ Jamie Swindall ﻿ We need to document how to migrate …" at bounding box center [672, 334] width 1223 height 17
click at [685, 335] on p "﻿ @ LeeAnna Crenshaw ﻿ ﻿ @ Jamie Swindall ﻿ We need to document how to migrate …" at bounding box center [672, 334] width 1223 height 17
click at [63, 380] on button "Add" at bounding box center [68, 384] width 27 height 15
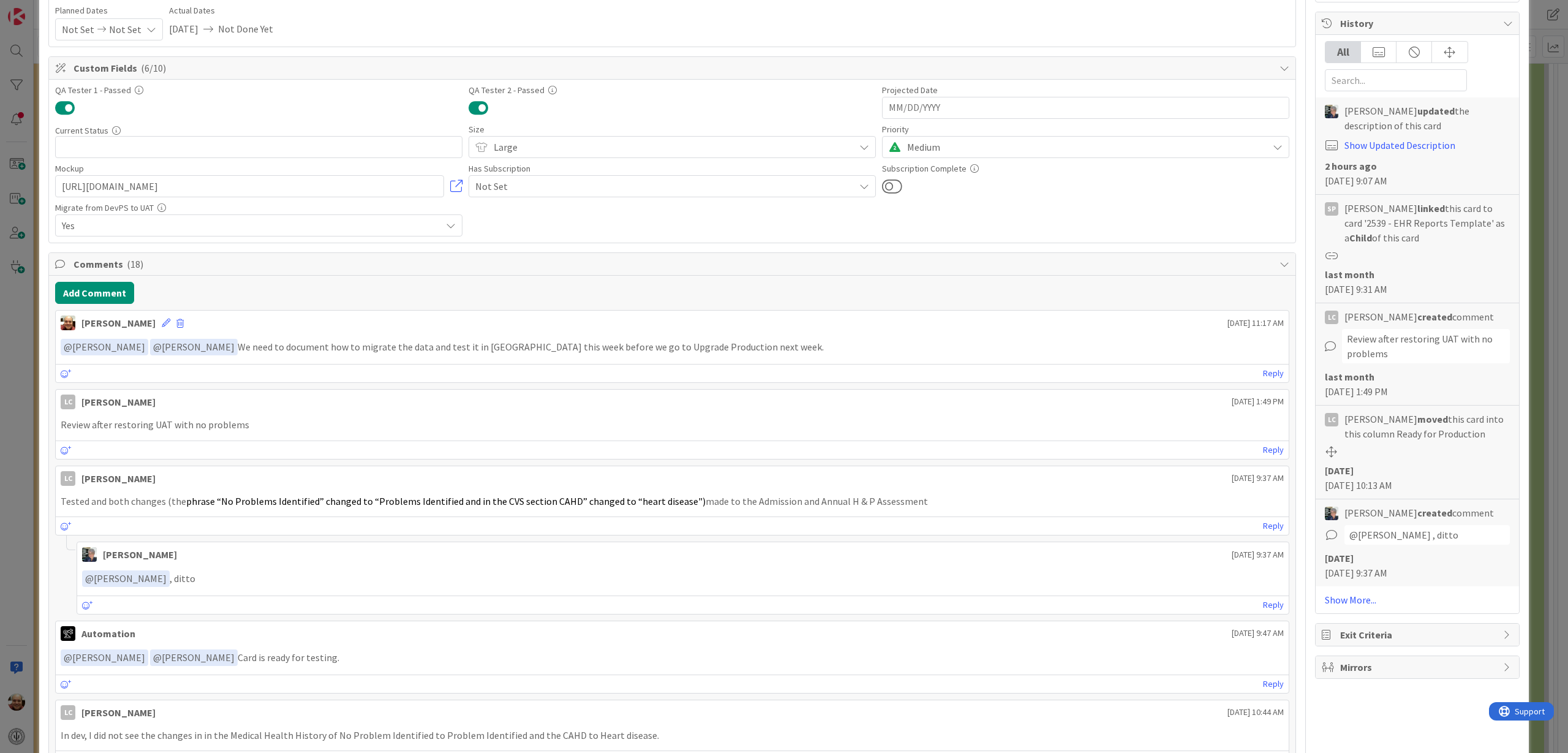
click at [1539, 160] on div "ID 2385 Hospital Systems (Ernie) Ready for Production Title 53 / 128 Changes-Ad…" at bounding box center [784, 376] width 1568 height 753
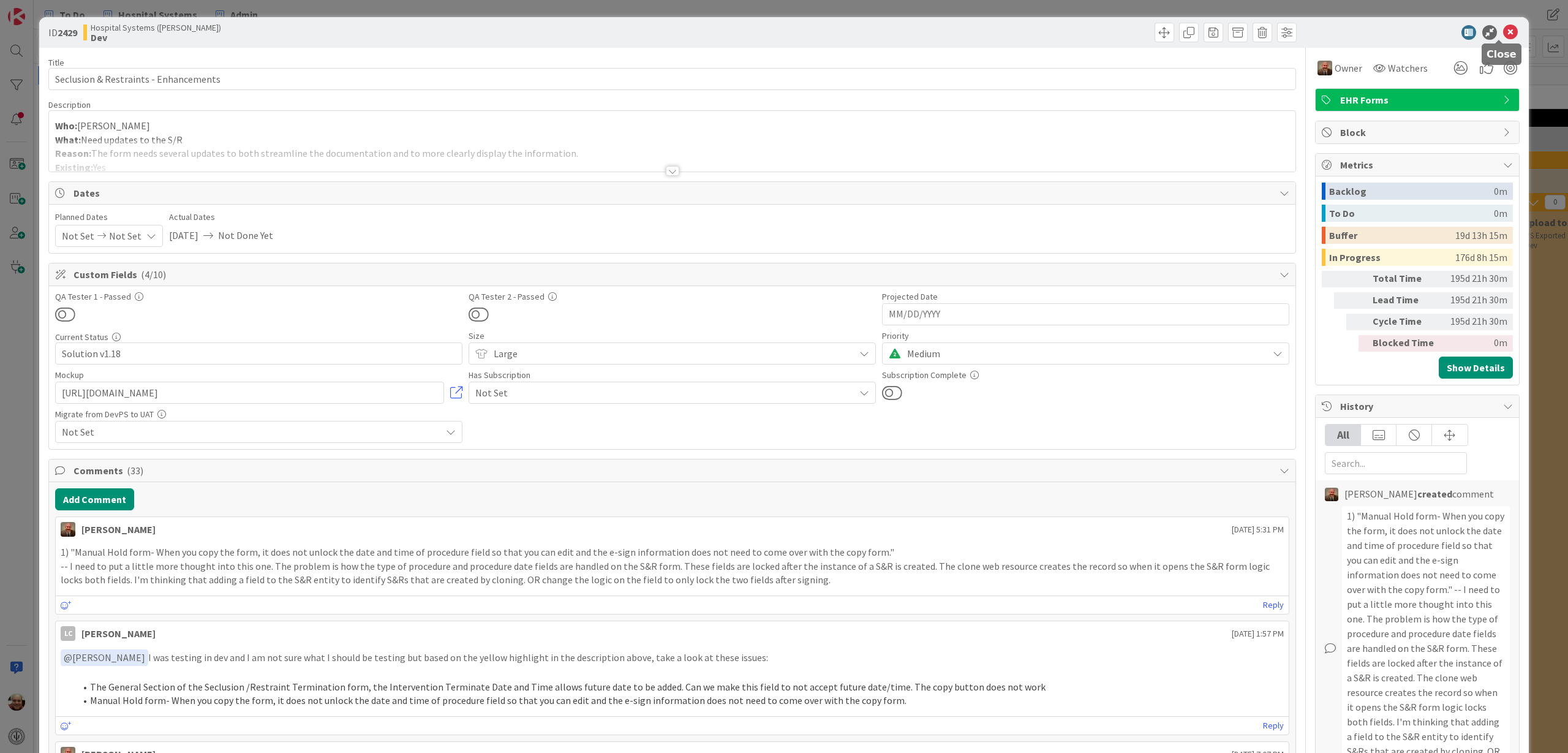
click at [1503, 30] on icon at bounding box center [1510, 32] width 15 height 15
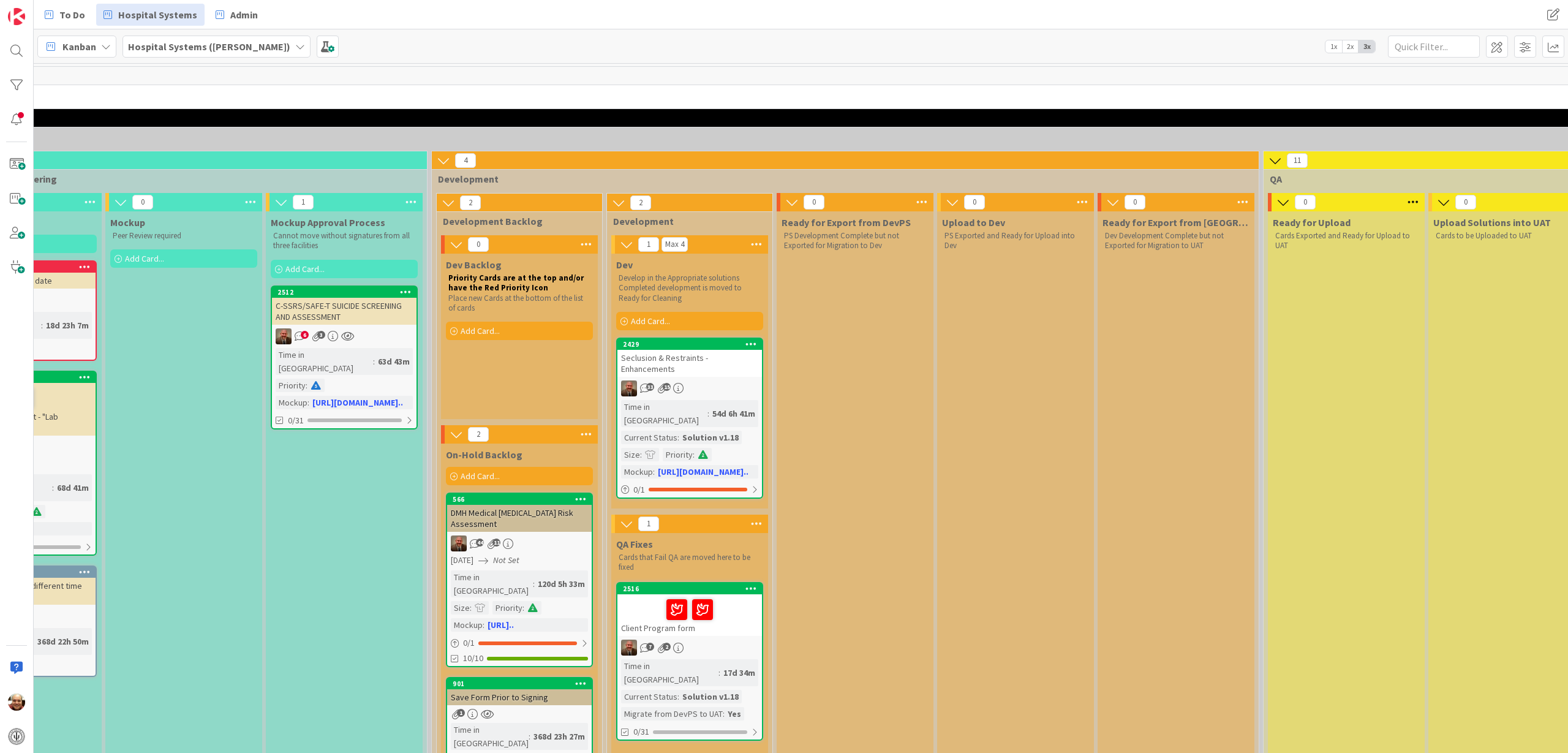
scroll to position [0, 605]
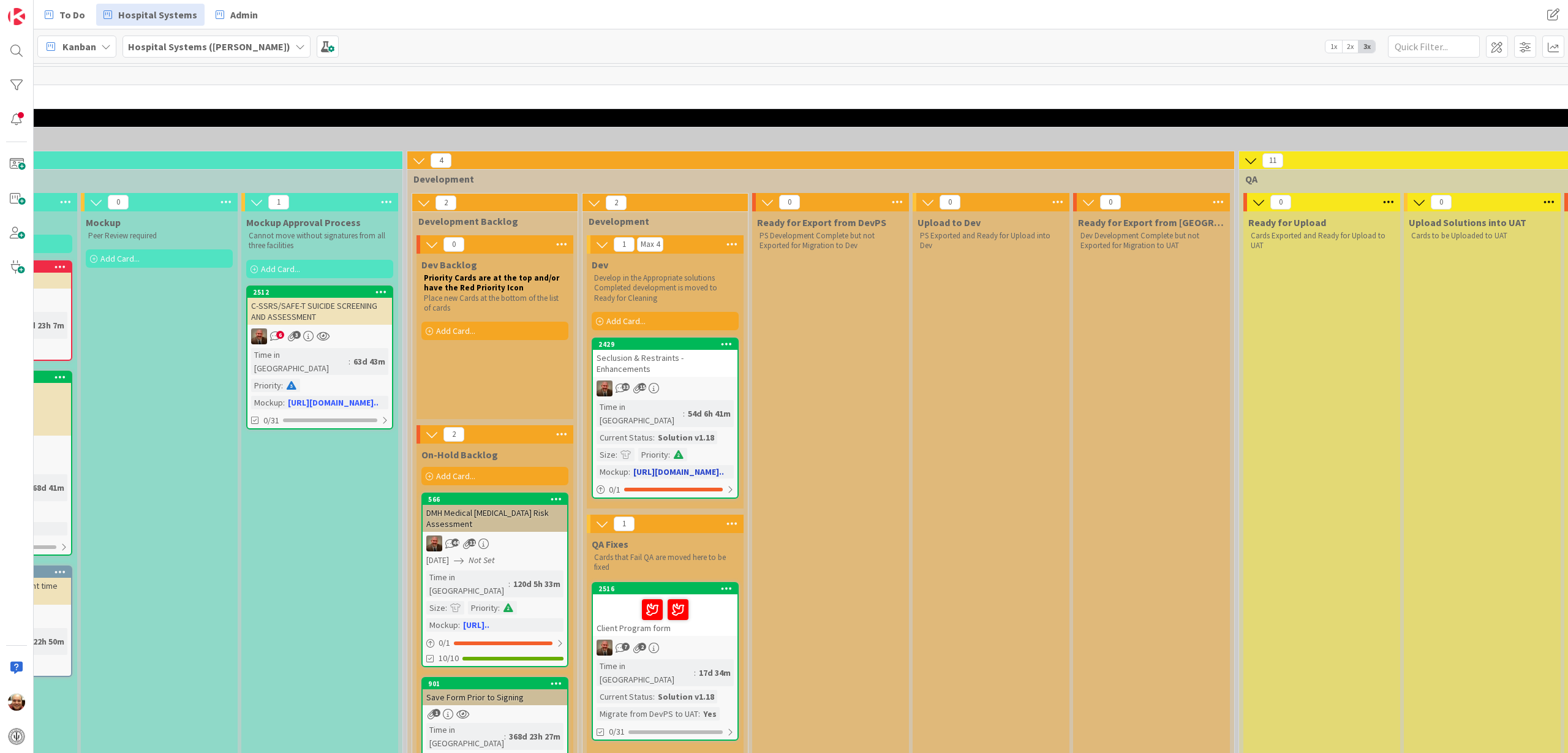
click at [653, 361] on div "Seclusion & Restraints - Enhancements" at bounding box center [665, 363] width 145 height 27
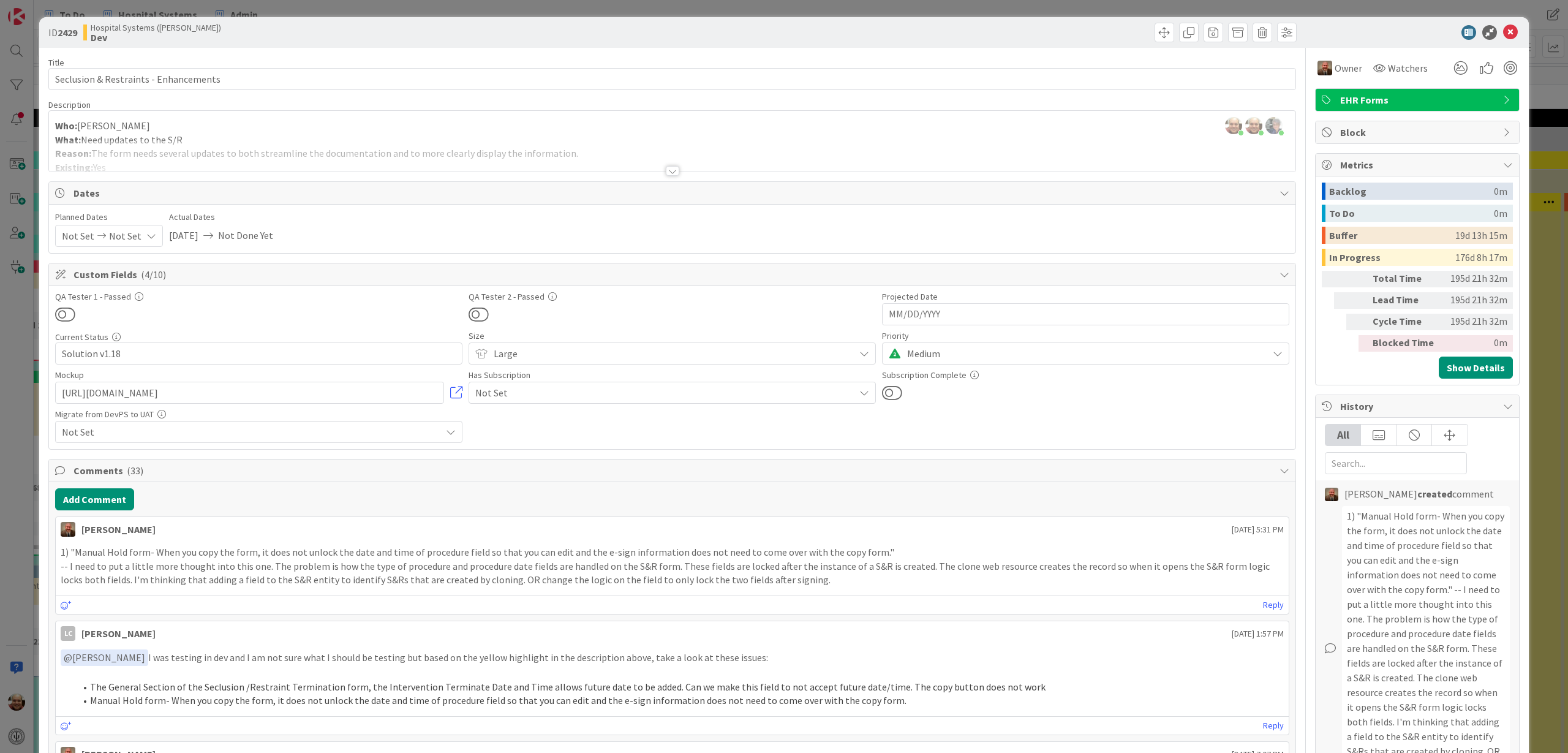
click at [665, 172] on div at bounding box center [672, 171] width 14 height 10
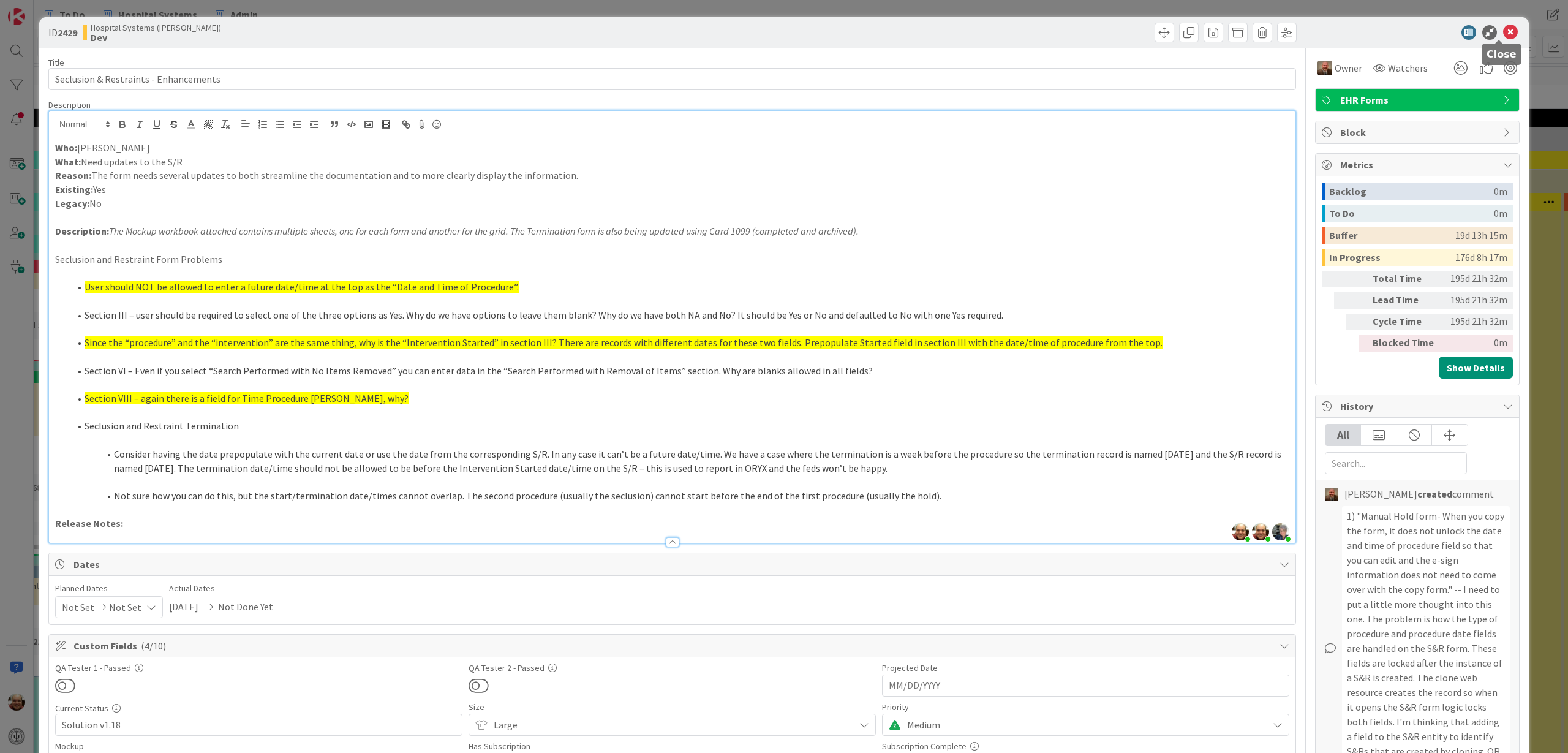
click at [1503, 34] on icon at bounding box center [1510, 32] width 15 height 15
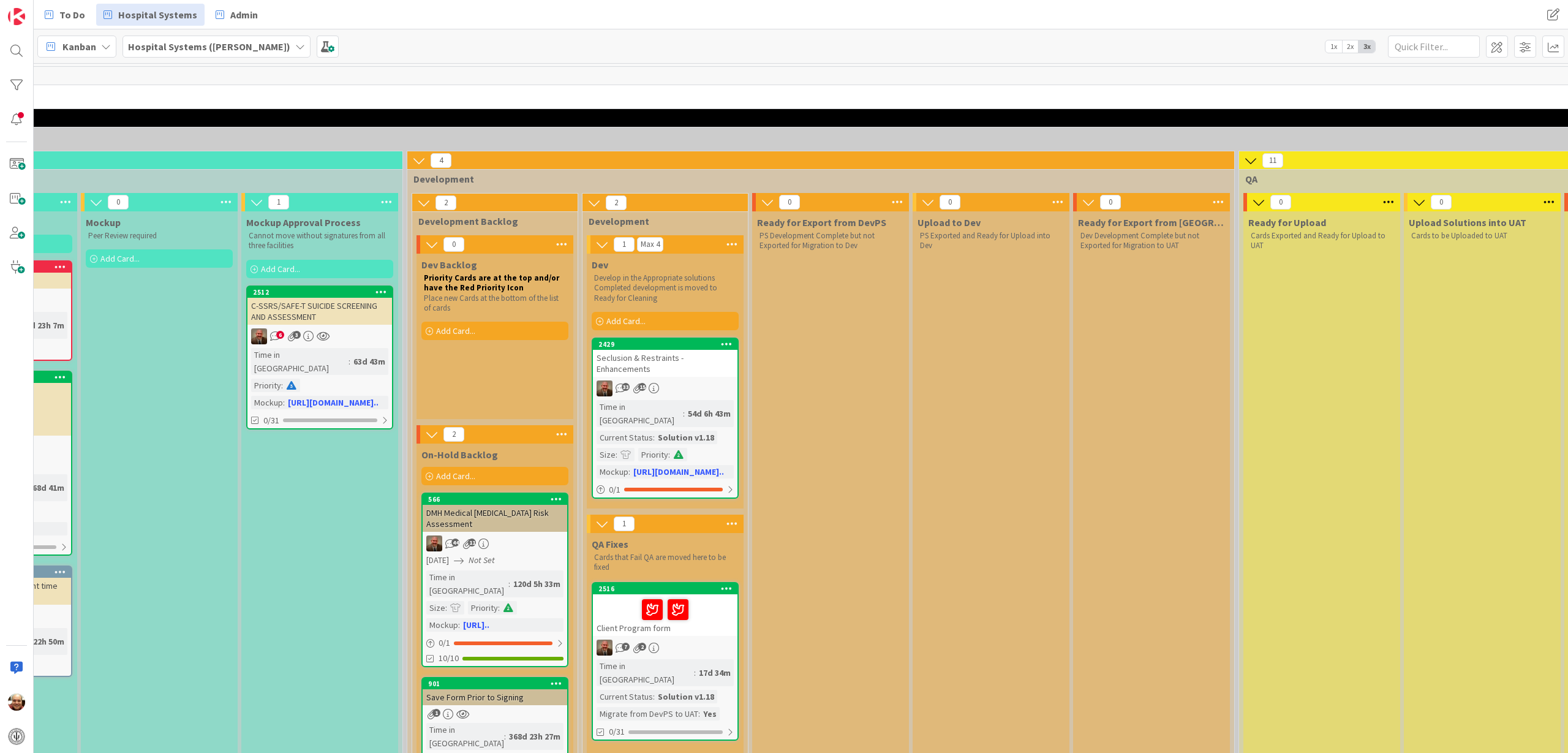
scroll to position [0, 1820]
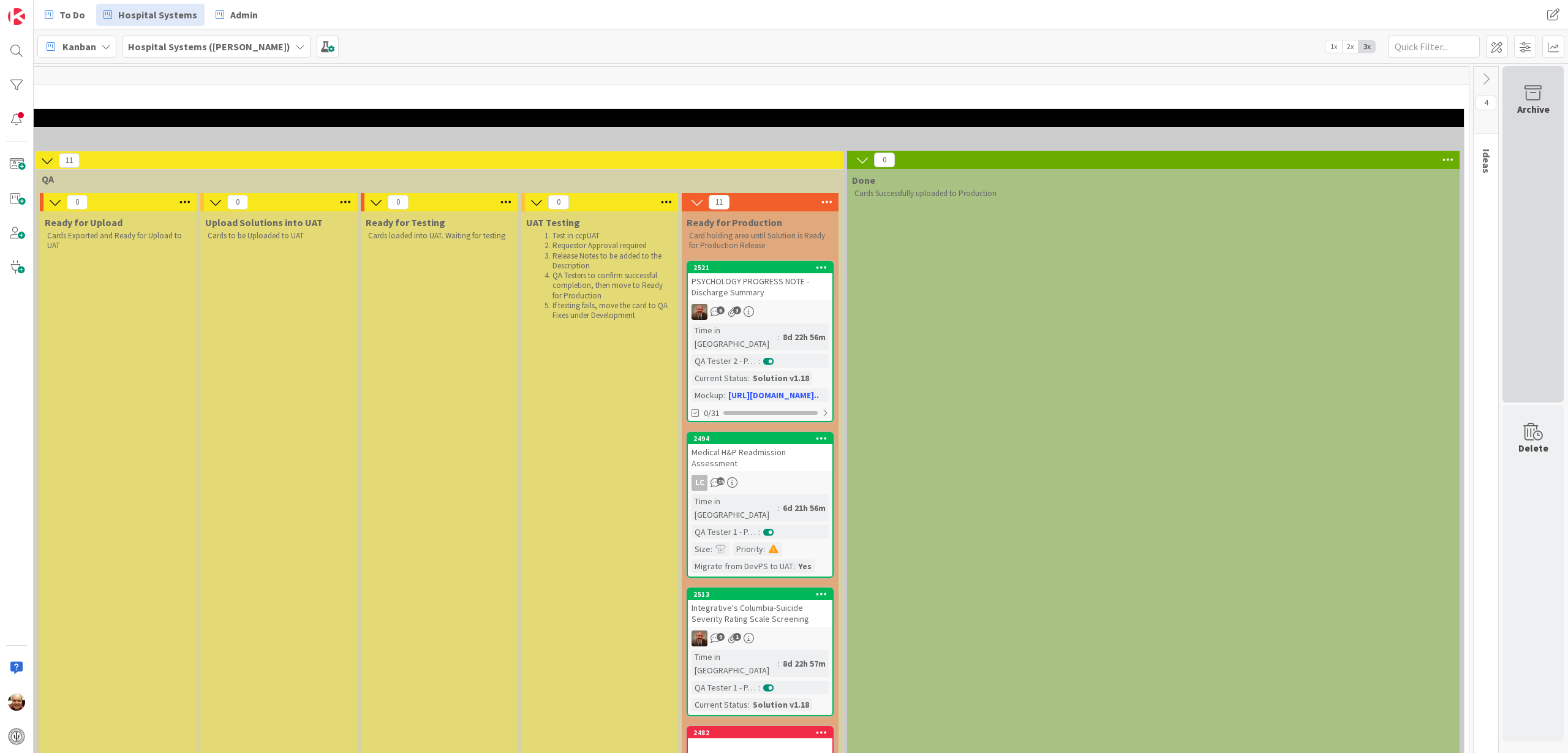
click at [1524, 96] on icon at bounding box center [1533, 93] width 47 height 17
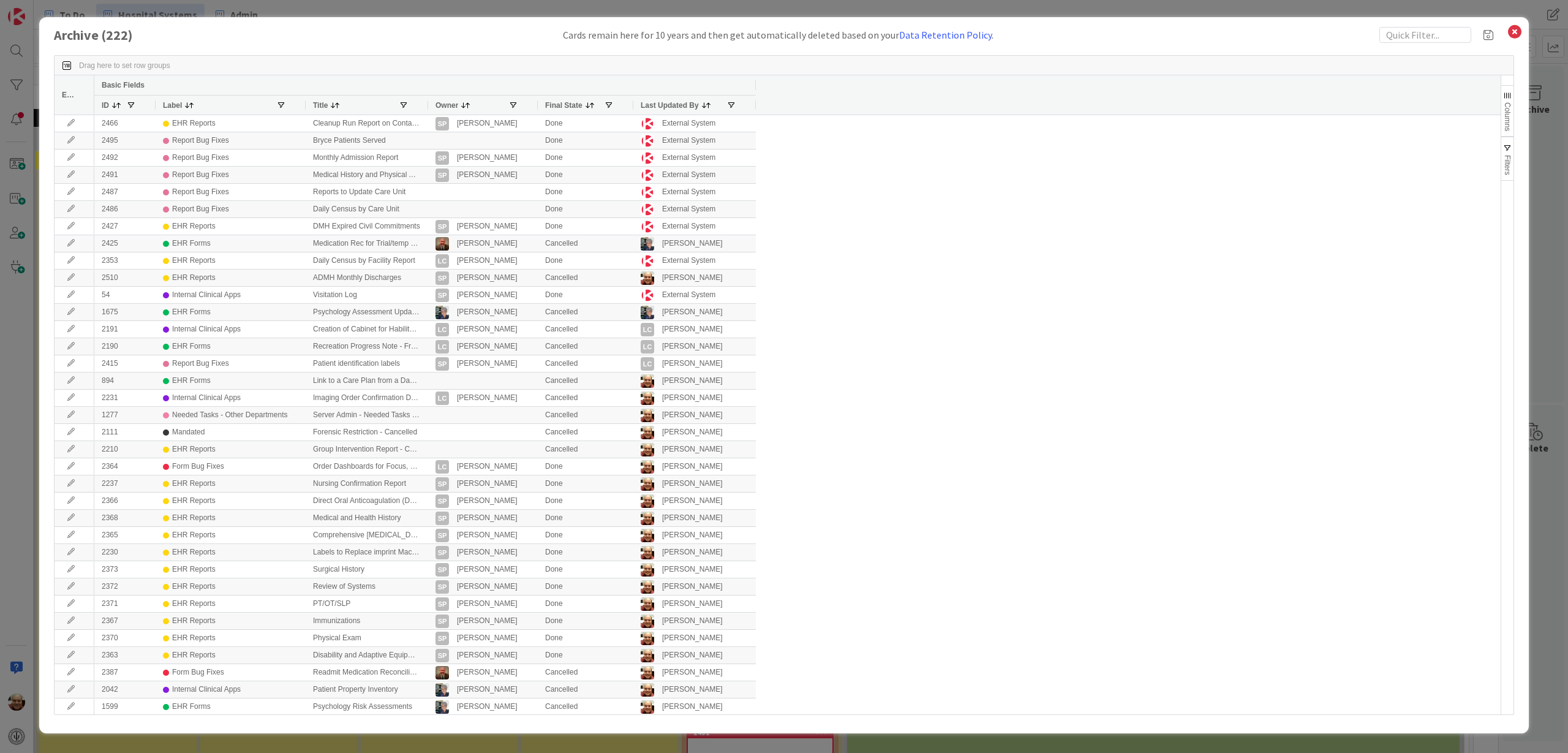
click at [337, 105] on span at bounding box center [335, 105] width 10 height 10
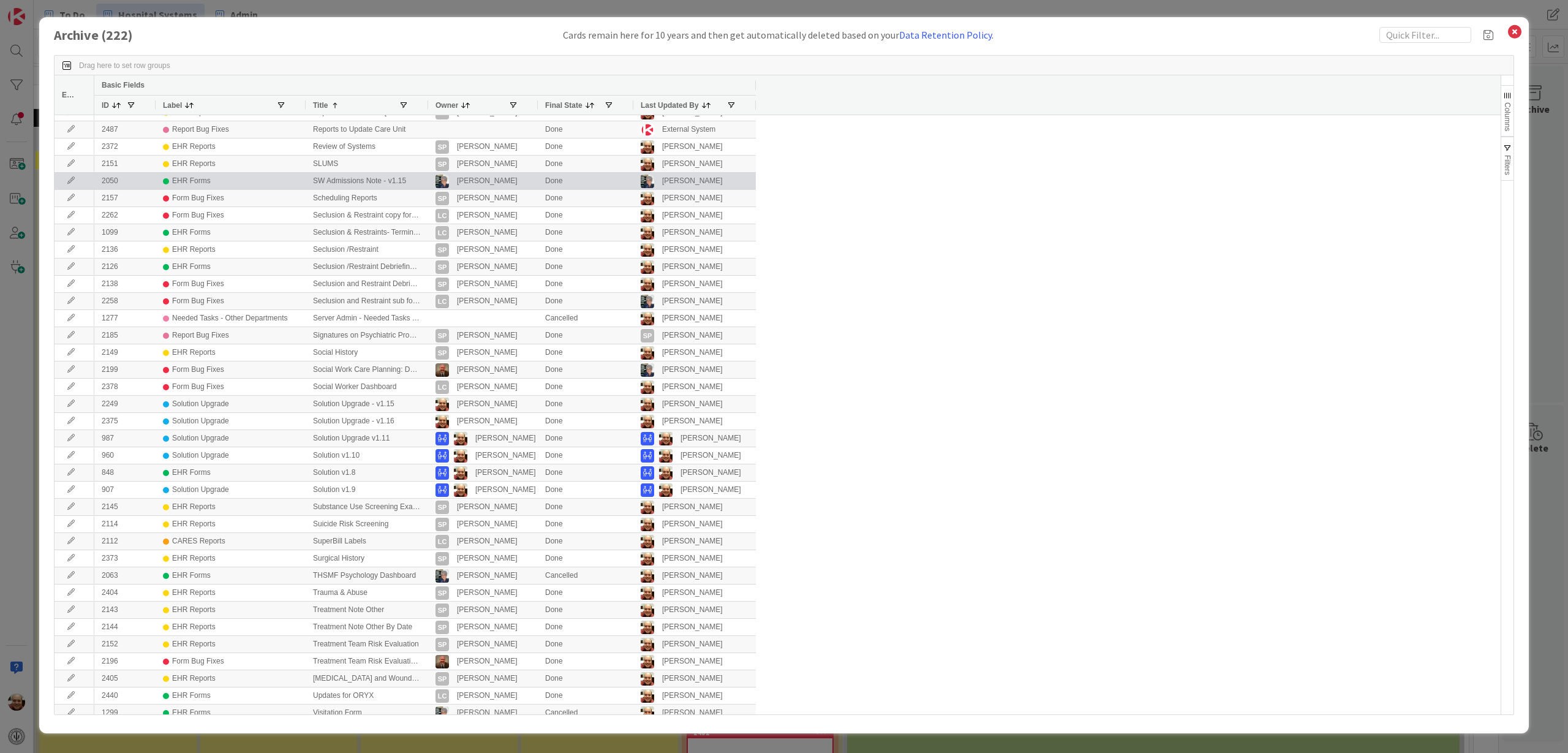
scroll to position [3133, 0]
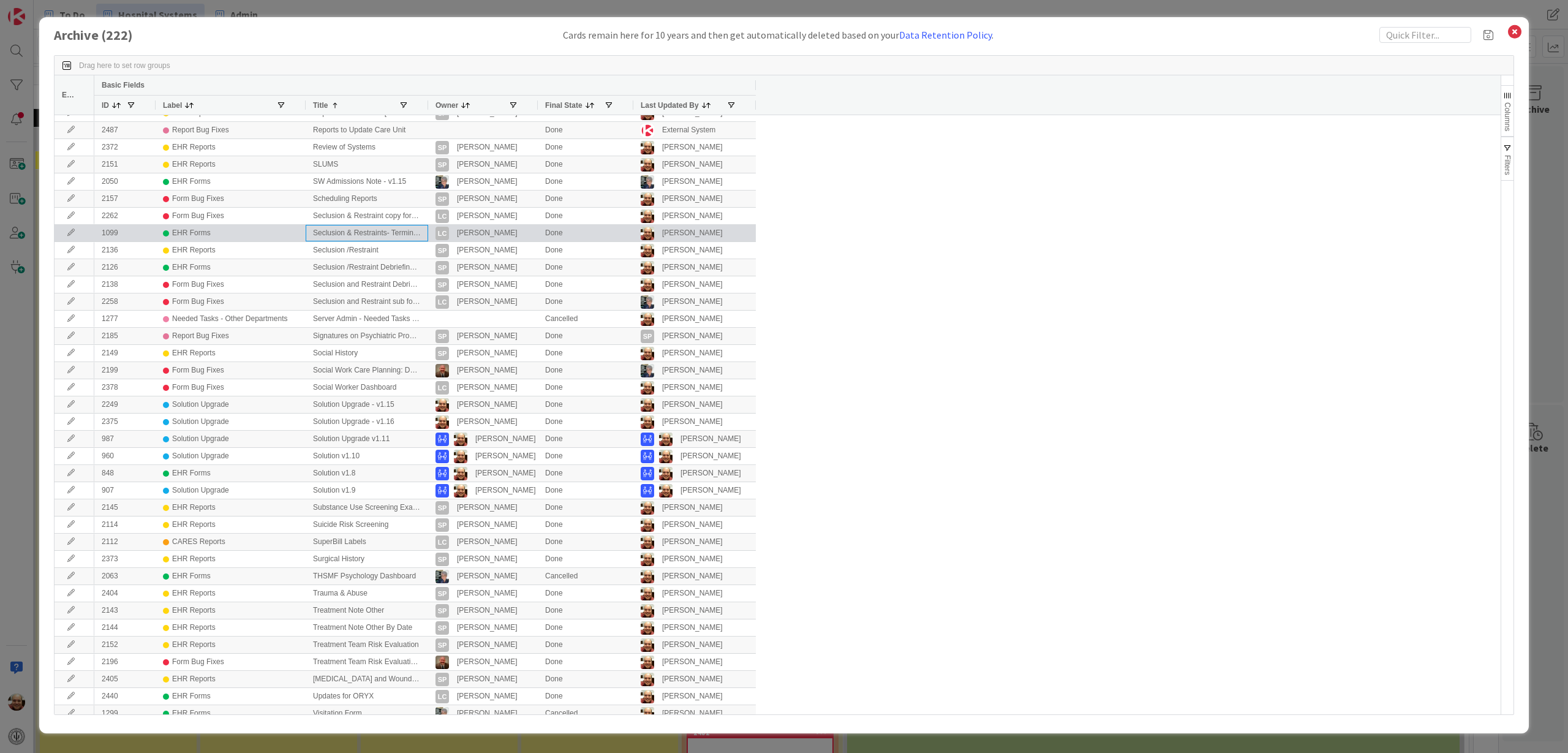
click at [356, 233] on div "Seclusion & Restraints- Termination form" at bounding box center [367, 233] width 123 height 17
click at [74, 233] on icon at bounding box center [71, 233] width 18 height 7
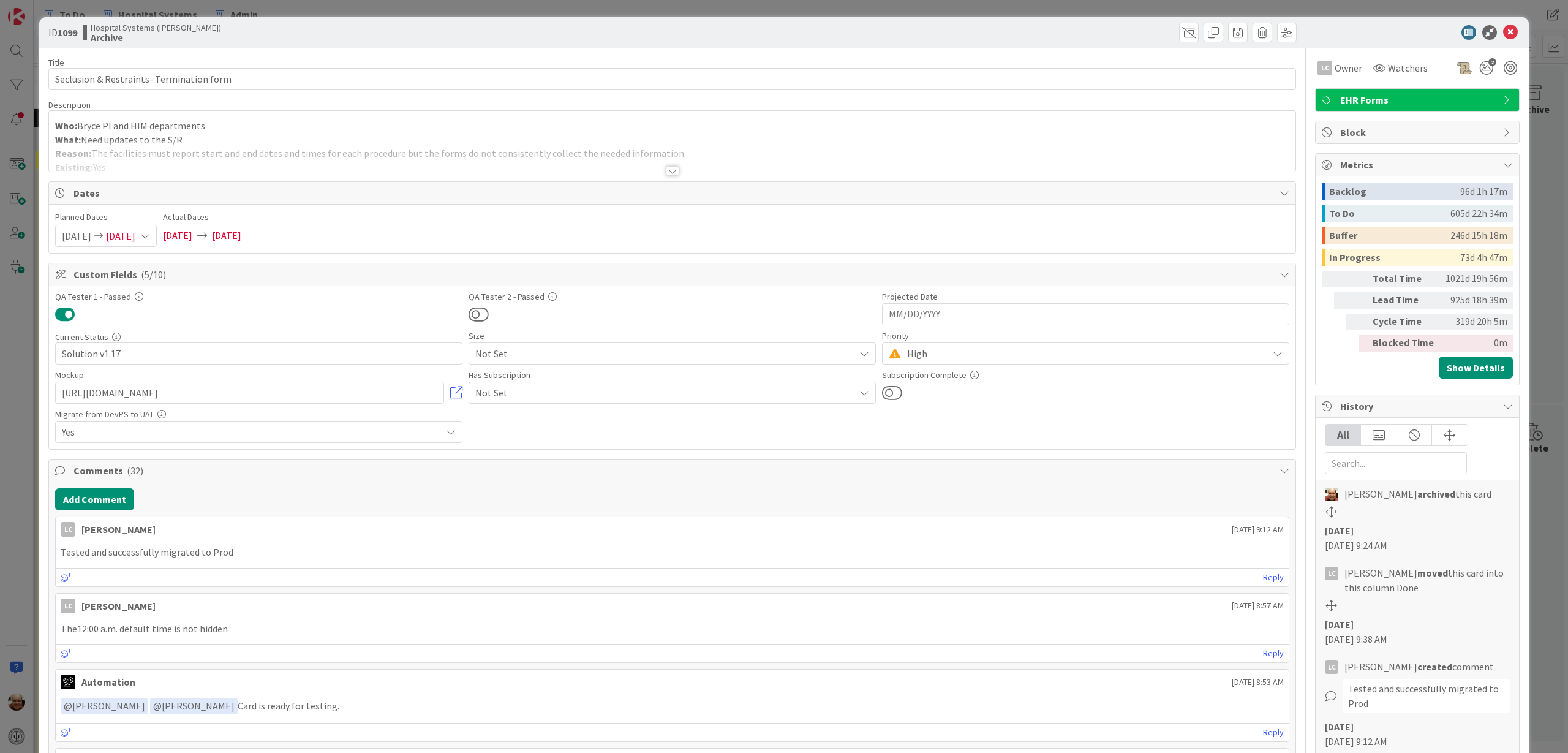
click at [667, 171] on div at bounding box center [672, 171] width 14 height 10
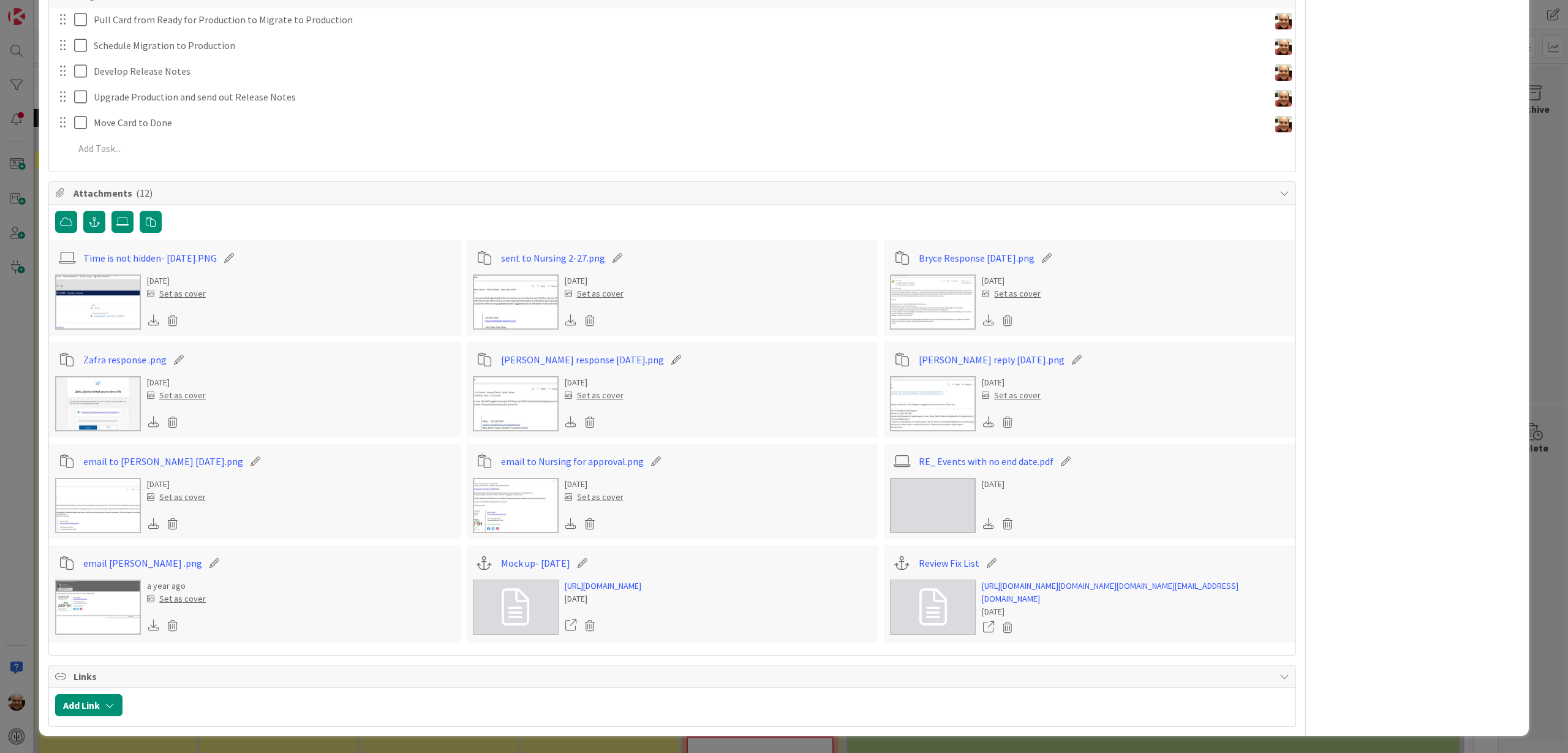
scroll to position [4191, 0]
click at [603, 580] on link "[URL][DOMAIN_NAME]" at bounding box center [603, 586] width 77 height 13
